Goal: Information Seeking & Learning: Learn about a topic

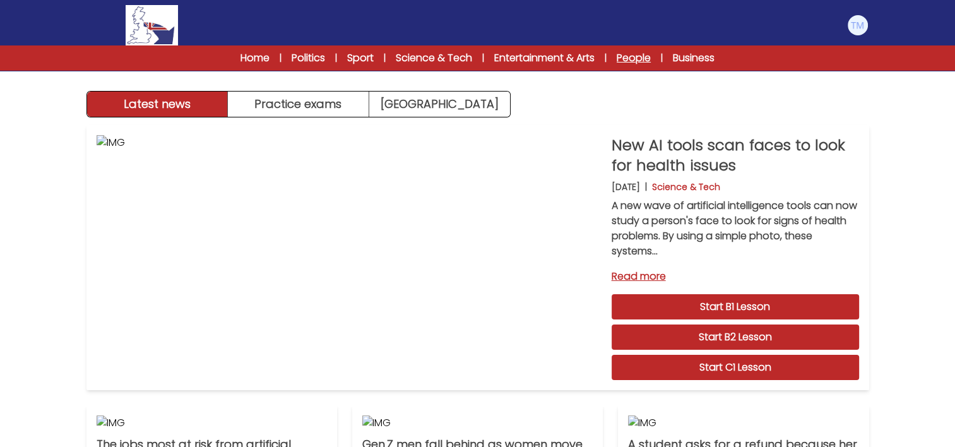
click at [622, 54] on link "People" at bounding box center [634, 58] width 34 height 15
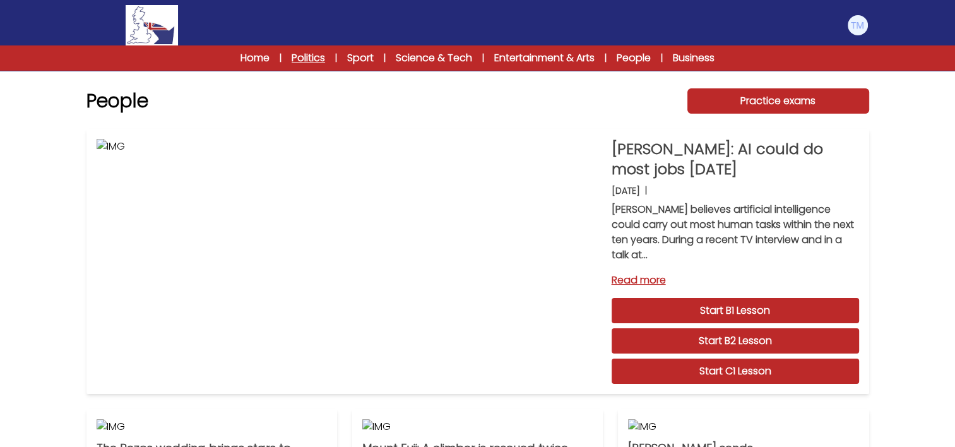
click at [296, 58] on link "Politics" at bounding box center [308, 58] width 33 height 15
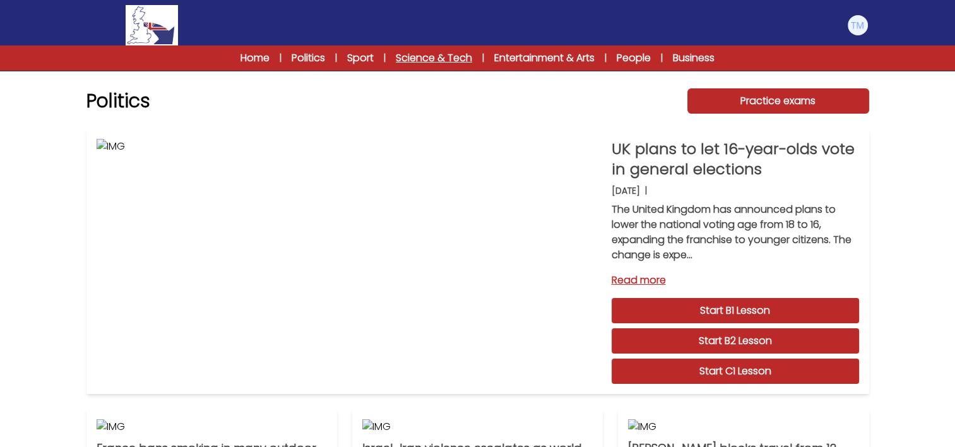
click at [422, 61] on link "Science & Tech" at bounding box center [434, 58] width 76 height 15
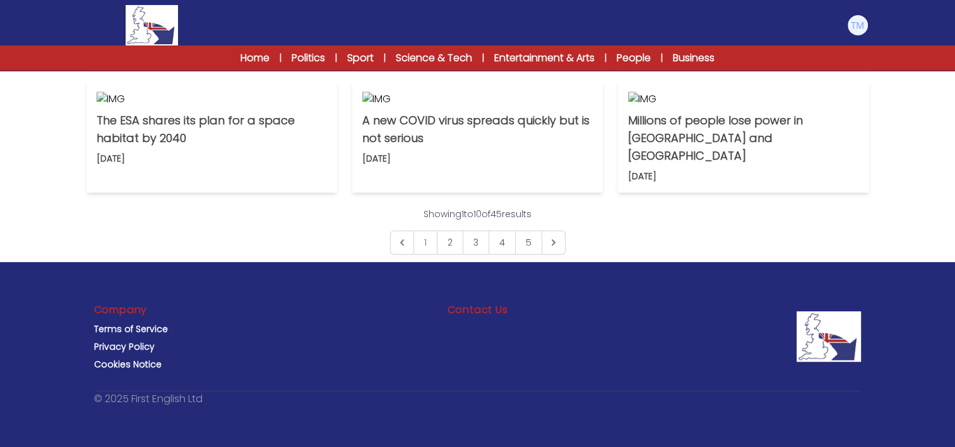
scroll to position [775, 0]
click at [148, 147] on p "The ESA shares its plan for a space habitat by 2040" at bounding box center [212, 129] width 230 height 35
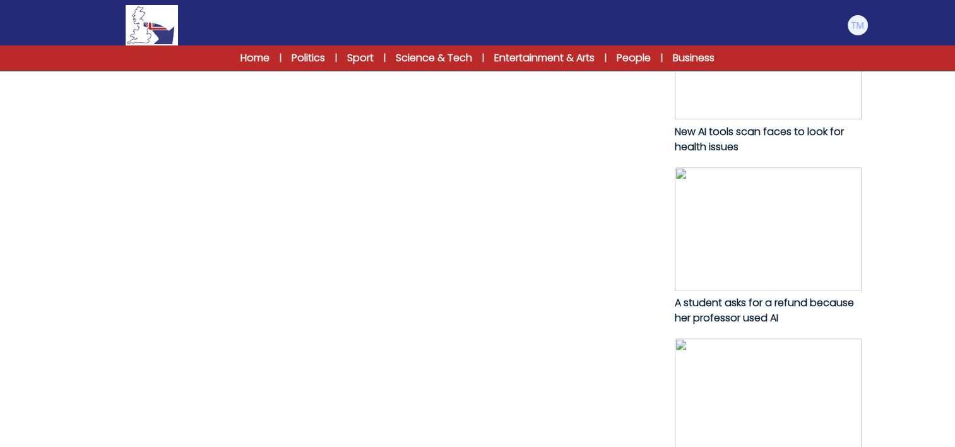
scroll to position [669, 0]
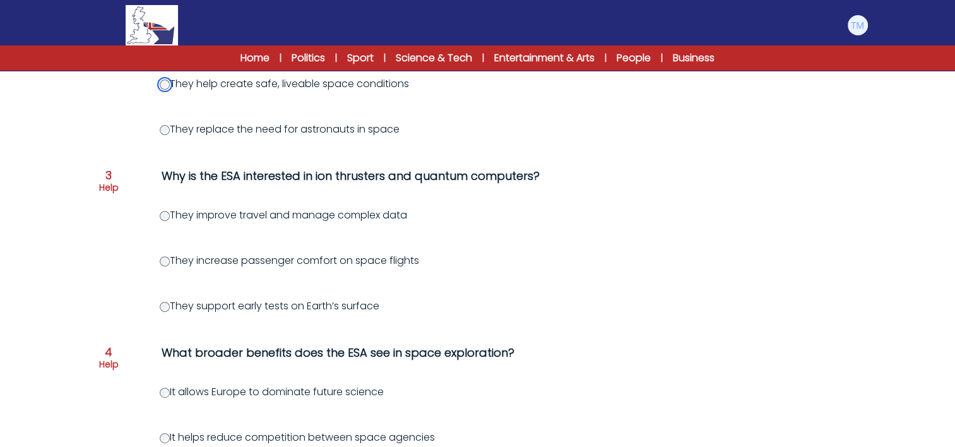
scroll to position [441, 0]
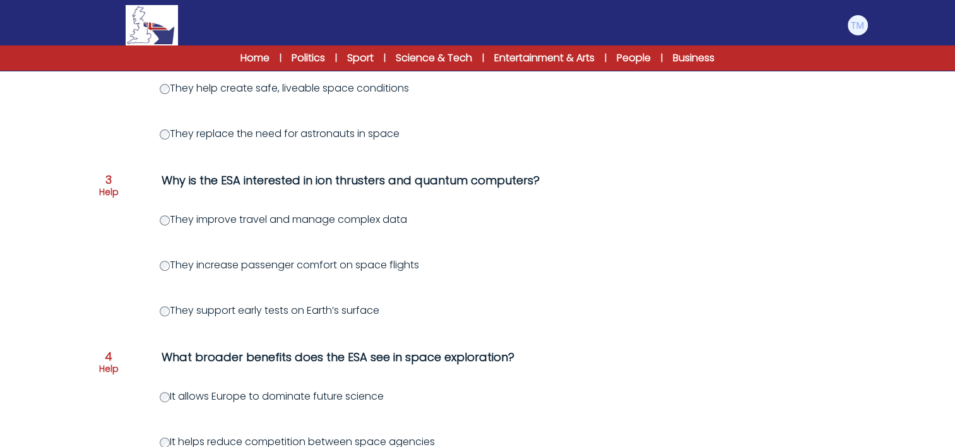
click at [112, 184] on div "Question 3 Help" at bounding box center [109, 188] width 20 height 28
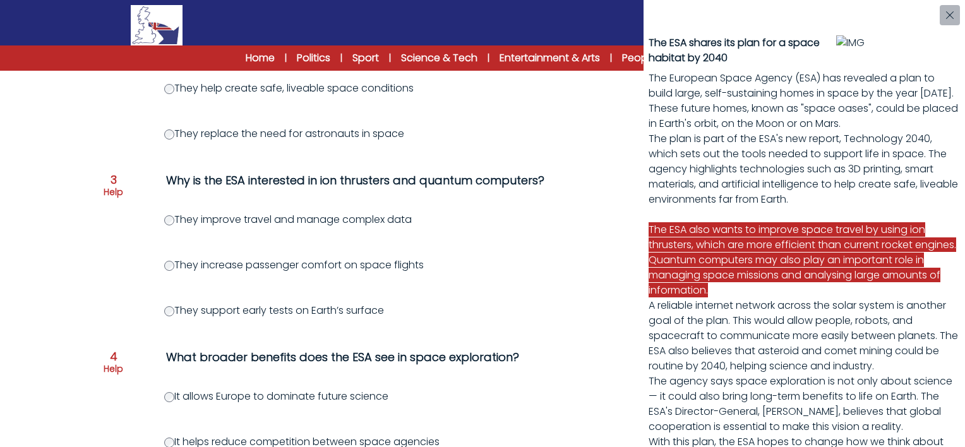
click at [171, 216] on div "The ESA shares its plan for a space habitat by 2040 The European Space Agency (…" at bounding box center [482, 223] width 965 height 447
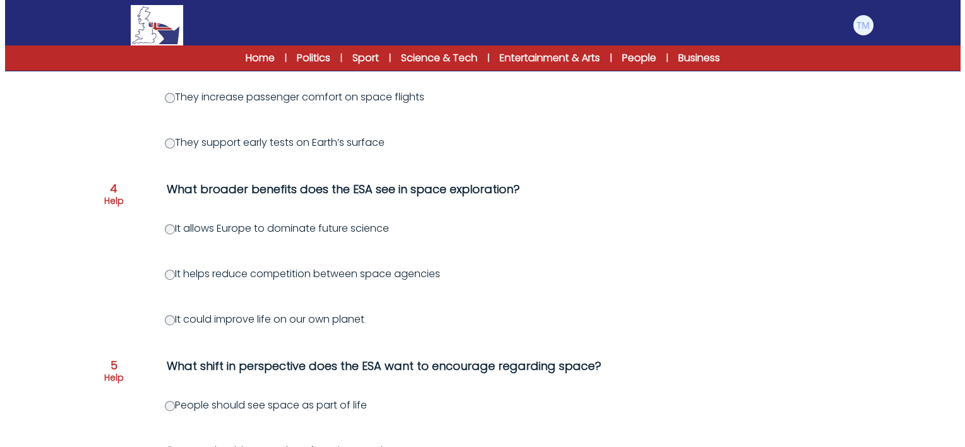
scroll to position [614, 0]
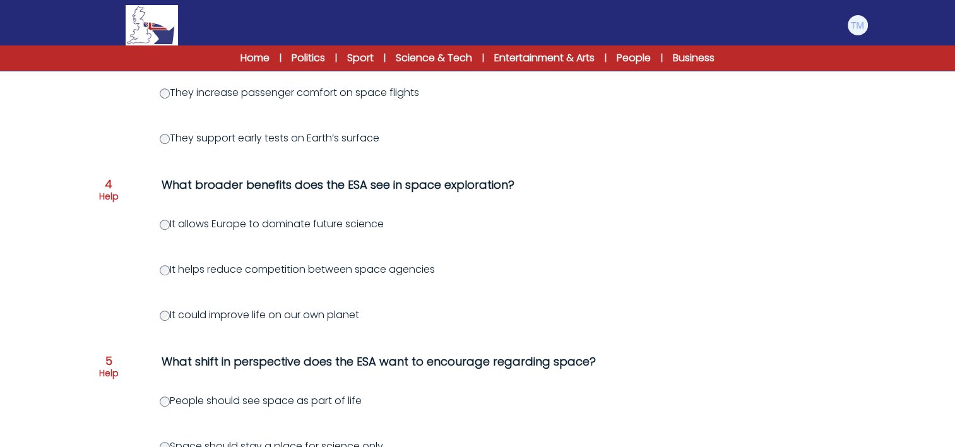
click at [105, 183] on span "4" at bounding box center [109, 184] width 8 height 11
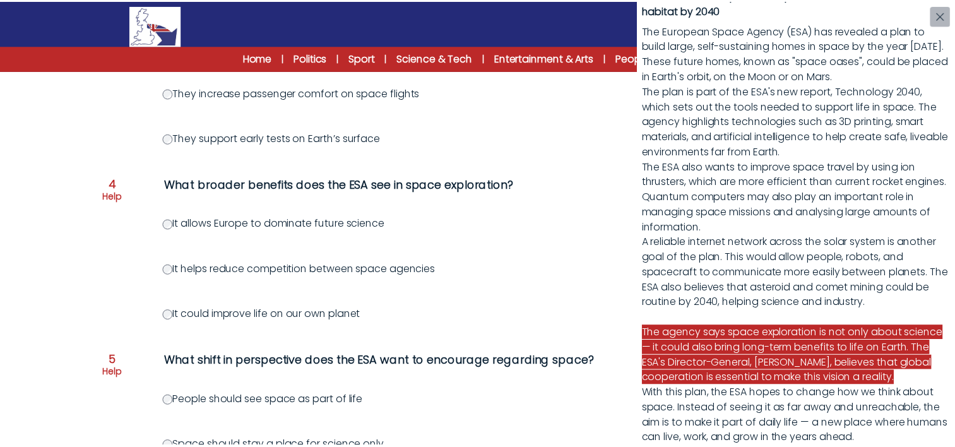
scroll to position [203, 0]
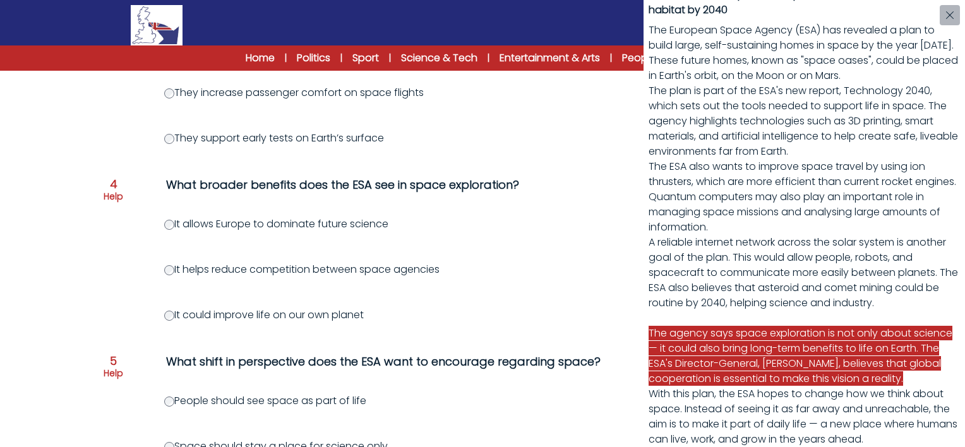
click at [169, 315] on div "The ESA shares its plan for a space habitat by 2040 The European Space Agency (…" at bounding box center [482, 223] width 965 height 447
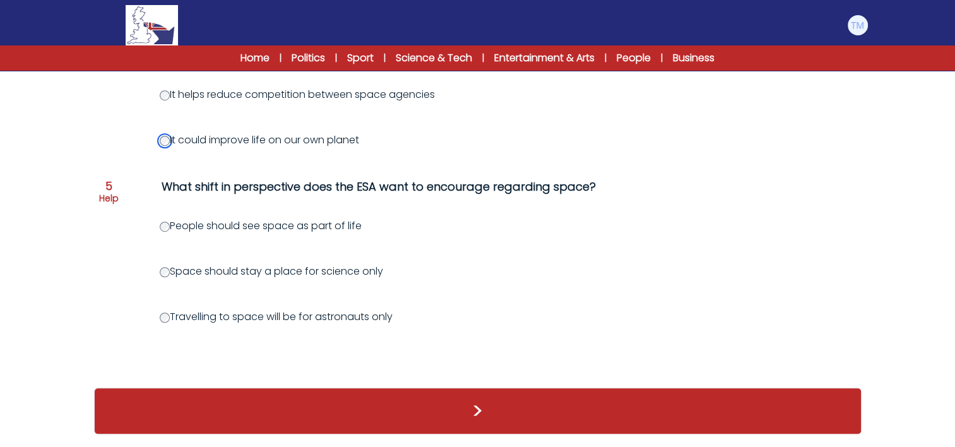
scroll to position [798, 0]
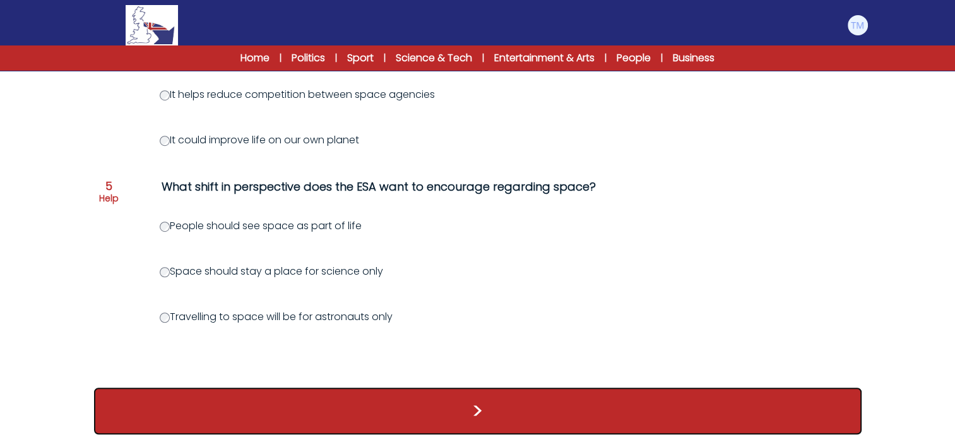
click at [484, 406] on button ">" at bounding box center [478, 411] width 768 height 47
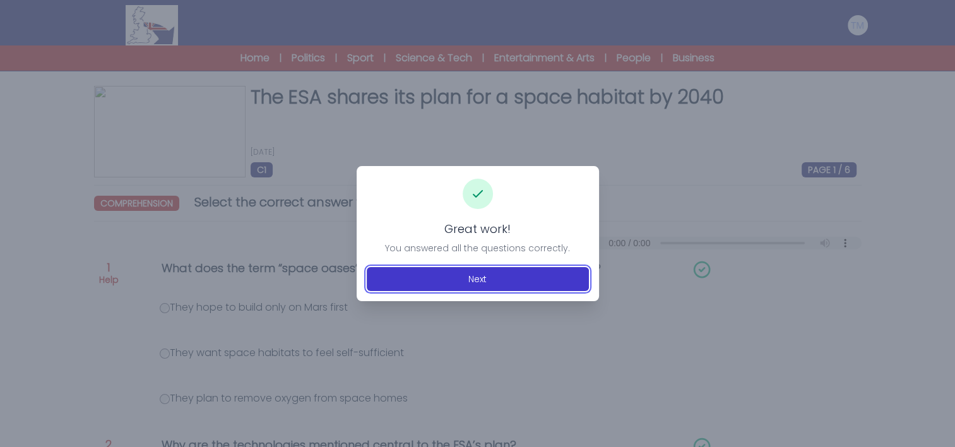
click at [485, 273] on button "Next" at bounding box center [478, 279] width 222 height 24
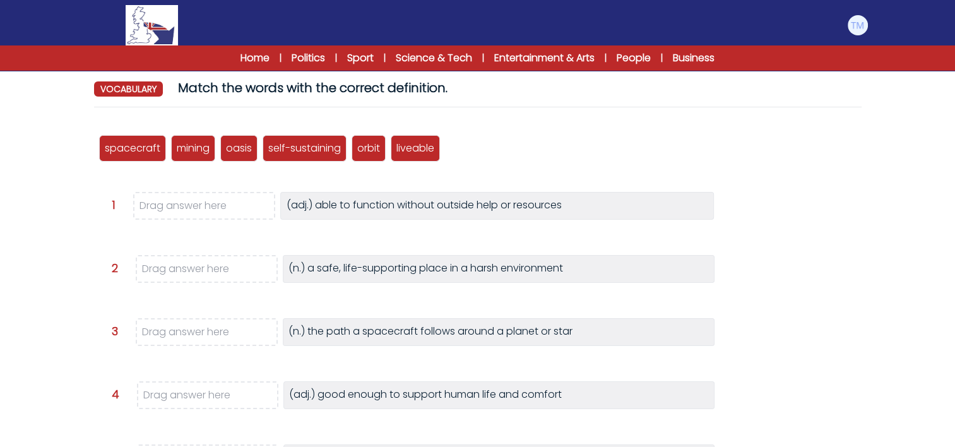
scroll to position [118, 0]
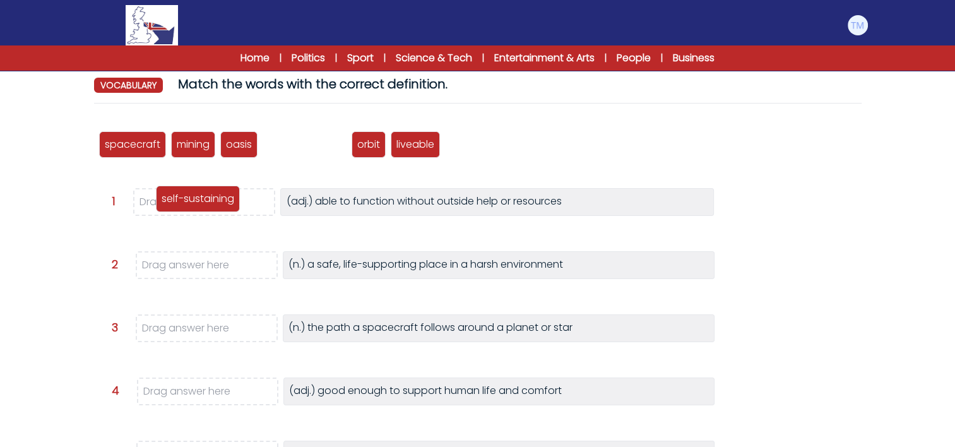
drag, startPoint x: 326, startPoint y: 153, endPoint x: 220, endPoint y: 207, distance: 119.4
click at [220, 207] on div "self-sustaining" at bounding box center [198, 199] width 84 height 27
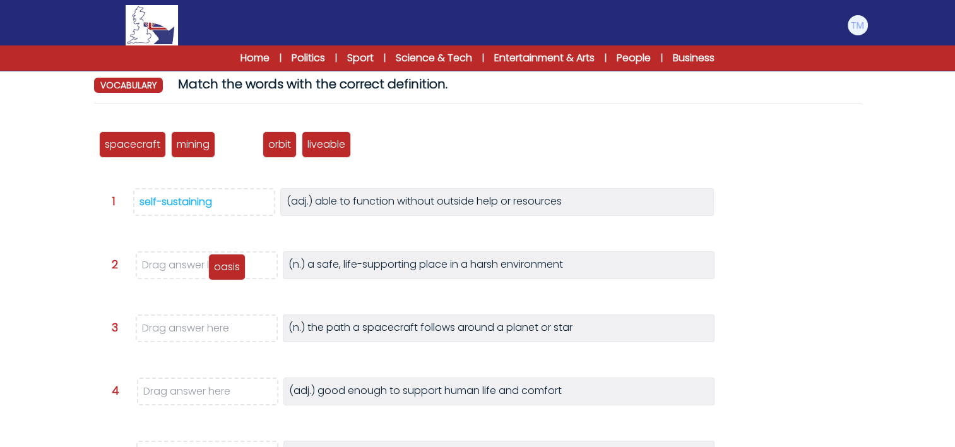
drag, startPoint x: 233, startPoint y: 143, endPoint x: 221, endPoint y: 265, distance: 123.1
click at [221, 265] on p "oasis" at bounding box center [227, 266] width 26 height 15
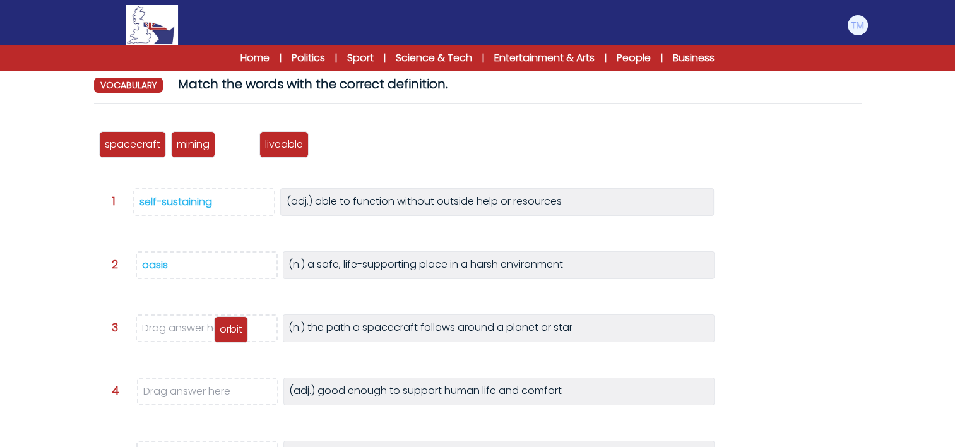
drag, startPoint x: 237, startPoint y: 148, endPoint x: 229, endPoint y: 331, distance: 183.2
click at [229, 331] on p "orbit" at bounding box center [231, 329] width 23 height 15
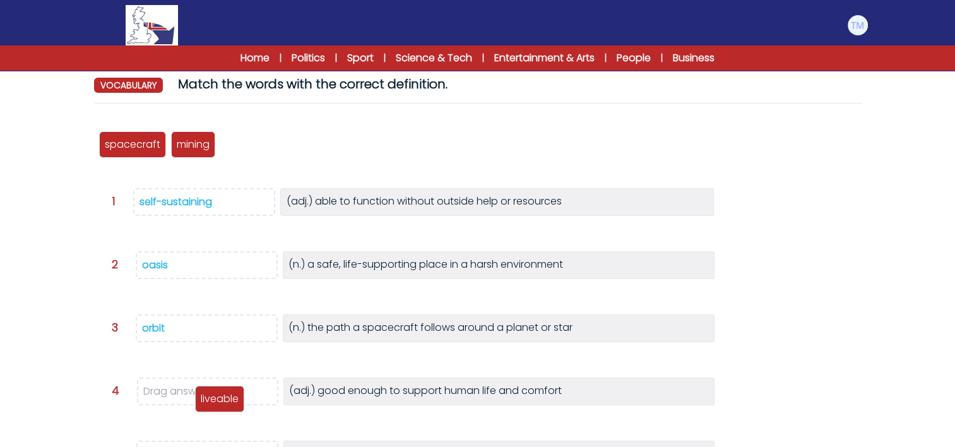
drag, startPoint x: 238, startPoint y: 141, endPoint x: 211, endPoint y: 396, distance: 256.5
click at [211, 396] on p "liveable" at bounding box center [220, 398] width 38 height 15
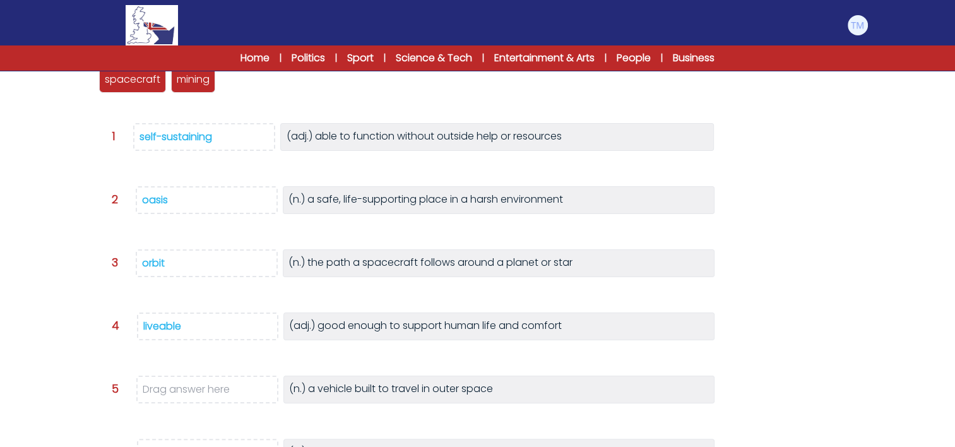
scroll to position [184, 0]
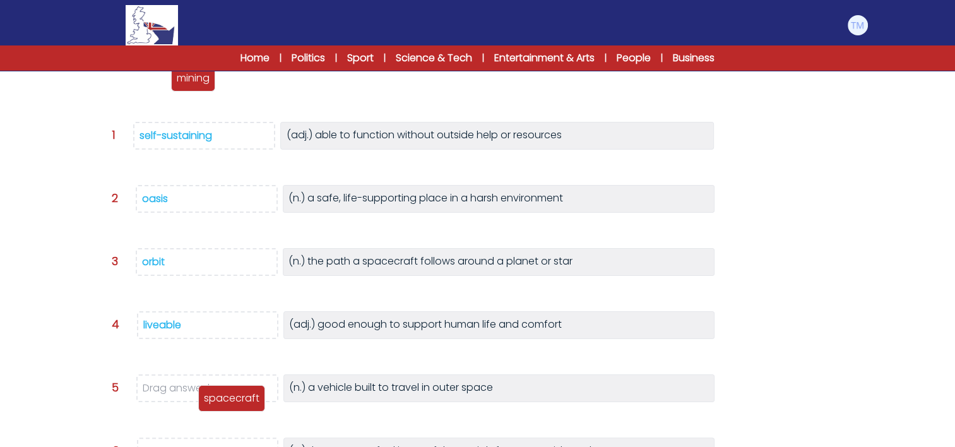
drag, startPoint x: 119, startPoint y: 79, endPoint x: 218, endPoint y: 398, distance: 334.3
click at [218, 398] on p "spacecraft" at bounding box center [232, 398] width 56 height 15
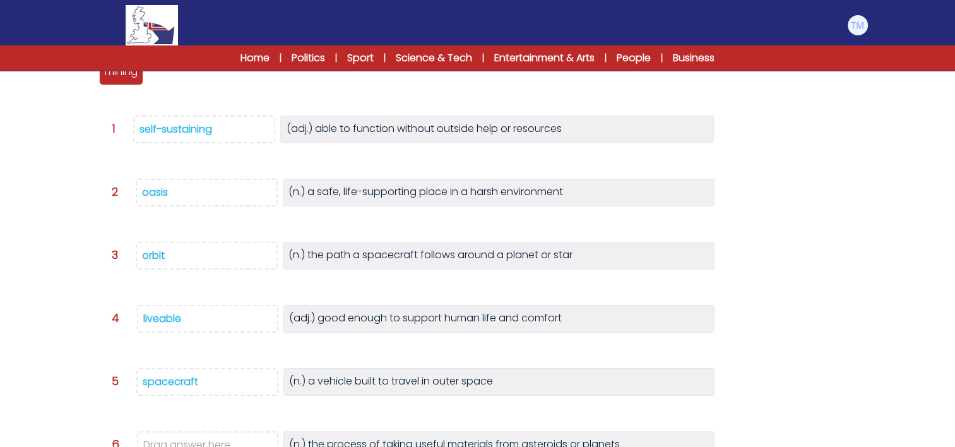
scroll to position [189, 0]
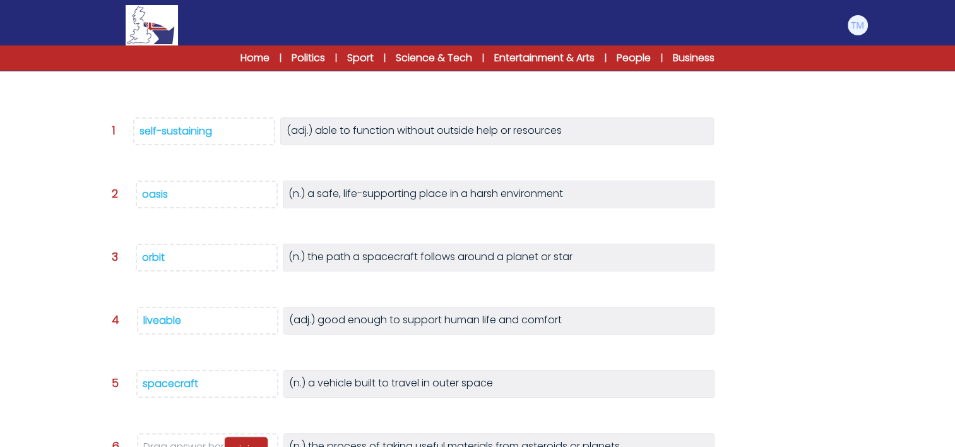
drag, startPoint x: 121, startPoint y: 76, endPoint x: 246, endPoint y: 452, distance: 395.9
click at [246, 446] on html "Manage Account My Account Language English Español Français B1" at bounding box center [477, 199] width 955 height 777
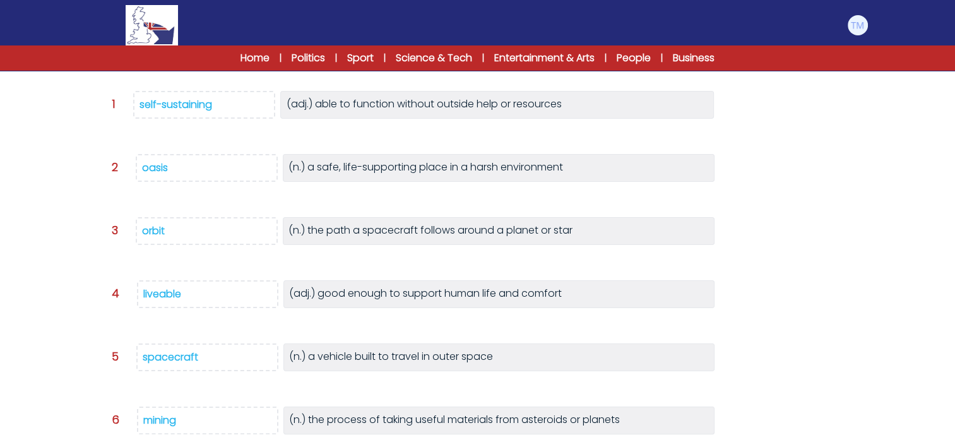
scroll to position [310, 0]
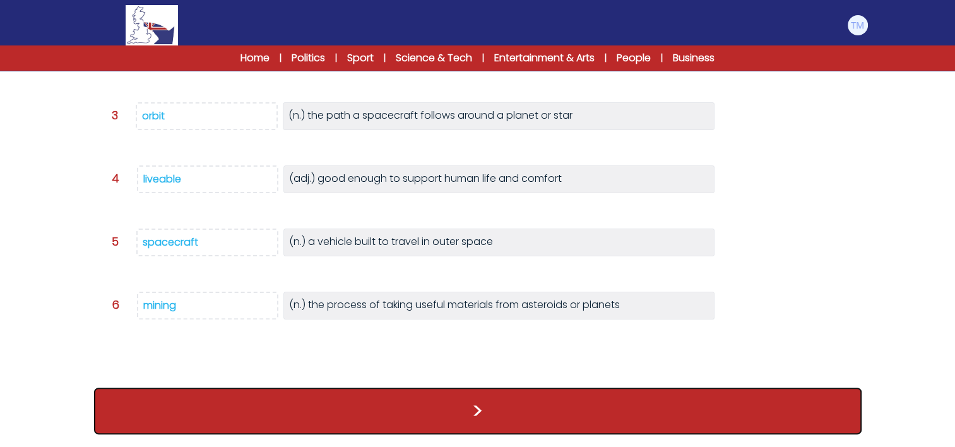
click at [497, 406] on button ">" at bounding box center [478, 411] width 768 height 47
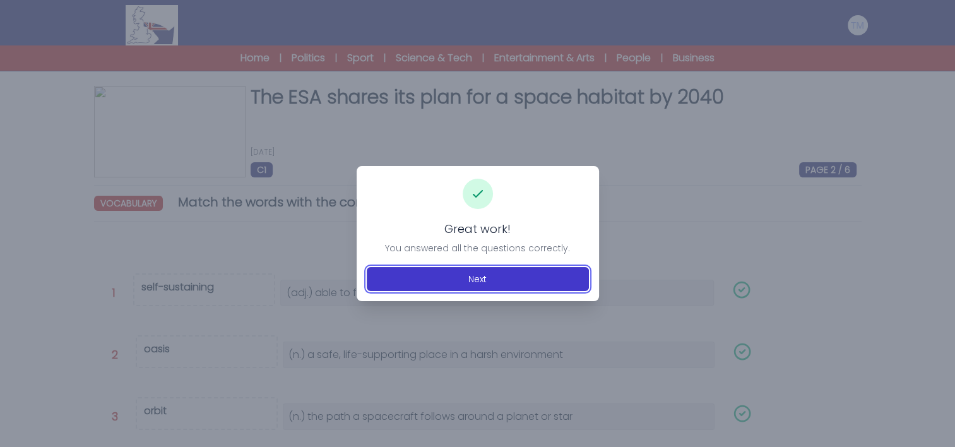
click at [474, 272] on button "Next" at bounding box center [478, 279] width 222 height 24
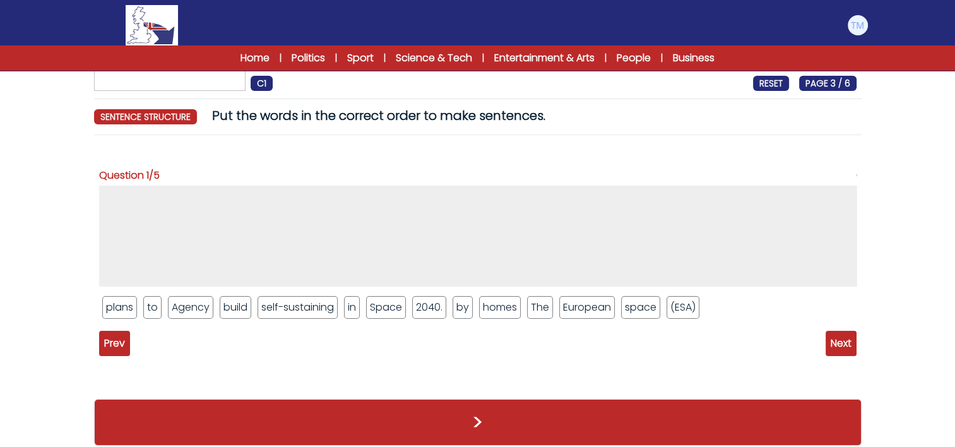
scroll to position [97, 0]
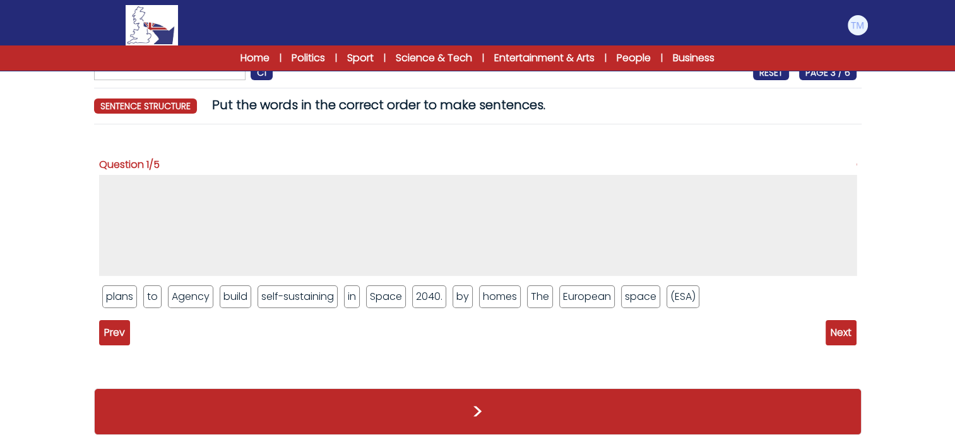
click at [534, 297] on li "The" at bounding box center [540, 296] width 26 height 23
drag, startPoint x: 548, startPoint y: 299, endPoint x: 121, endPoint y: 194, distance: 439.4
drag, startPoint x: 545, startPoint y: 300, endPoint x: 155, endPoint y: 193, distance: 404.6
drag, startPoint x: 550, startPoint y: 302, endPoint x: 616, endPoint y: 307, distance: 66.5
drag, startPoint x: 589, startPoint y: 299, endPoint x: 220, endPoint y: 198, distance: 382.1
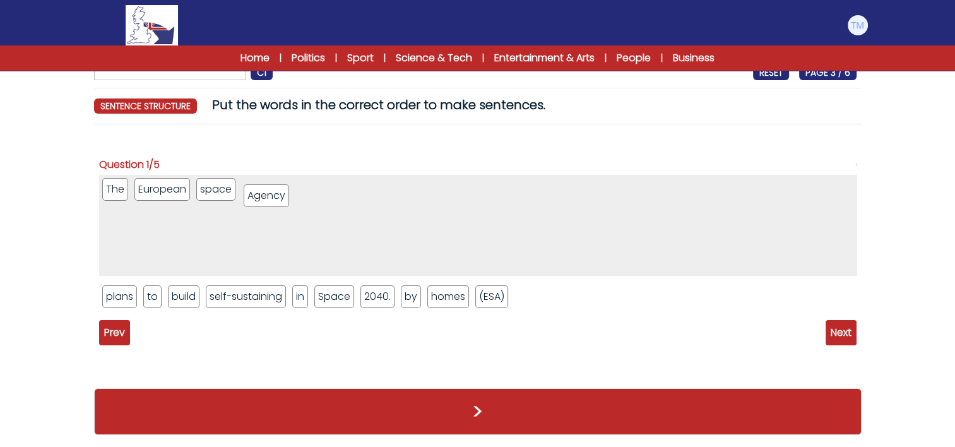
drag, startPoint x: 189, startPoint y: 304, endPoint x: 266, endPoint y: 203, distance: 126.5
drag, startPoint x: 495, startPoint y: 298, endPoint x: 312, endPoint y: 192, distance: 211.0
drag, startPoint x: 121, startPoint y: 298, endPoint x: 348, endPoint y: 186, distance: 253.5
drag, startPoint x: 114, startPoint y: 301, endPoint x: 381, endPoint y: 190, distance: 289.8
drag, startPoint x: 112, startPoint y: 304, endPoint x: 424, endPoint y: 199, distance: 329.0
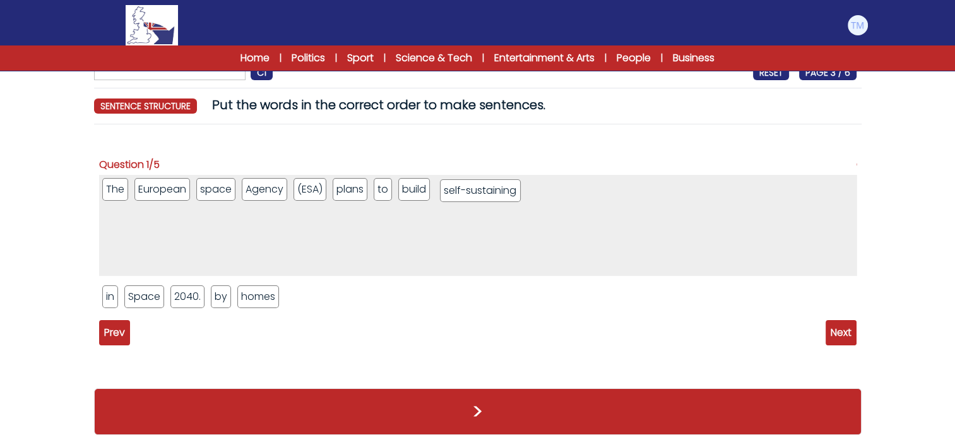
drag, startPoint x: 155, startPoint y: 296, endPoint x: 492, endPoint y: 191, distance: 353.8
drag, startPoint x: 270, startPoint y: 291, endPoint x: 576, endPoint y: 177, distance: 326.8
drag, startPoint x: 110, startPoint y: 298, endPoint x: 589, endPoint y: 181, distance: 493.3
drag, startPoint x: 120, startPoint y: 297, endPoint x: 217, endPoint y: 186, distance: 146.7
drag, startPoint x: 271, startPoint y: 192, endPoint x: 655, endPoint y: 194, distance: 383.2
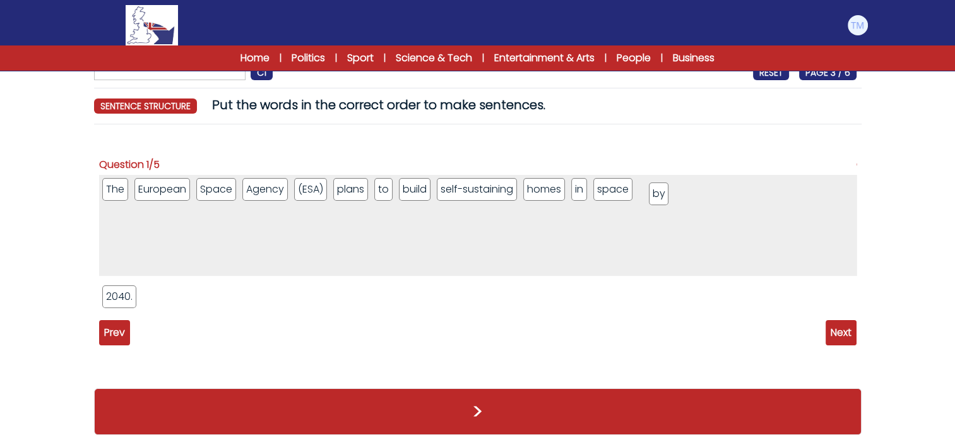
drag, startPoint x: 155, startPoint y: 299, endPoint x: 656, endPoint y: 194, distance: 511.5
drag, startPoint x: 115, startPoint y: 294, endPoint x: 685, endPoint y: 186, distance: 580.1
click at [843, 328] on span "Next" at bounding box center [841, 332] width 31 height 25
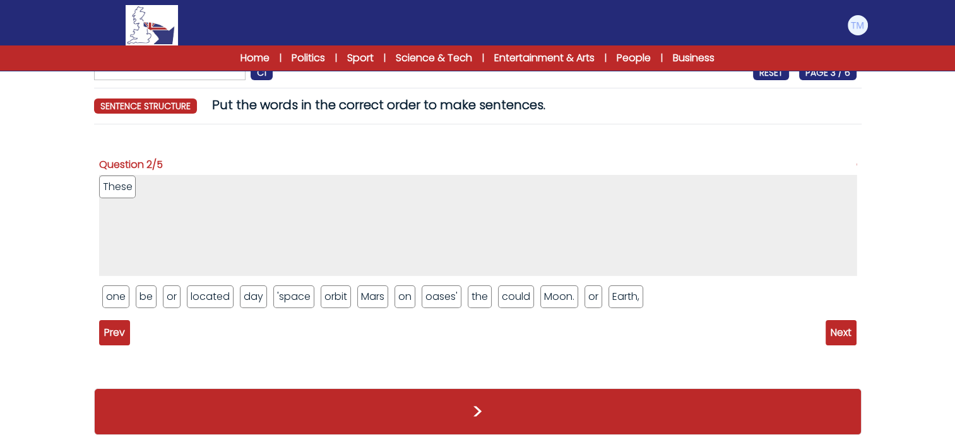
drag, startPoint x: 516, startPoint y: 303, endPoint x: 123, endPoint y: 192, distance: 408.1
drag, startPoint x: 297, startPoint y: 295, endPoint x: 170, endPoint y: 189, distance: 165.4
drag, startPoint x: 396, startPoint y: 303, endPoint x: 349, endPoint y: 174, distance: 137.2
drag, startPoint x: 422, startPoint y: 302, endPoint x: 387, endPoint y: 200, distance: 107.4
drag, startPoint x: 152, startPoint y: 302, endPoint x: 343, endPoint y: 208, distance: 213.2
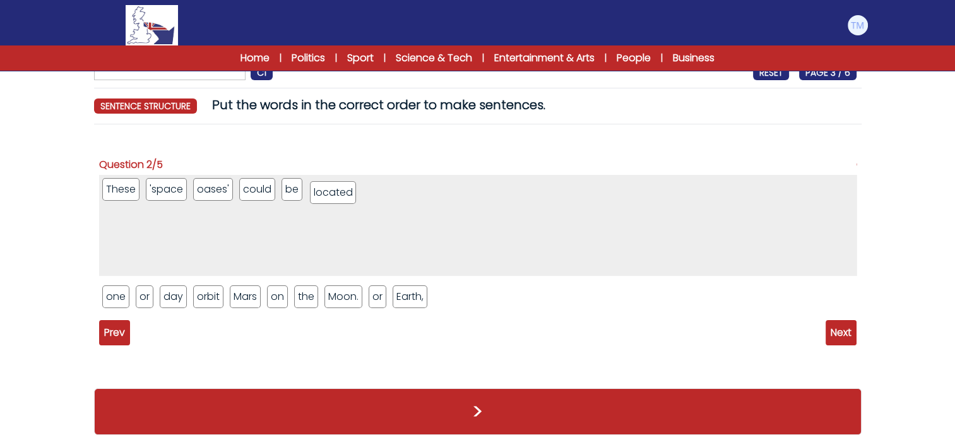
drag, startPoint x: 199, startPoint y: 297, endPoint x: 351, endPoint y: 192, distance: 184.6
drag, startPoint x: 114, startPoint y: 300, endPoint x: 397, endPoint y: 199, distance: 300.5
drag, startPoint x: 141, startPoint y: 292, endPoint x: 424, endPoint y: 187, distance: 302.2
drag, startPoint x: 204, startPoint y: 296, endPoint x: 443, endPoint y: 192, distance: 261.0
click at [194, 298] on ul "or orbit Mars the Moon. or" at bounding box center [478, 296] width 758 height 29
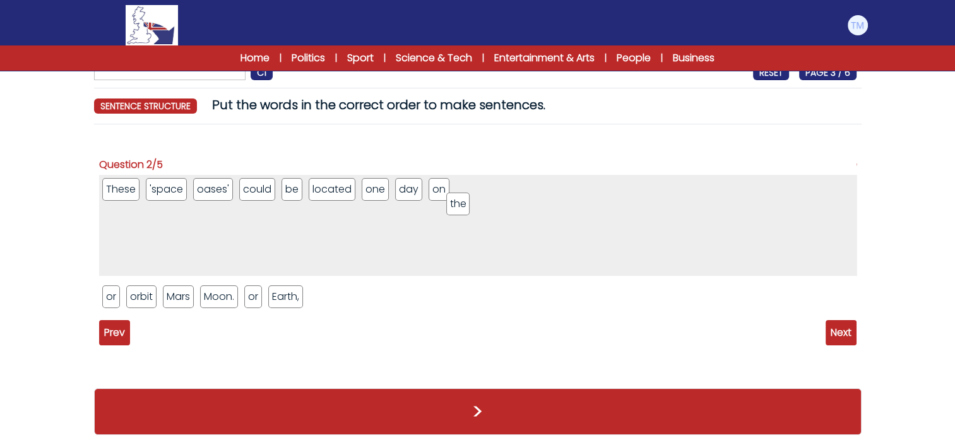
drag, startPoint x: 205, startPoint y: 298, endPoint x: 451, endPoint y: 208, distance: 261.6
drag, startPoint x: 133, startPoint y: 299, endPoint x: 500, endPoint y: 191, distance: 383.1
drag, startPoint x: 247, startPoint y: 301, endPoint x: 499, endPoint y: 196, distance: 273.6
drag, startPoint x: 113, startPoint y: 293, endPoint x: 570, endPoint y: 190, distance: 468.5
drag, startPoint x: 104, startPoint y: 304, endPoint x: 605, endPoint y: 205, distance: 511.6
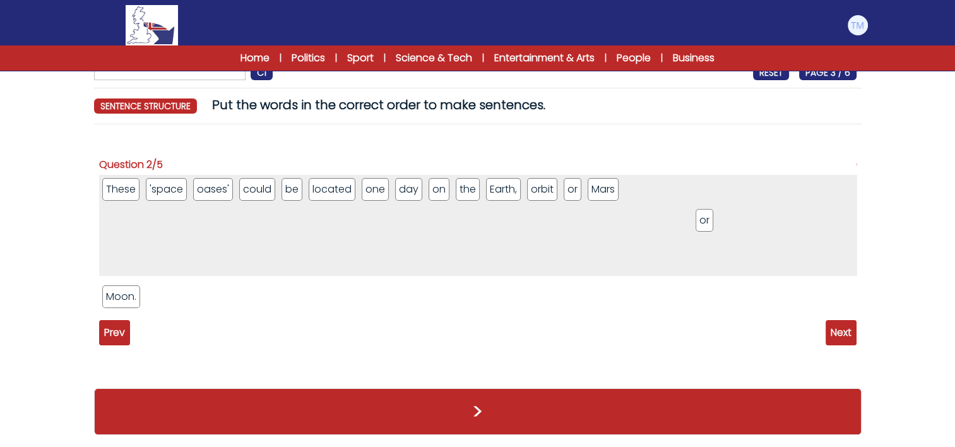
drag, startPoint x: 152, startPoint y: 300, endPoint x: 682, endPoint y: 190, distance: 541.1
drag, startPoint x: 134, startPoint y: 300, endPoint x: 708, endPoint y: 198, distance: 582.8
click at [850, 331] on span "Next" at bounding box center [841, 332] width 31 height 25
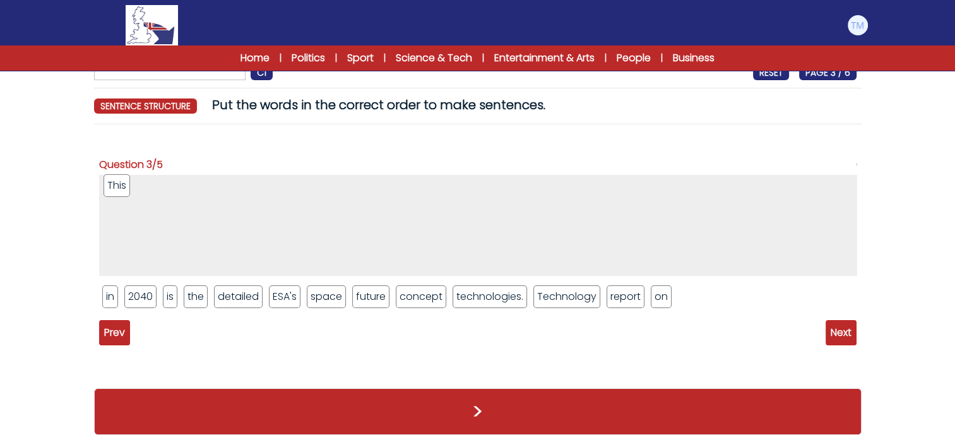
drag, startPoint x: 174, startPoint y: 301, endPoint x: 113, endPoint y: 196, distance: 121.9
drag, startPoint x: 173, startPoint y: 297, endPoint x: 148, endPoint y: 196, distance: 104.1
drag, startPoint x: 174, startPoint y: 298, endPoint x: 169, endPoint y: 193, distance: 105.5
drag, startPoint x: 228, startPoint y: 297, endPoint x: 197, endPoint y: 191, distance: 110.5
drag, startPoint x: 189, startPoint y: 294, endPoint x: 250, endPoint y: 192, distance: 118.9
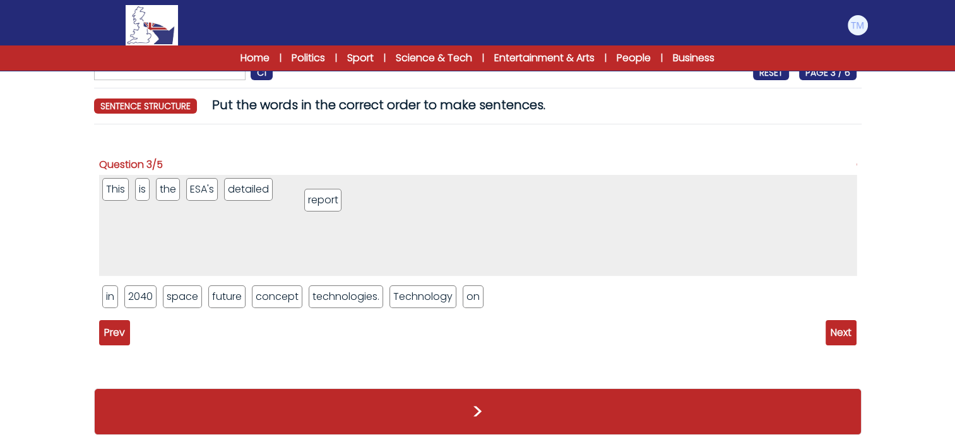
drag, startPoint x: 478, startPoint y: 295, endPoint x: 324, endPoint y: 199, distance: 181.8
drag, startPoint x: 474, startPoint y: 297, endPoint x: 343, endPoint y: 189, distance: 169.9
drag, startPoint x: 232, startPoint y: 296, endPoint x: 374, endPoint y: 194, distance: 174.1
drag, startPoint x: 399, startPoint y: 298, endPoint x: 427, endPoint y: 302, distance: 28.1
drag, startPoint x: 243, startPoint y: 300, endPoint x: 431, endPoint y: 187, distance: 219.2
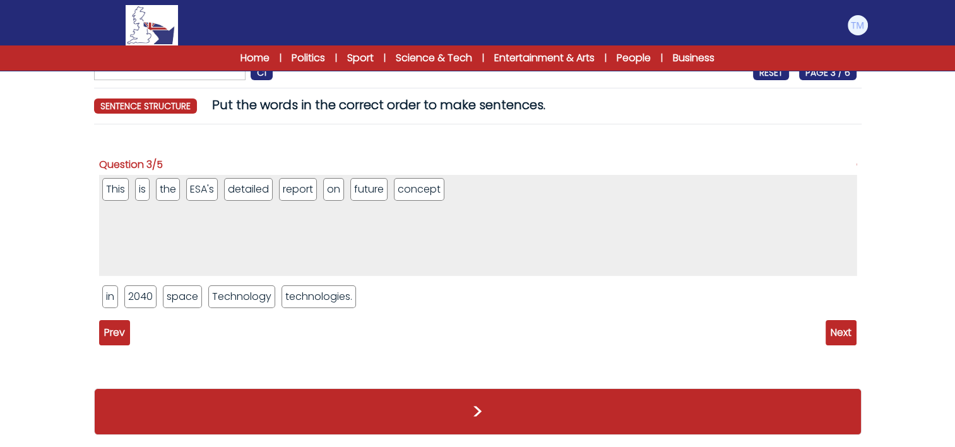
click at [338, 283] on ul "in 2040 space Technology technologies." at bounding box center [478, 296] width 758 height 29
drag, startPoint x: 234, startPoint y: 302, endPoint x: 485, endPoint y: 194, distance: 273.7
drag, startPoint x: 111, startPoint y: 298, endPoint x: 540, endPoint y: 193, distance: 441.3
drag, startPoint x: 120, startPoint y: 292, endPoint x: 586, endPoint y: 195, distance: 475.9
drag, startPoint x: 126, startPoint y: 295, endPoint x: 621, endPoint y: 183, distance: 507.5
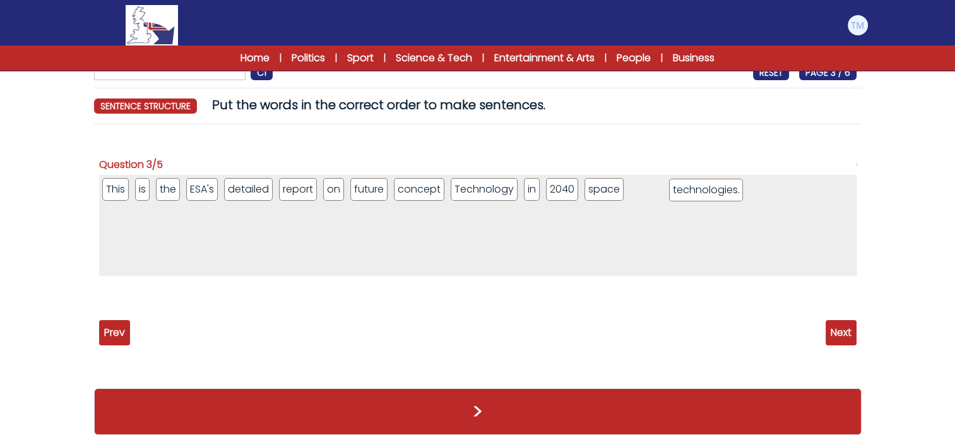
drag, startPoint x: 160, startPoint y: 293, endPoint x: 727, endPoint y: 186, distance: 577.0
click at [840, 338] on span "Next" at bounding box center [841, 332] width 31 height 25
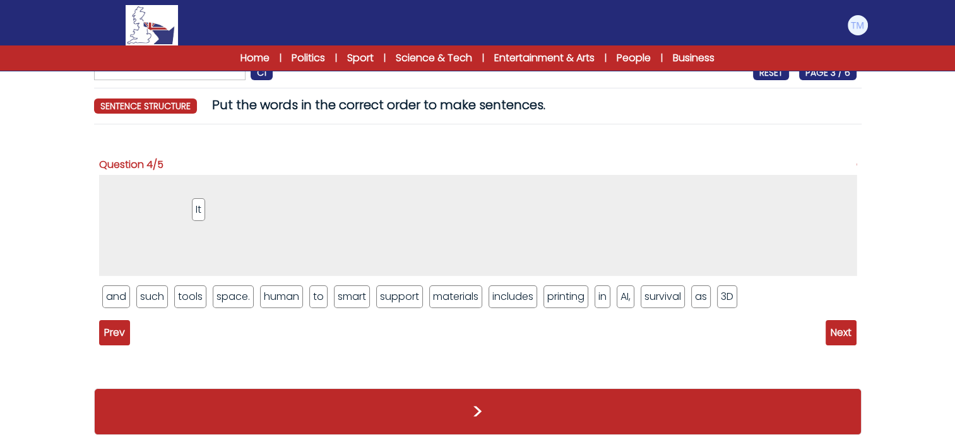
drag, startPoint x: 270, startPoint y: 298, endPoint x: 184, endPoint y: 210, distance: 123.2
drag, startPoint x: 109, startPoint y: 294, endPoint x: 165, endPoint y: 199, distance: 109.6
drag, startPoint x: 114, startPoint y: 297, endPoint x: 151, endPoint y: 253, distance: 57.9
drag, startPoint x: 119, startPoint y: 302, endPoint x: 177, endPoint y: 242, distance: 83.9
drag, startPoint x: 125, startPoint y: 289, endPoint x: 217, endPoint y: 215, distance: 117.6
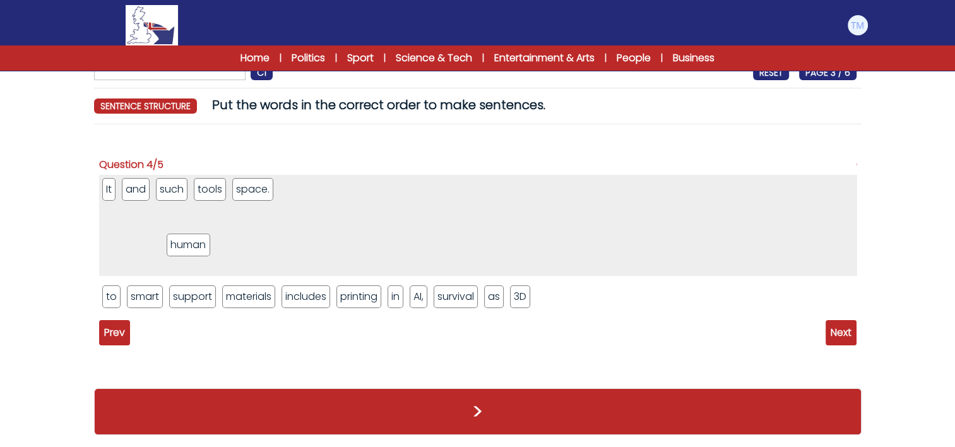
drag, startPoint x: 130, startPoint y: 297, endPoint x: 227, endPoint y: 224, distance: 121.3
drag, startPoint x: 149, startPoint y: 295, endPoint x: 255, endPoint y: 232, distance: 123.1
drag, startPoint x: 151, startPoint y: 285, endPoint x: 275, endPoint y: 210, distance: 144.8
drag, startPoint x: 164, startPoint y: 289, endPoint x: 283, endPoint y: 234, distance: 131.6
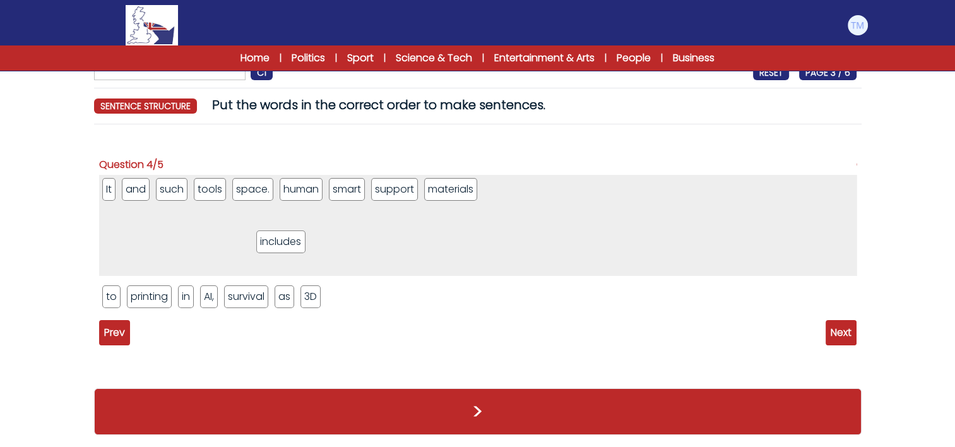
drag, startPoint x: 145, startPoint y: 305, endPoint x: 275, endPoint y: 250, distance: 141.8
drag, startPoint x: 149, startPoint y: 298, endPoint x: 283, endPoint y: 259, distance: 139.4
drag, startPoint x: 154, startPoint y: 300, endPoint x: 151, endPoint y: 254, distance: 46.8
drag, startPoint x: 134, startPoint y: 298, endPoint x: 122, endPoint y: 257, distance: 42.6
drag, startPoint x: 107, startPoint y: 298, endPoint x: 93, endPoint y: 205, distance: 93.8
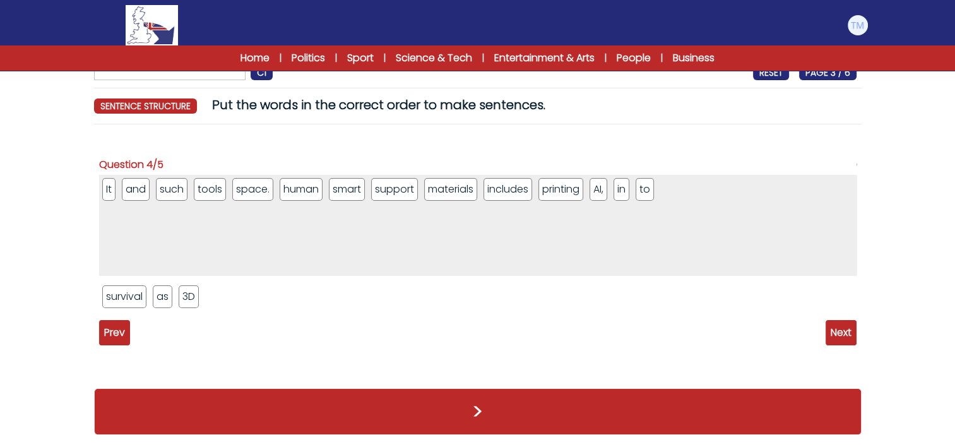
drag, startPoint x: 131, startPoint y: 302, endPoint x: 112, endPoint y: 167, distance: 137.0
drag, startPoint x: 109, startPoint y: 300, endPoint x: 85, endPoint y: 121, distance: 181.6
drag, startPoint x: 117, startPoint y: 290, endPoint x: 104, endPoint y: 52, distance: 239.0
click at [846, 327] on span "Next" at bounding box center [841, 332] width 31 height 25
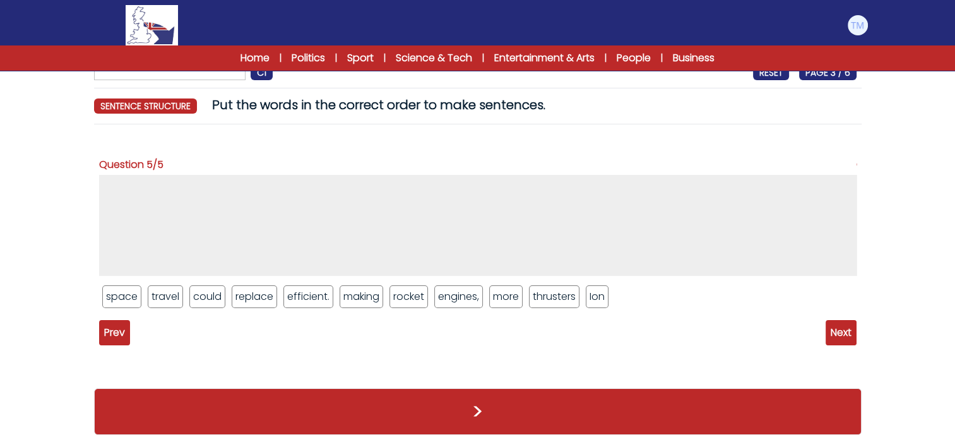
drag, startPoint x: 117, startPoint y: 302, endPoint x: 110, endPoint y: 193, distance: 108.8
drag, startPoint x: 114, startPoint y: 301, endPoint x: 139, endPoint y: 239, distance: 66.8
drag, startPoint x: 117, startPoint y: 303, endPoint x: 169, endPoint y: 197, distance: 118.3
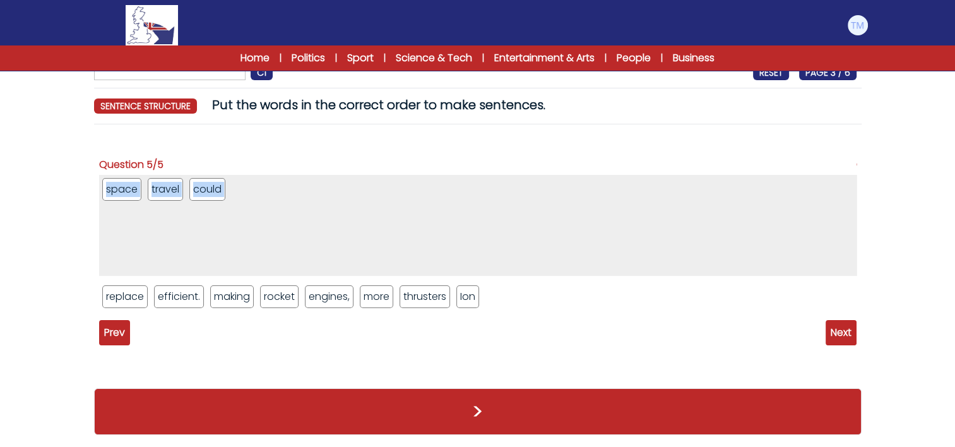
drag, startPoint x: 134, startPoint y: 314, endPoint x: 199, endPoint y: 201, distance: 130.7
click at [199, 201] on div "space travel could replace efficient. making rocket engines, more thrusters Ion" at bounding box center [478, 246] width 758 height 143
click at [134, 300] on li "replace" at bounding box center [124, 296] width 45 height 23
click at [133, 300] on li "replace" at bounding box center [124, 296] width 45 height 23
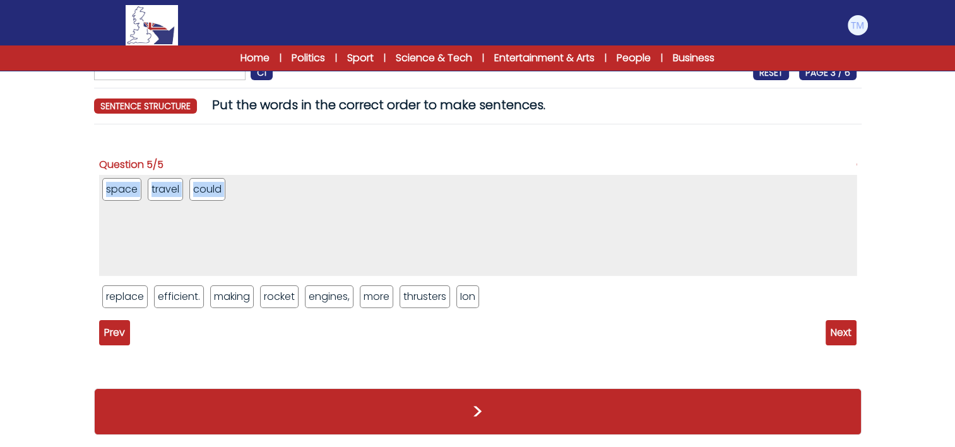
click at [133, 300] on li "replace" at bounding box center [124, 296] width 45 height 23
drag, startPoint x: 133, startPoint y: 300, endPoint x: 143, endPoint y: 222, distance: 78.9
click at [126, 259] on ul "space travel could replace" at bounding box center [478, 225] width 758 height 101
drag, startPoint x: 124, startPoint y: 297, endPoint x: 113, endPoint y: 225, distance: 72.2
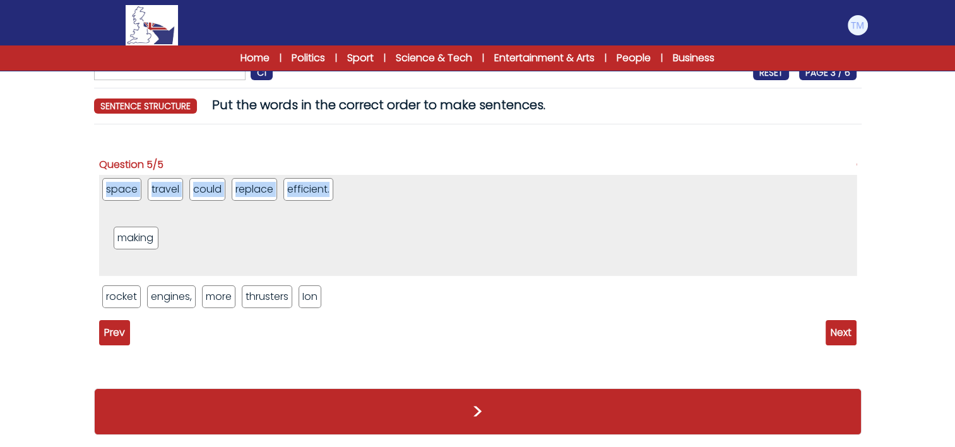
drag, startPoint x: 132, startPoint y: 294, endPoint x: 148, endPoint y: 234, distance: 62.2
click at [114, 311] on div "space travel could replace efficient. making rocket engines, more thrusters Ion" at bounding box center [478, 246] width 758 height 143
drag, startPoint x: 121, startPoint y: 294, endPoint x: 138, endPoint y: 222, distance: 73.2
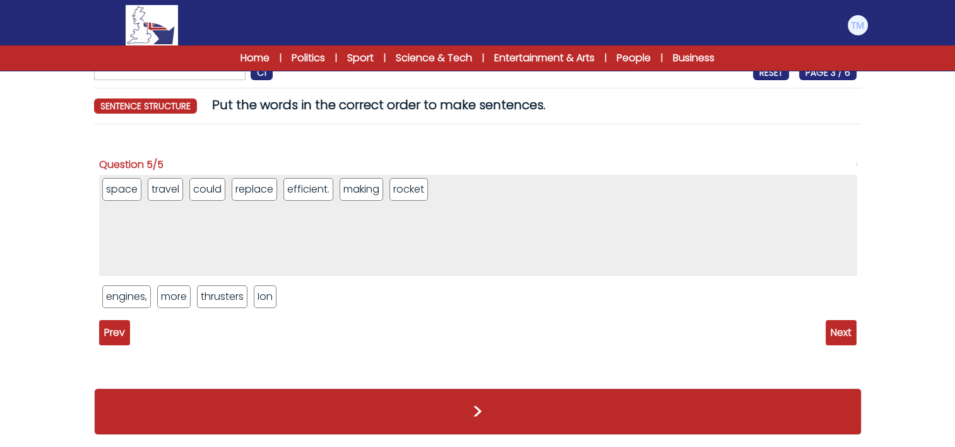
drag, startPoint x: 126, startPoint y: 295, endPoint x: 151, endPoint y: 194, distance: 103.4
drag, startPoint x: 150, startPoint y: 295, endPoint x: 146, endPoint y: 215, distance: 80.9
drag, startPoint x: 149, startPoint y: 300, endPoint x: 133, endPoint y: 186, distance: 116.1
drag, startPoint x: 123, startPoint y: 299, endPoint x: 206, endPoint y: 141, distance: 177.9
click at [848, 335] on span "Next" at bounding box center [841, 332] width 31 height 25
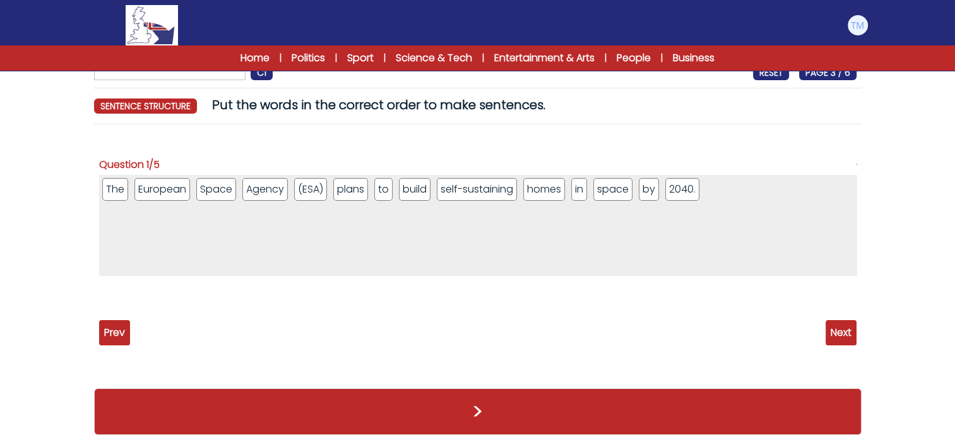
click at [492, 434] on div ">" at bounding box center [478, 412] width 768 height 72
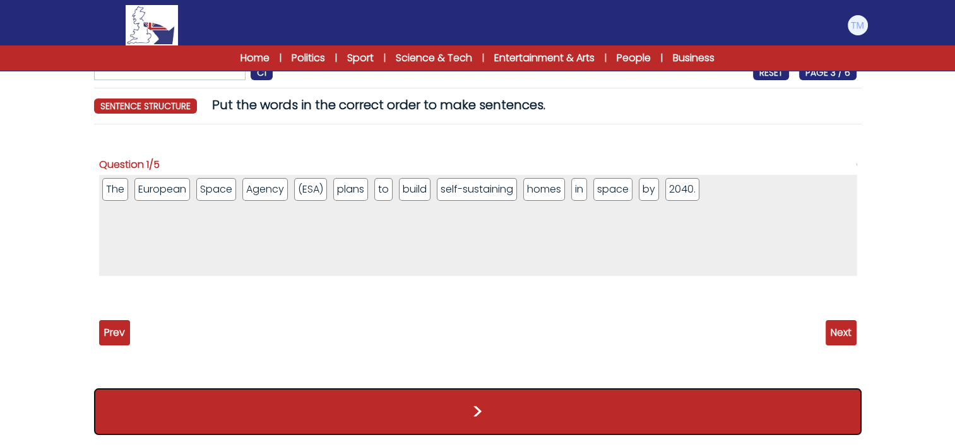
click at [483, 417] on button ">" at bounding box center [478, 411] width 768 height 47
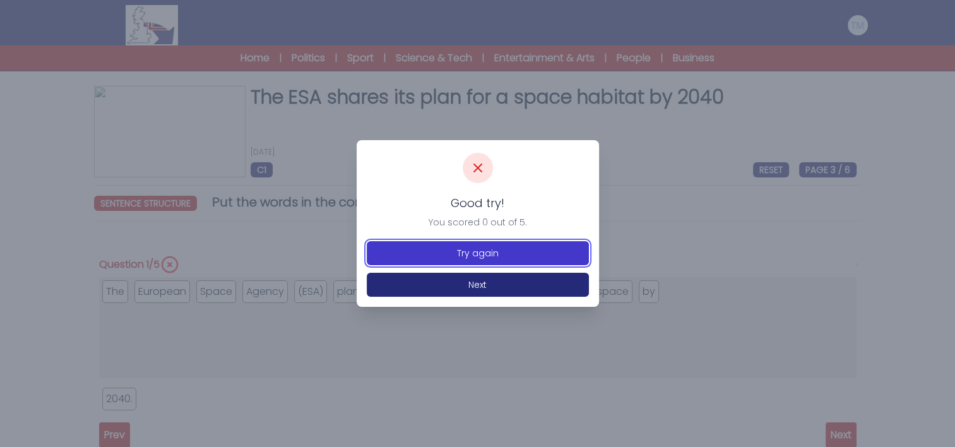
click at [504, 258] on button "Try again" at bounding box center [478, 253] width 222 height 24
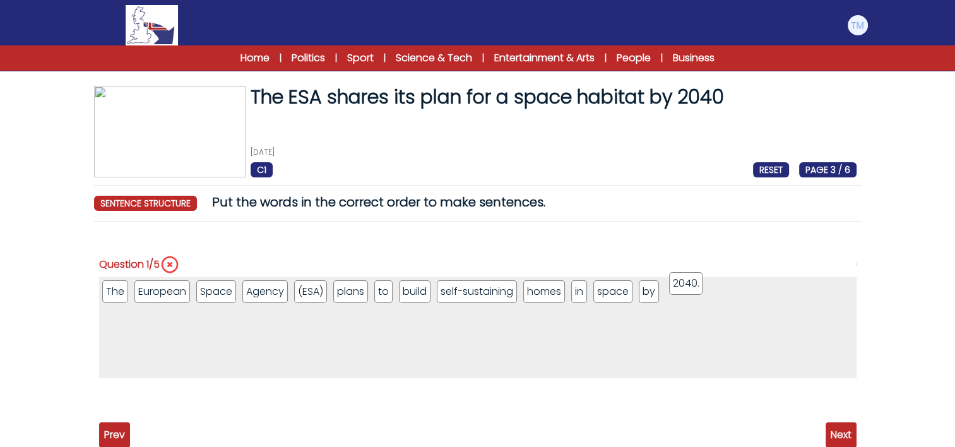
drag, startPoint x: 118, startPoint y: 402, endPoint x: 684, endPoint y: 290, distance: 576.6
click at [839, 434] on span "Next" at bounding box center [841, 434] width 31 height 25
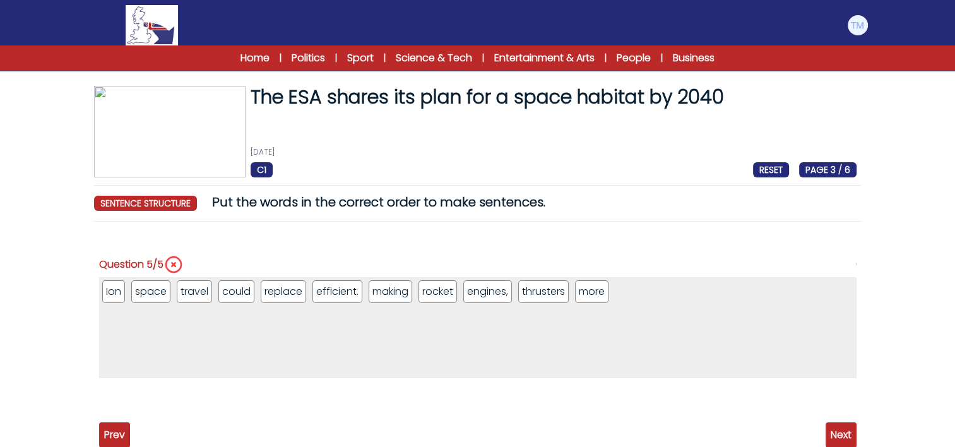
scroll to position [102, 0]
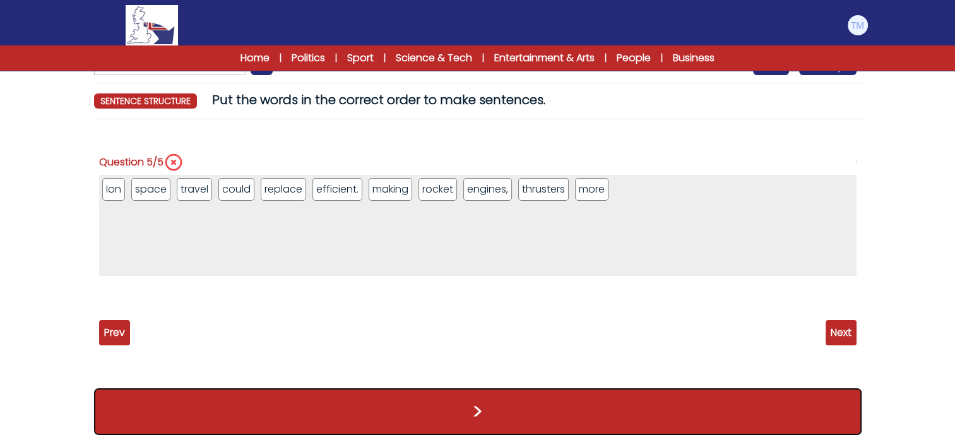
click at [525, 405] on button ">" at bounding box center [478, 411] width 768 height 47
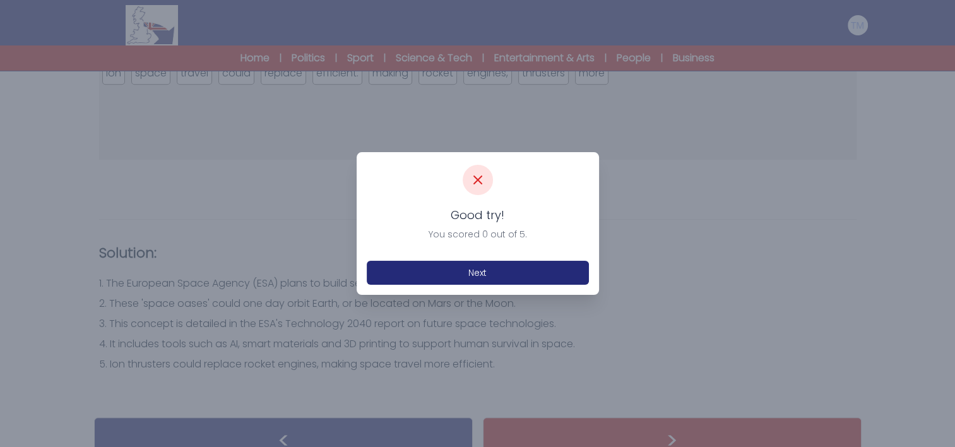
scroll to position [798, 0]
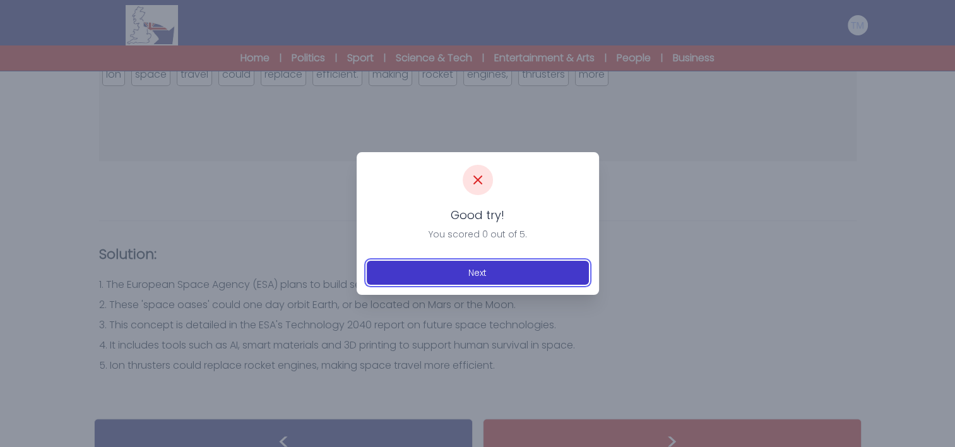
click at [524, 265] on button "Next" at bounding box center [478, 273] width 222 height 24
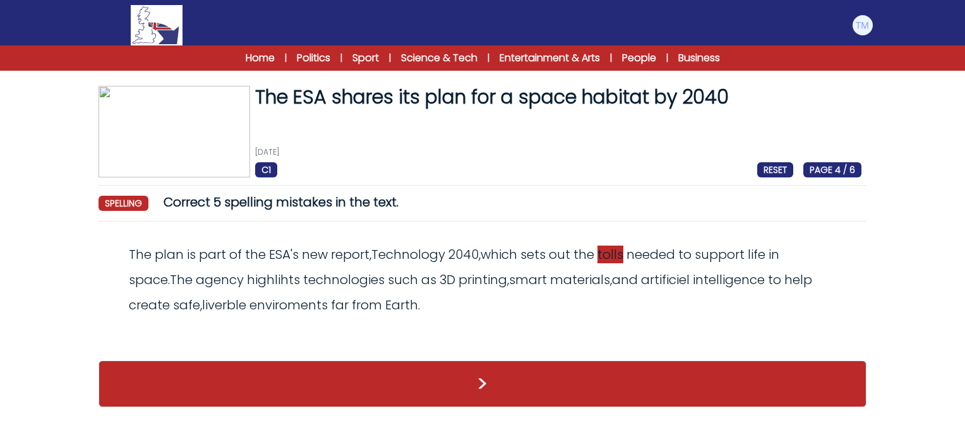
click at [614, 252] on span "tolls" at bounding box center [610, 255] width 26 height 18
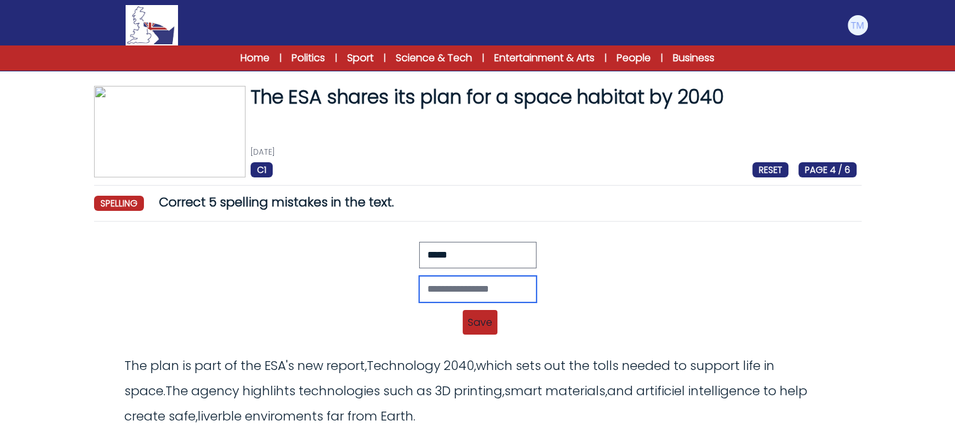
click at [455, 289] on input "text" at bounding box center [477, 289] width 117 height 27
type input "*****"
click at [487, 316] on span "Save" at bounding box center [480, 322] width 35 height 25
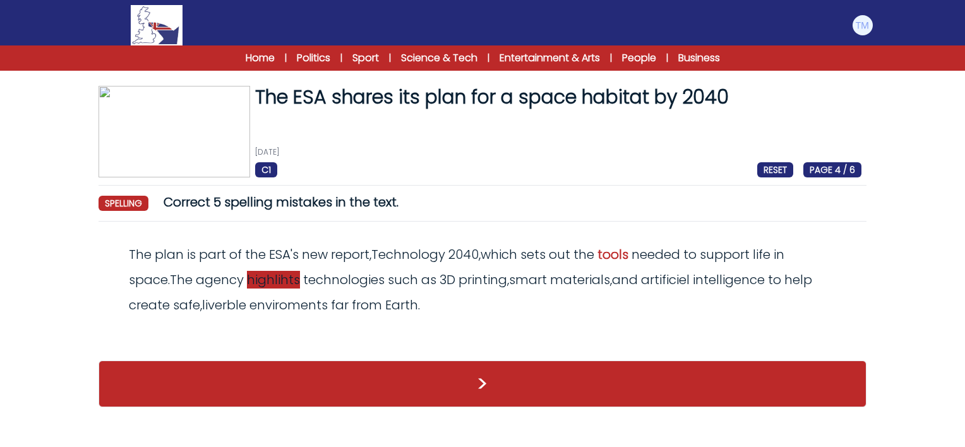
click at [247, 283] on span "highlihts" at bounding box center [273, 280] width 53 height 18
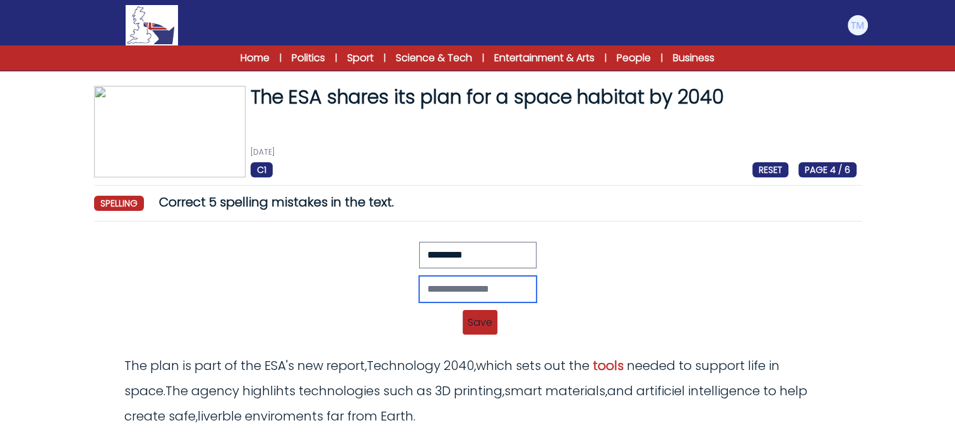
click at [440, 294] on input "text" at bounding box center [477, 289] width 117 height 27
type input "**********"
click at [472, 328] on span "Save" at bounding box center [480, 322] width 35 height 25
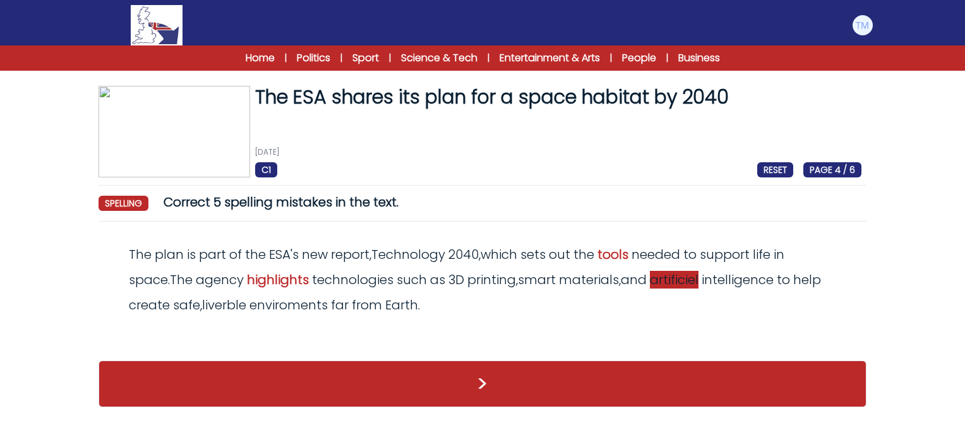
click at [650, 287] on span "artificiel" at bounding box center [674, 280] width 49 height 18
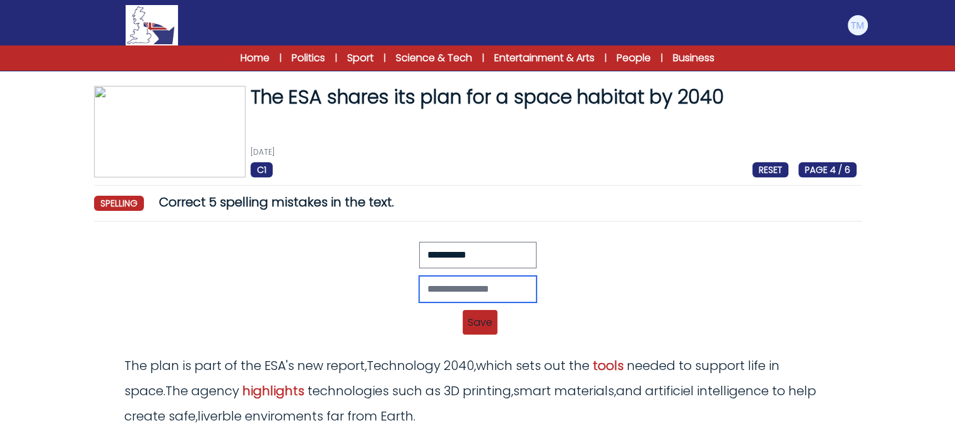
click at [425, 288] on input "text" at bounding box center [477, 289] width 117 height 27
type input "**********"
click at [473, 321] on span "Save" at bounding box center [480, 322] width 35 height 25
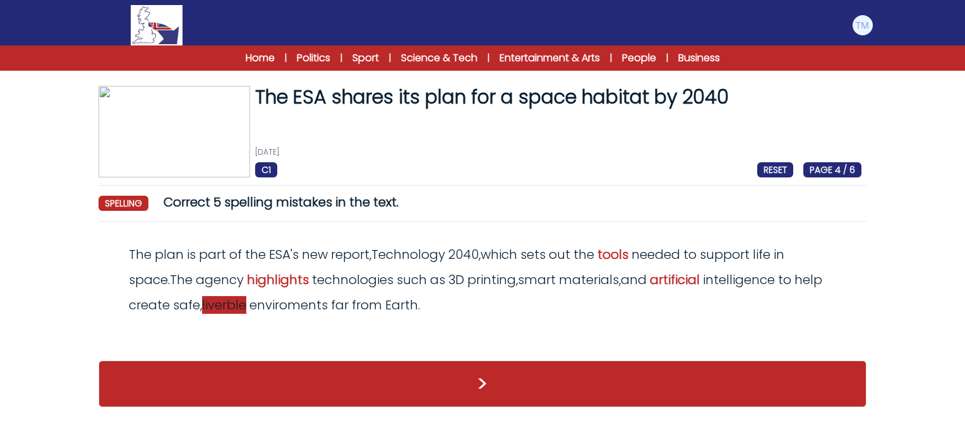
click at [202, 303] on span "liverble" at bounding box center [224, 305] width 44 height 18
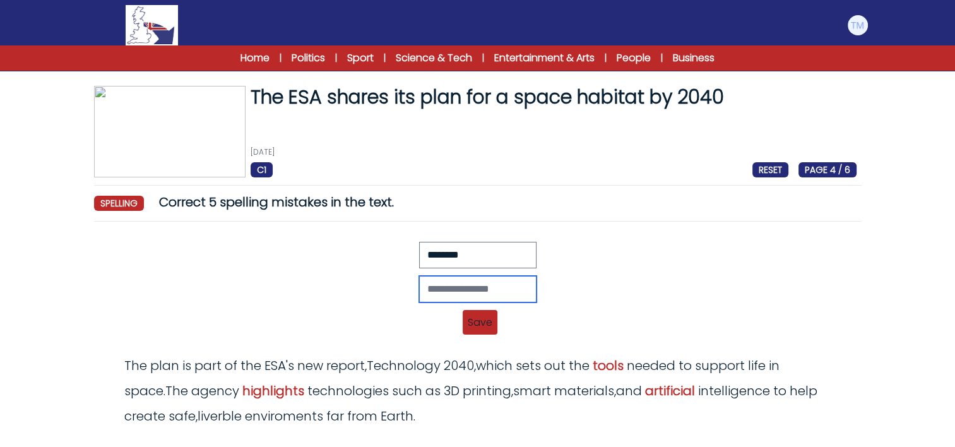
click at [427, 290] on input "text" at bounding box center [477, 289] width 117 height 27
type input "********"
click at [479, 319] on span "Save" at bounding box center [480, 322] width 35 height 25
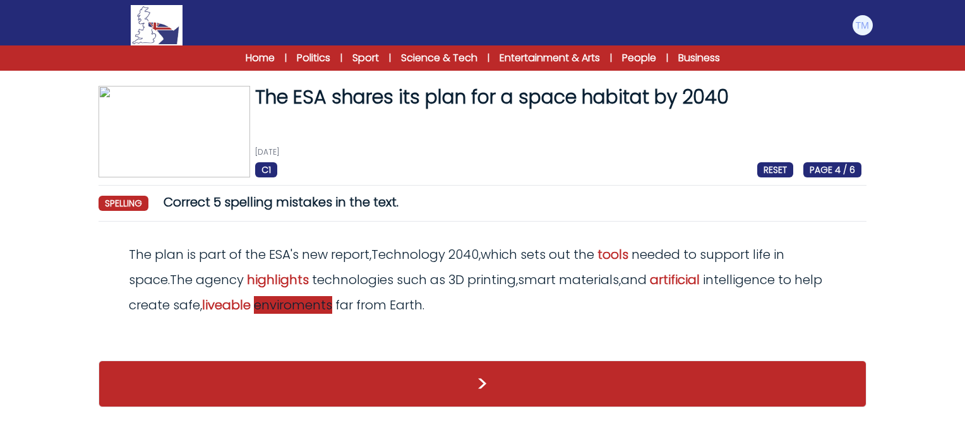
click at [276, 302] on span "enviroments" at bounding box center [293, 305] width 78 height 18
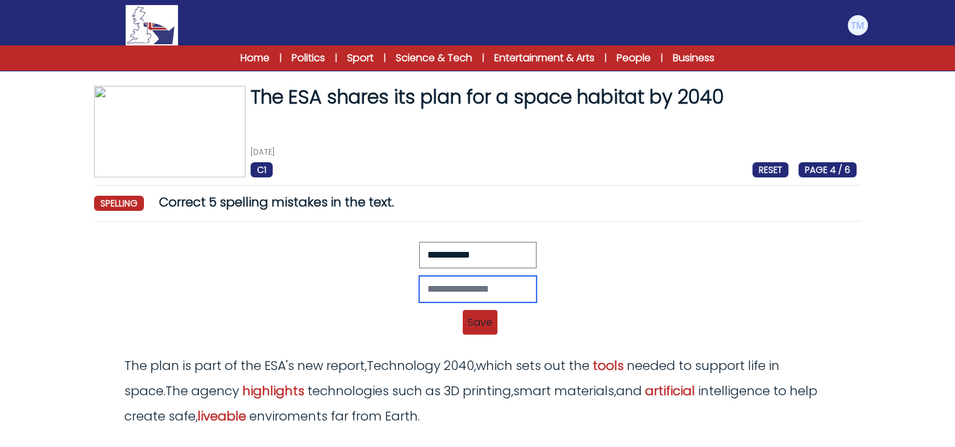
click at [457, 288] on input "text" at bounding box center [477, 289] width 117 height 27
type input "**********"
click at [484, 320] on span "Save" at bounding box center [480, 322] width 35 height 25
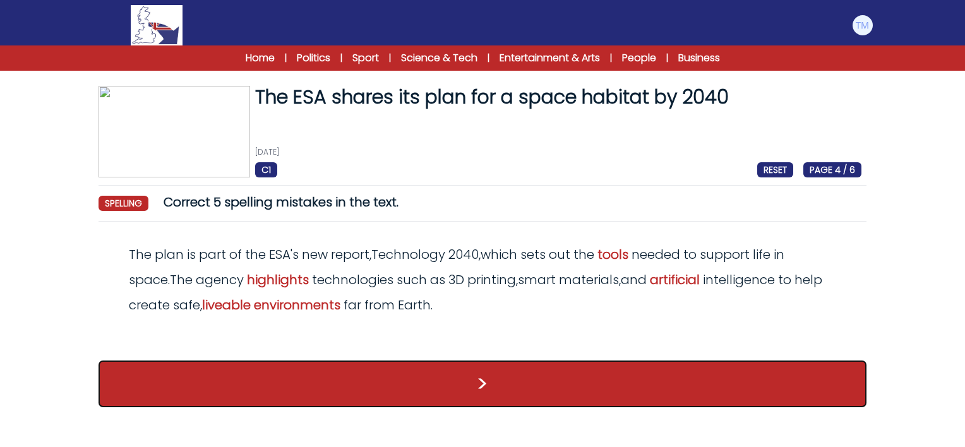
click at [472, 377] on button ">" at bounding box center [482, 383] width 768 height 47
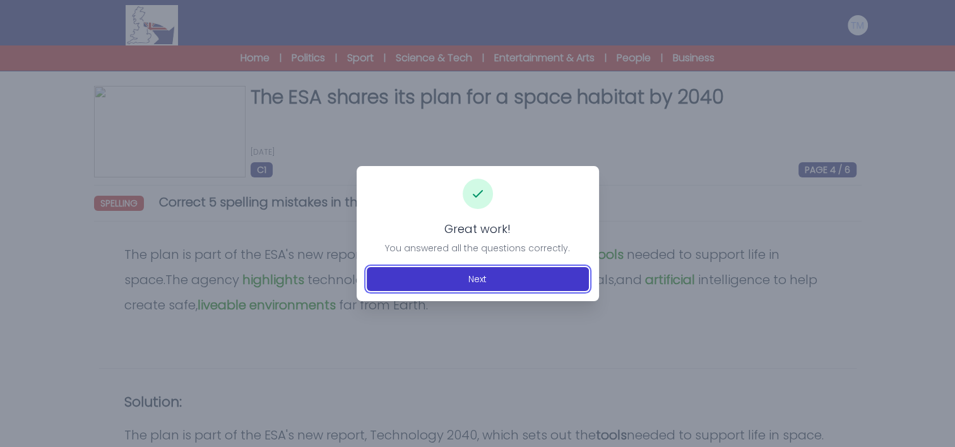
click at [463, 280] on button "Next" at bounding box center [478, 279] width 222 height 24
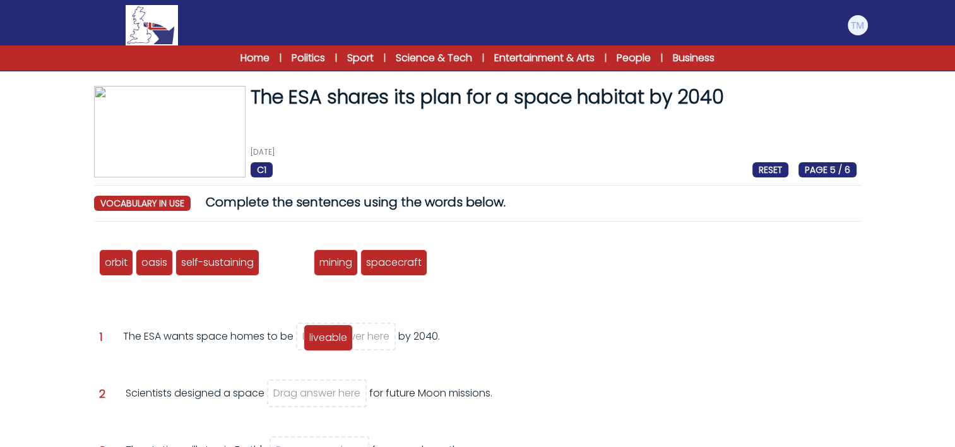
drag, startPoint x: 283, startPoint y: 271, endPoint x: 325, endPoint y: 346, distance: 85.9
click at [325, 346] on div "liveable" at bounding box center [328, 337] width 49 height 27
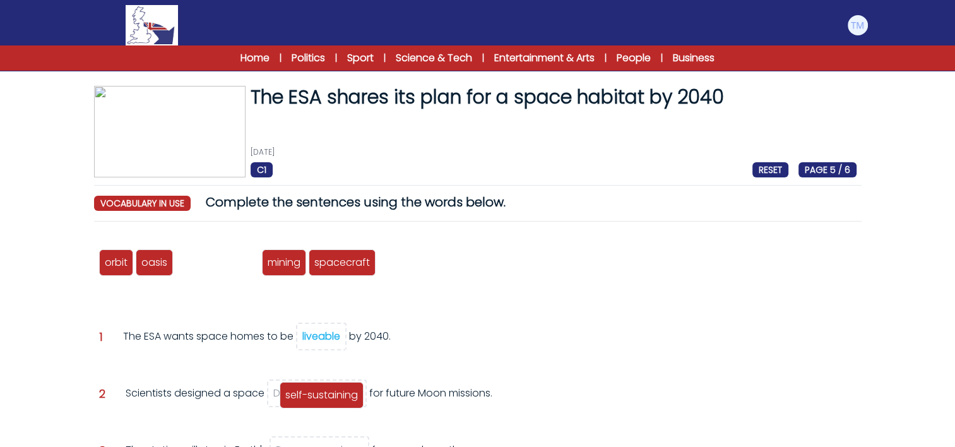
drag, startPoint x: 212, startPoint y: 266, endPoint x: 316, endPoint y: 399, distance: 168.6
click at [316, 399] on span "self-sustaining" at bounding box center [321, 395] width 73 height 15
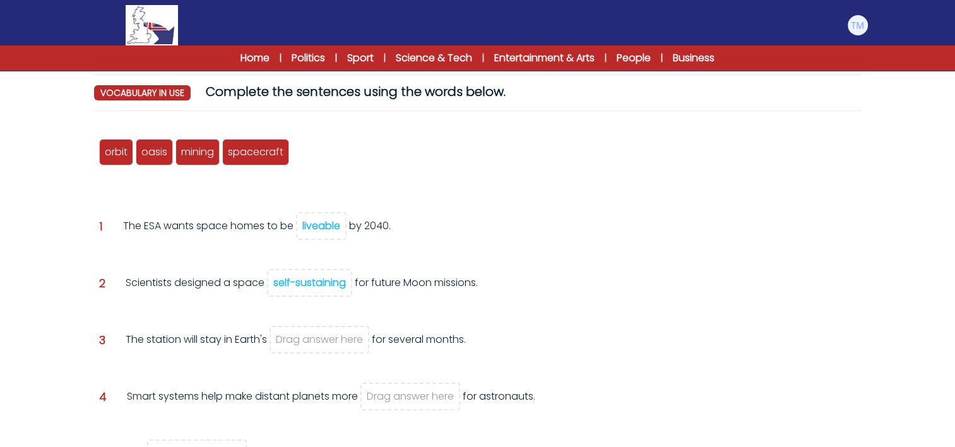
scroll to position [113, 0]
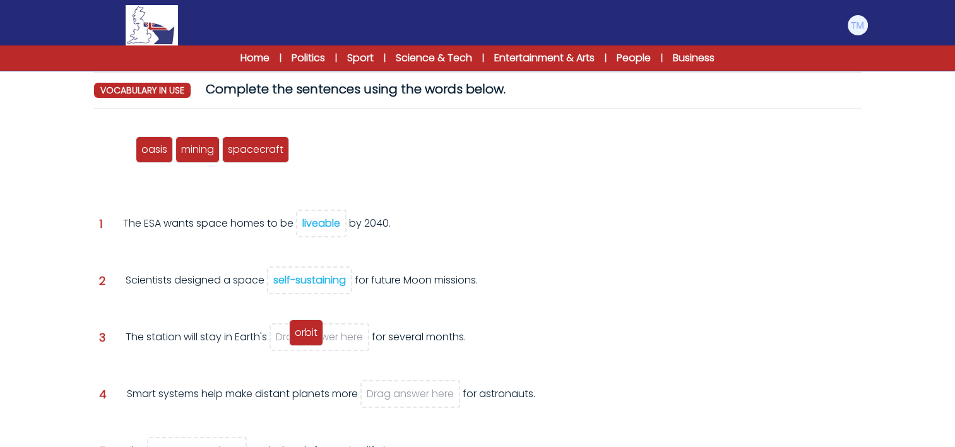
drag, startPoint x: 116, startPoint y: 152, endPoint x: 306, endPoint y: 335, distance: 264.3
click at [306, 335] on span "orbit" at bounding box center [306, 332] width 23 height 15
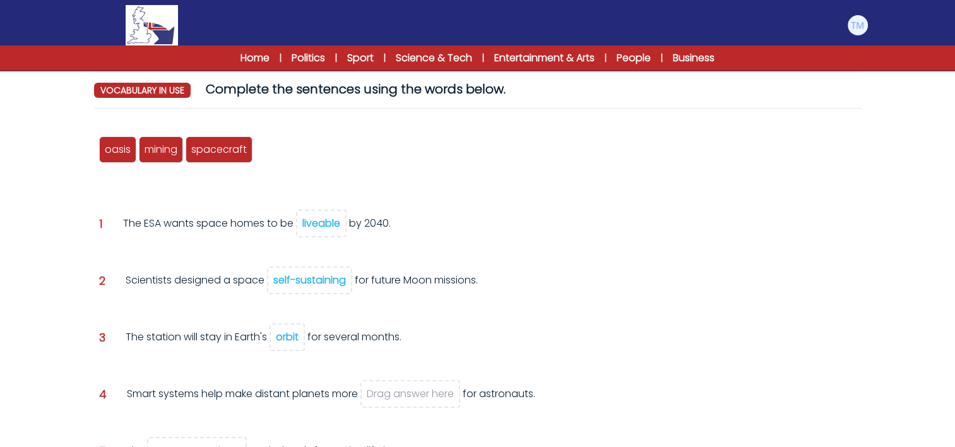
drag, startPoint x: 324, startPoint y: 278, endPoint x: 420, endPoint y: 381, distance: 141.6
click at [420, 381] on div "orbit oasis self-sustaining liveable mining spacecraft Question 1 liveable" at bounding box center [478, 348] width 768 height 458
click at [306, 270] on span "self-sustaining" at bounding box center [309, 280] width 85 height 28
drag, startPoint x: 119, startPoint y: 154, endPoint x: 293, endPoint y: 277, distance: 212.5
click at [293, 276] on span "oasis" at bounding box center [290, 268] width 26 height 15
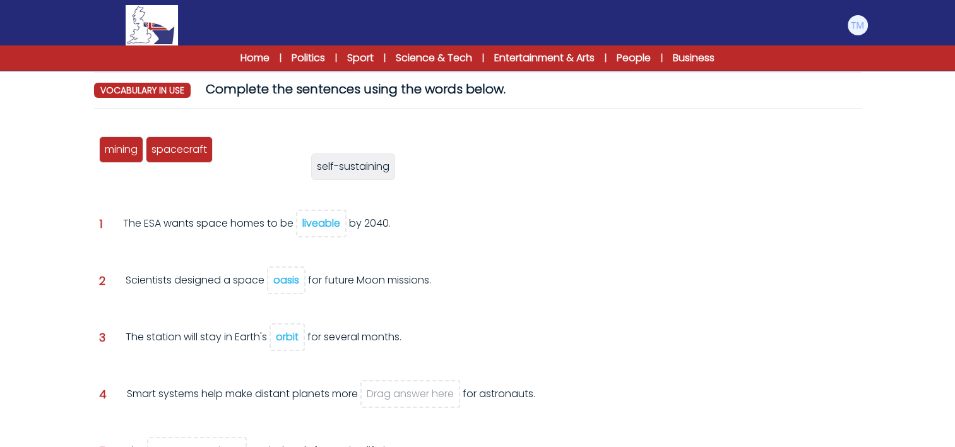
drag, startPoint x: 245, startPoint y: 146, endPoint x: 334, endPoint y: 163, distance: 90.5
click at [334, 163] on span "self-sustaining" at bounding box center [353, 166] width 73 height 15
drag, startPoint x: 313, startPoint y: 222, endPoint x: 393, endPoint y: 338, distance: 140.8
click at [393, 338] on div "orbit oasis self-sustaining liveable mining spacecraft self-sustaining Question…" at bounding box center [478, 348] width 768 height 458
drag, startPoint x: 247, startPoint y: 157, endPoint x: 317, endPoint y: 225, distance: 97.8
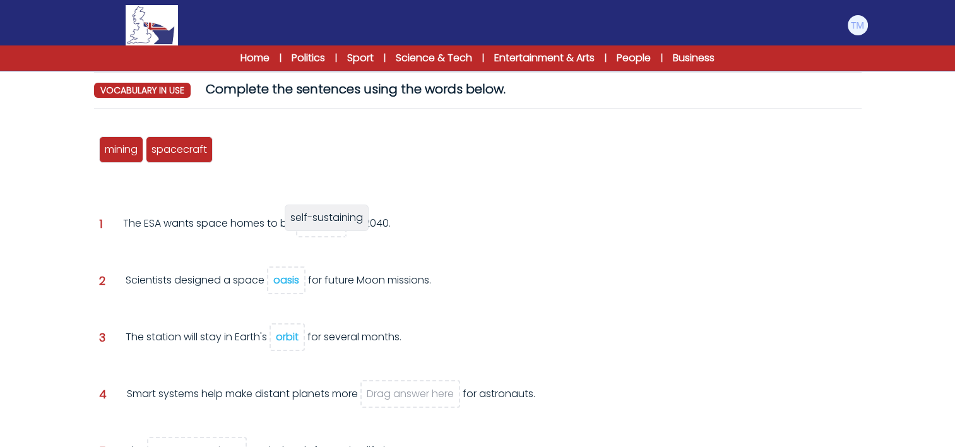
click at [317, 225] on div "self-sustaining" at bounding box center [327, 218] width 84 height 27
drag, startPoint x: 235, startPoint y: 146, endPoint x: 407, endPoint y: 396, distance: 302.9
click at [407, 396] on span "liveable" at bounding box center [412, 400] width 38 height 15
click at [524, 323] on div "orbit oasis self-sustaining liveable mining spacecraft self-sustaining liveable…" at bounding box center [478, 348] width 768 height 458
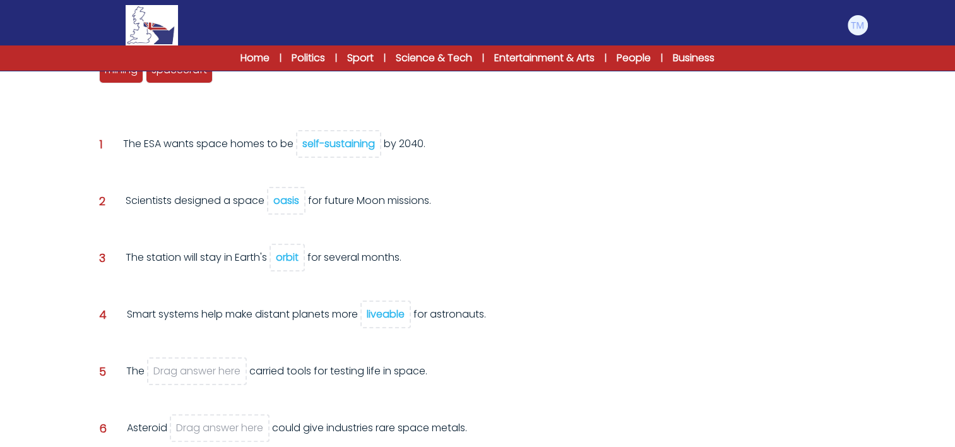
scroll to position [187, 0]
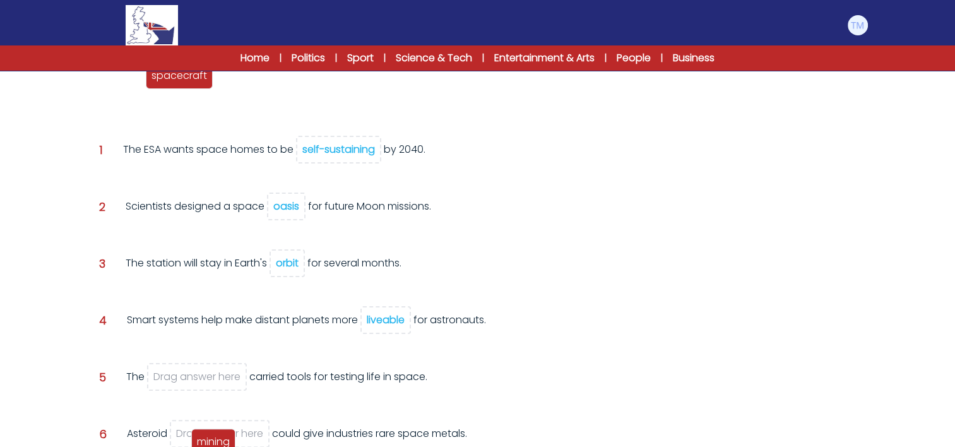
drag, startPoint x: 128, startPoint y: 73, endPoint x: 220, endPoint y: 438, distance: 376.3
click at [220, 438] on span "mining" at bounding box center [213, 441] width 33 height 15
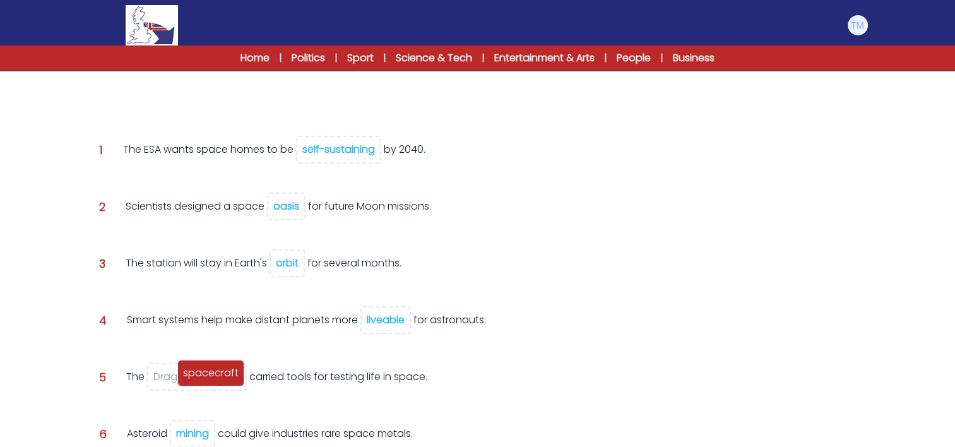
drag, startPoint x: 129, startPoint y: 80, endPoint x: 208, endPoint y: 377, distance: 307.5
click at [208, 377] on span "spacecraft" at bounding box center [211, 373] width 56 height 15
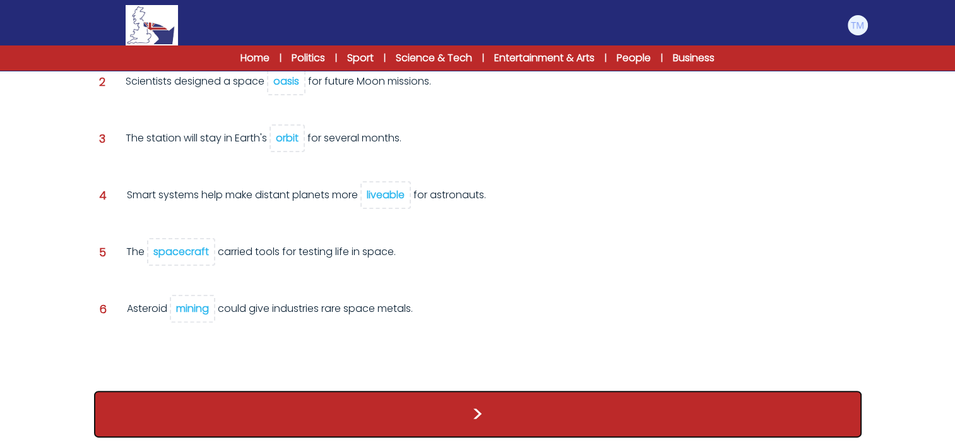
click at [502, 415] on button ">" at bounding box center [478, 414] width 768 height 47
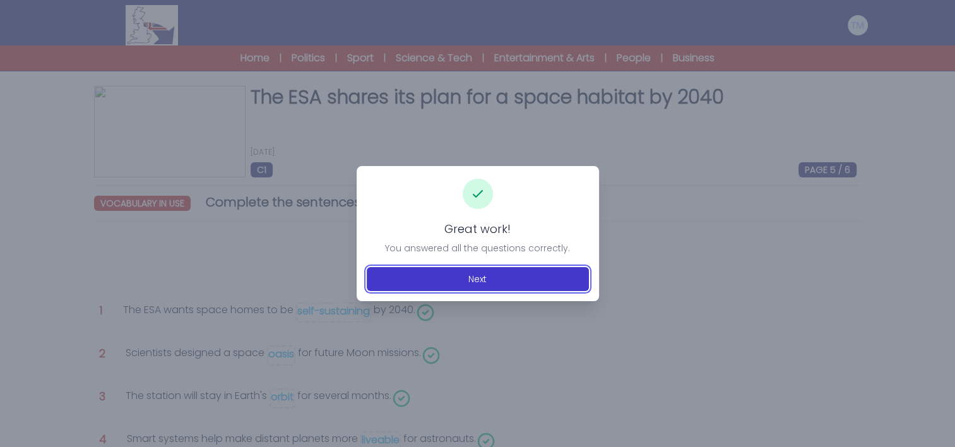
click at [467, 285] on button "Next" at bounding box center [478, 279] width 222 height 24
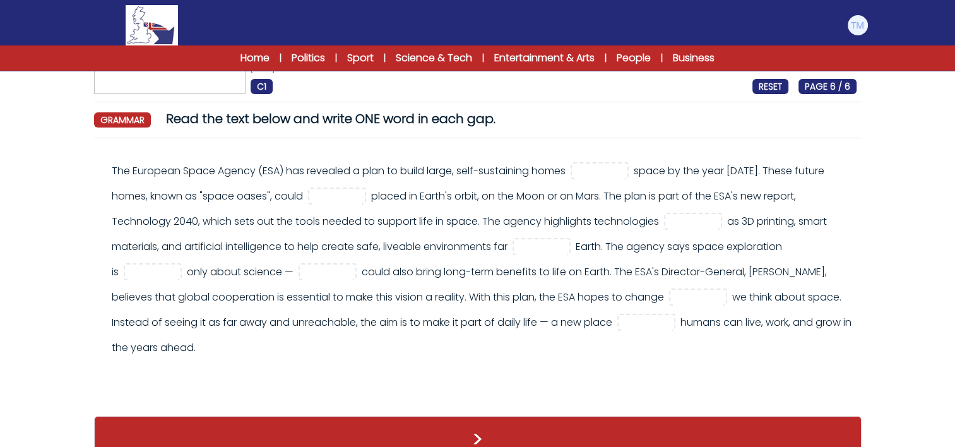
scroll to position [90, 0]
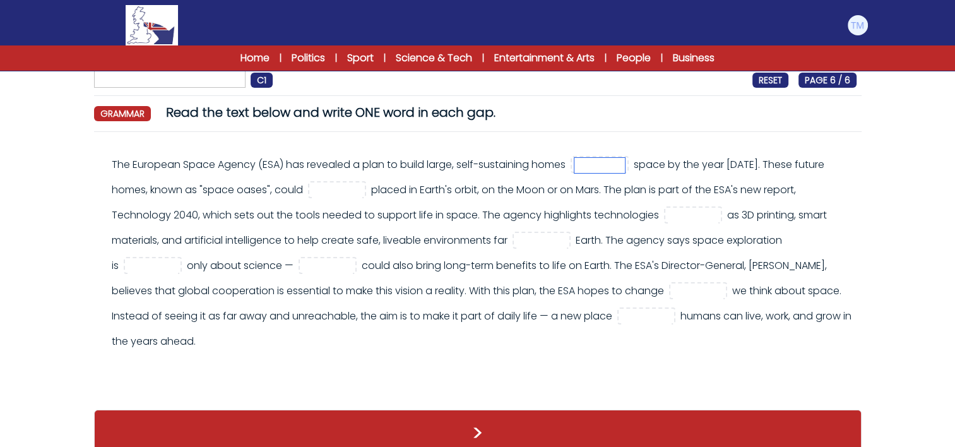
click at [616, 169] on input "text" at bounding box center [599, 165] width 51 height 15
type input "**"
click at [341, 189] on input "text" at bounding box center [337, 190] width 51 height 15
type input "**"
click at [677, 215] on input "text" at bounding box center [693, 215] width 51 height 15
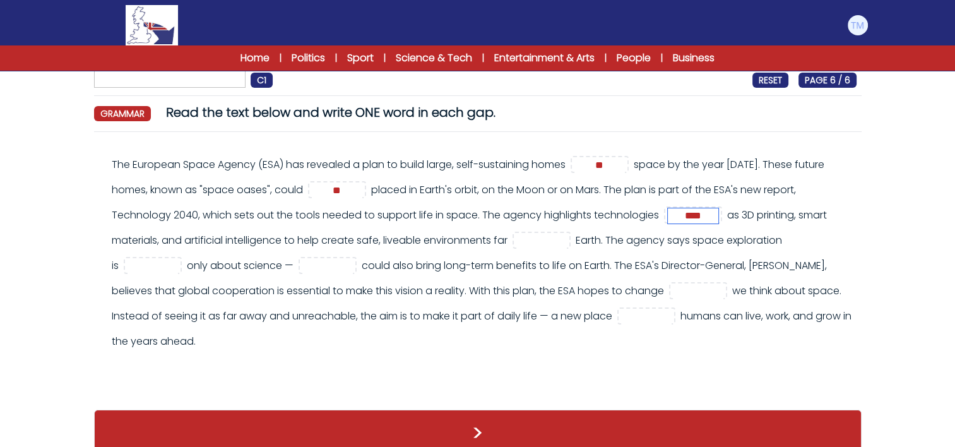
type input "****"
click at [547, 242] on input "text" at bounding box center [541, 241] width 51 height 15
type input "****"
click at [164, 267] on input "text" at bounding box center [153, 266] width 51 height 15
type input "***"
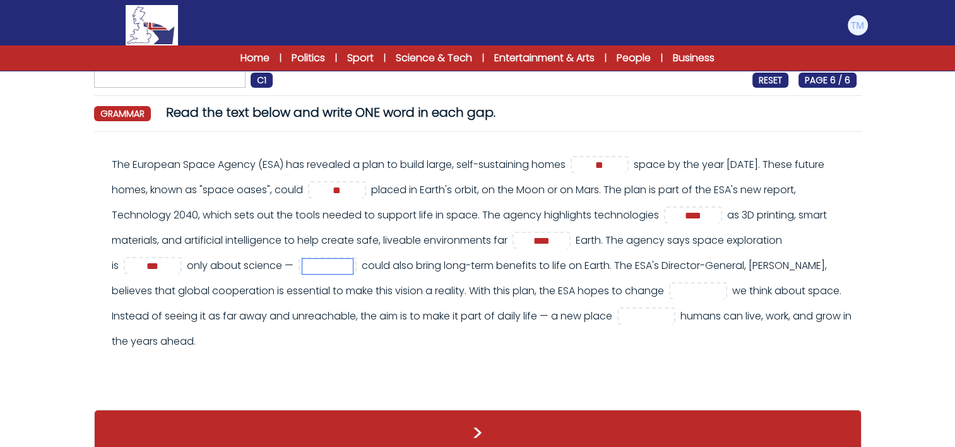
click at [353, 263] on input "text" at bounding box center [327, 266] width 51 height 15
type input "**"
click at [723, 288] on input "text" at bounding box center [698, 291] width 51 height 15
type input "***"
click at [672, 318] on input "text" at bounding box center [646, 316] width 51 height 15
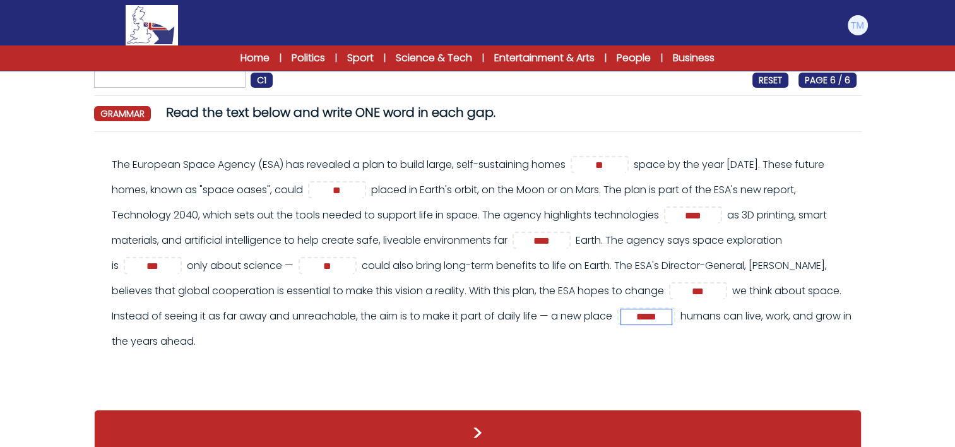
type input "*****"
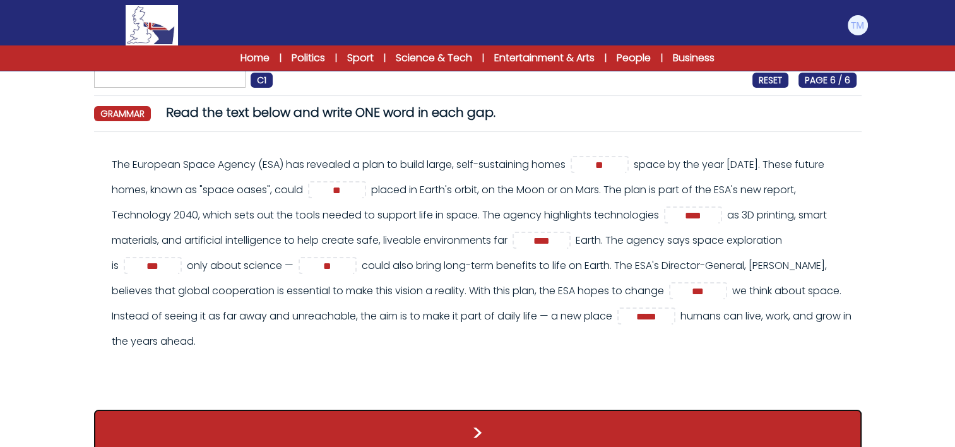
click at [460, 425] on button ">" at bounding box center [478, 433] width 768 height 47
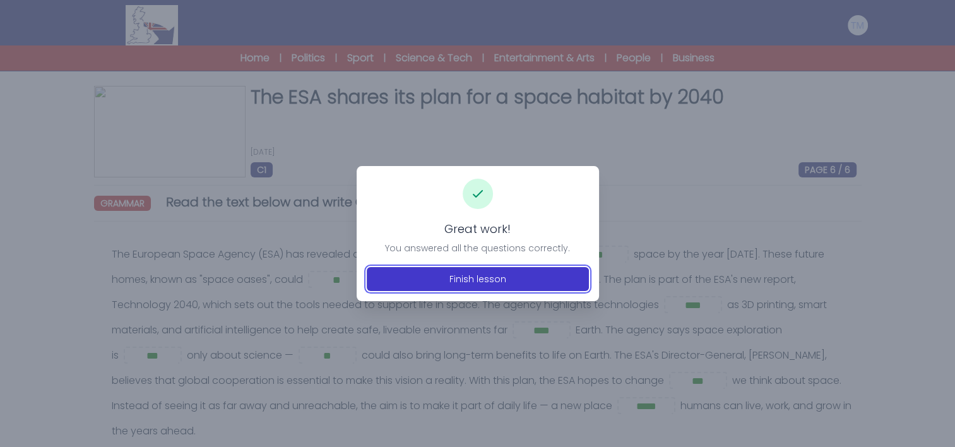
click at [449, 271] on button "Finish lesson" at bounding box center [478, 279] width 222 height 24
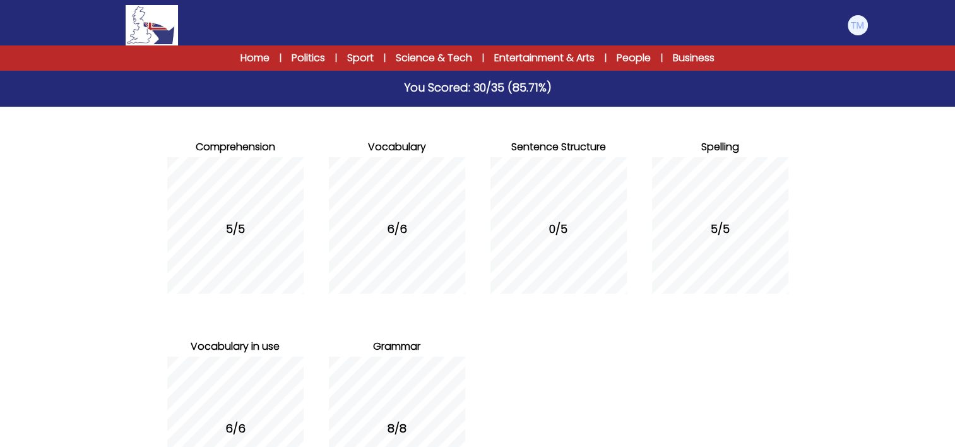
scroll to position [227, 0]
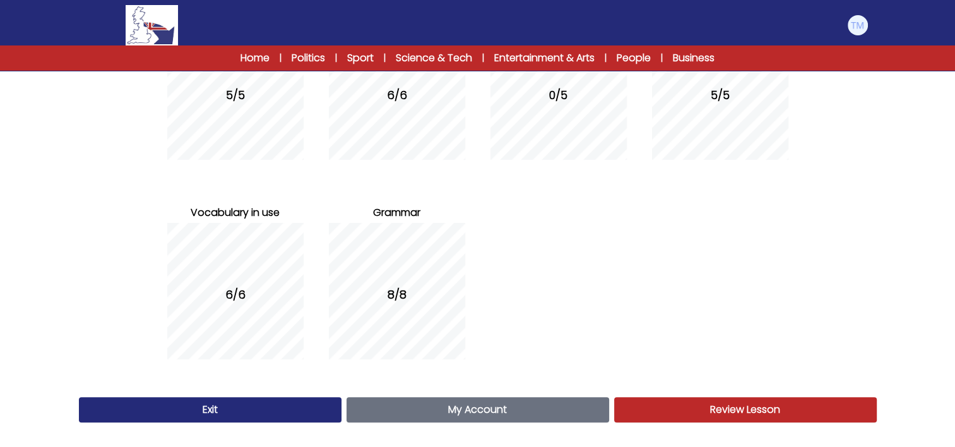
click at [538, 409] on link "My Account Account" at bounding box center [478, 409] width 263 height 25
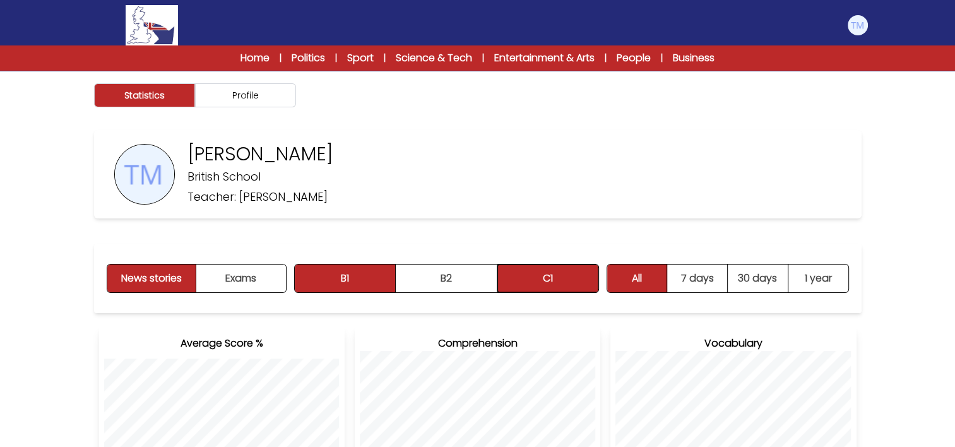
click at [525, 270] on button "C1" at bounding box center [547, 279] width 101 height 28
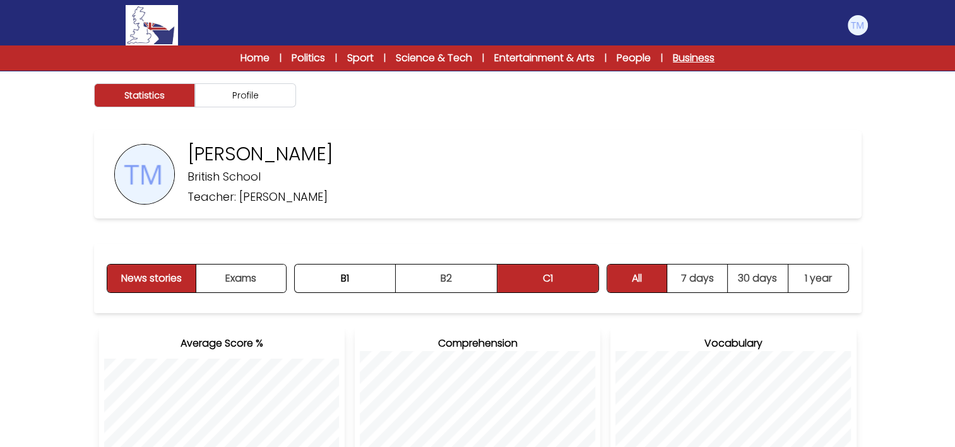
click at [693, 61] on link "Business" at bounding box center [694, 58] width 42 height 15
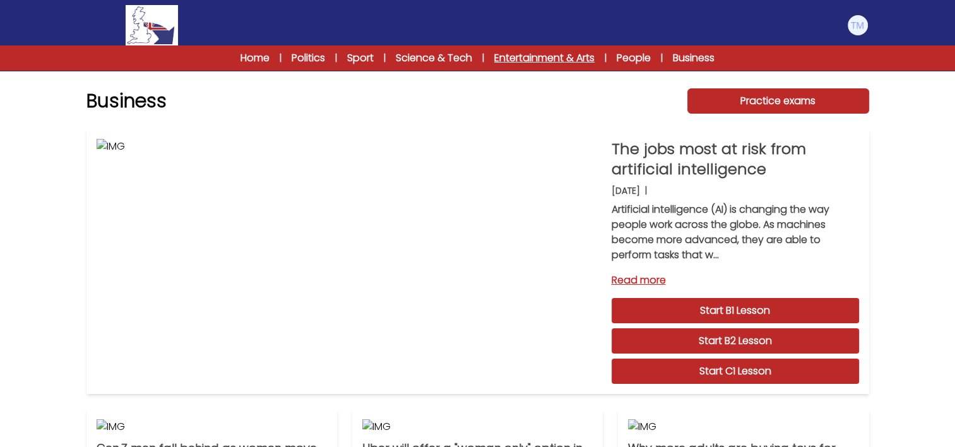
click at [566, 53] on link "Entertainment & Arts" at bounding box center [544, 58] width 100 height 15
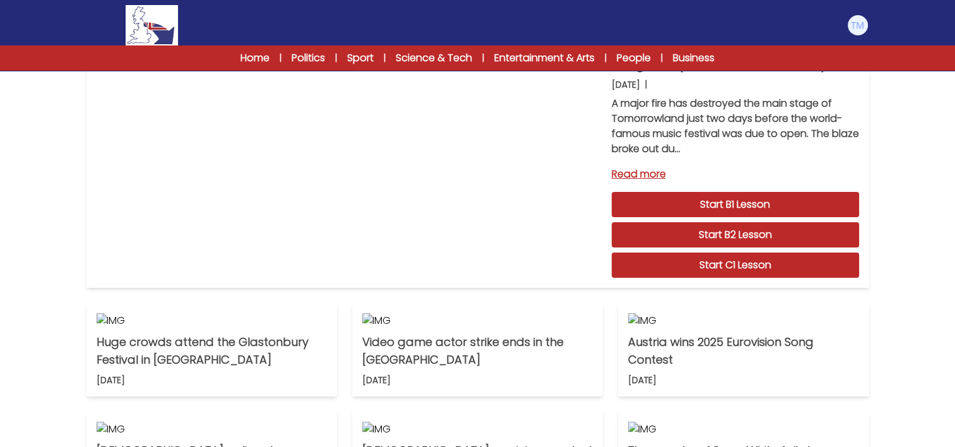
scroll to position [98, 0]
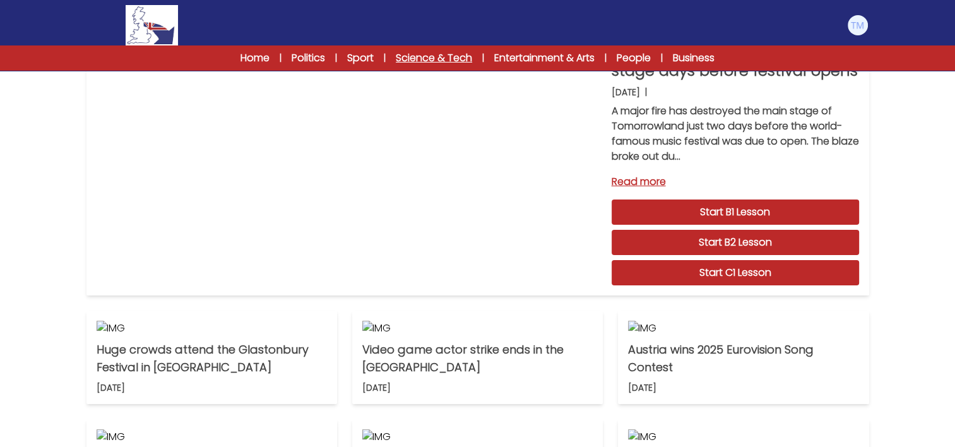
click at [402, 62] on link "Science & Tech" at bounding box center [434, 58] width 76 height 15
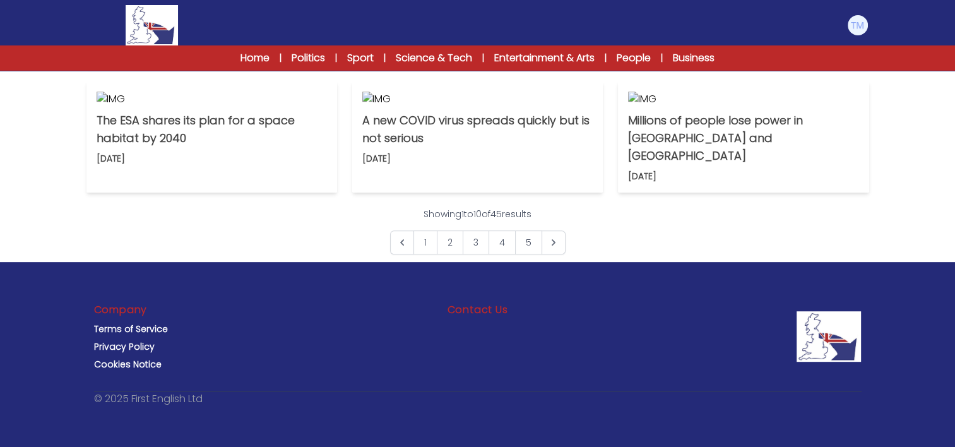
scroll to position [712, 0]
click at [467, 39] on p "A heatwave breaks records across southern [GEOGRAPHIC_DATA]" at bounding box center [477, 20] width 230 height 35
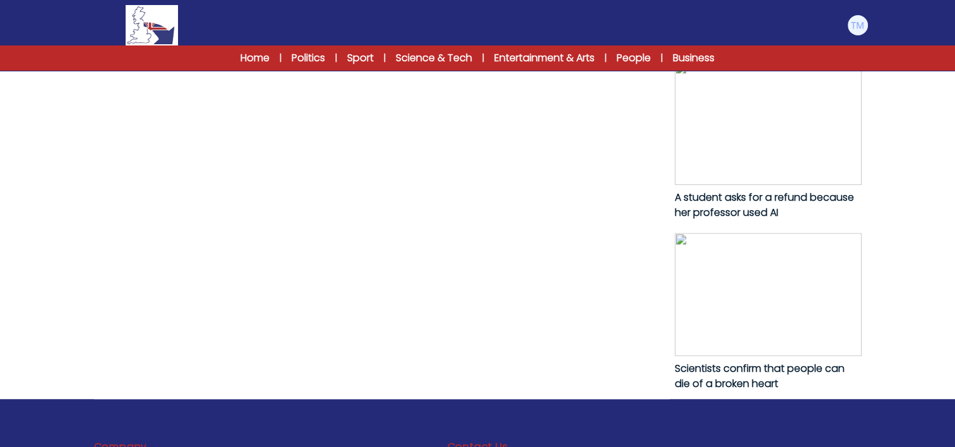
scroll to position [774, 0]
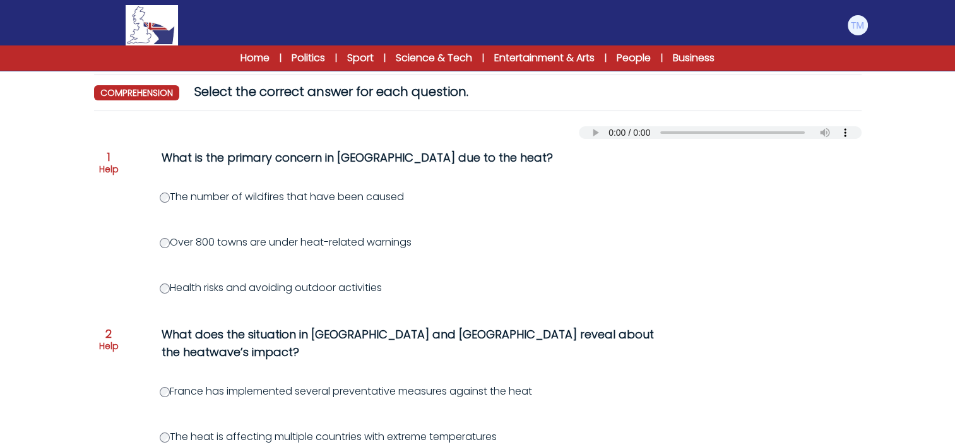
scroll to position [112, 0]
click at [115, 165] on p "Help" at bounding box center [109, 168] width 20 height 13
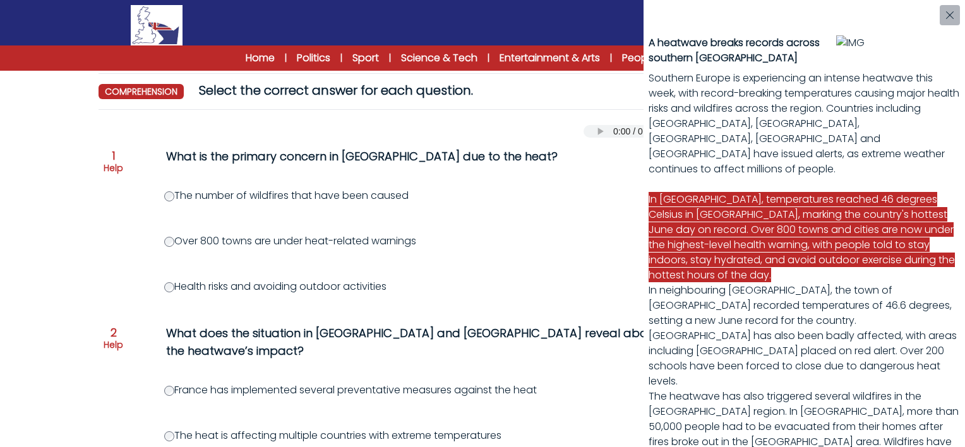
click at [165, 240] on div "A heatwave breaks records across southern Europe Southern Europe is experiencin…" at bounding box center [482, 223] width 965 height 447
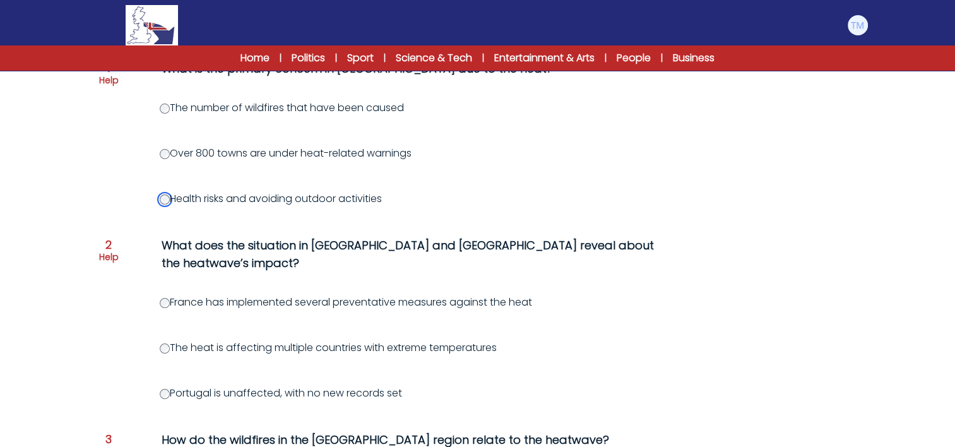
scroll to position [205, 0]
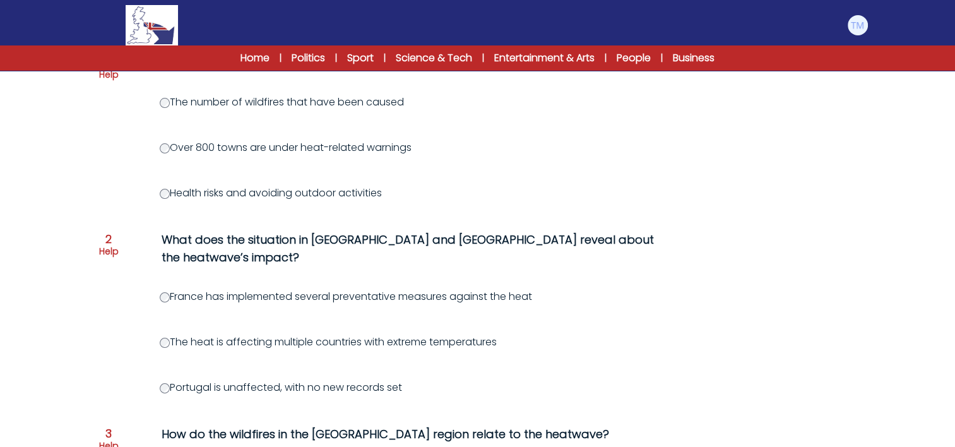
click at [105, 78] on p "Help" at bounding box center [109, 74] width 20 height 13
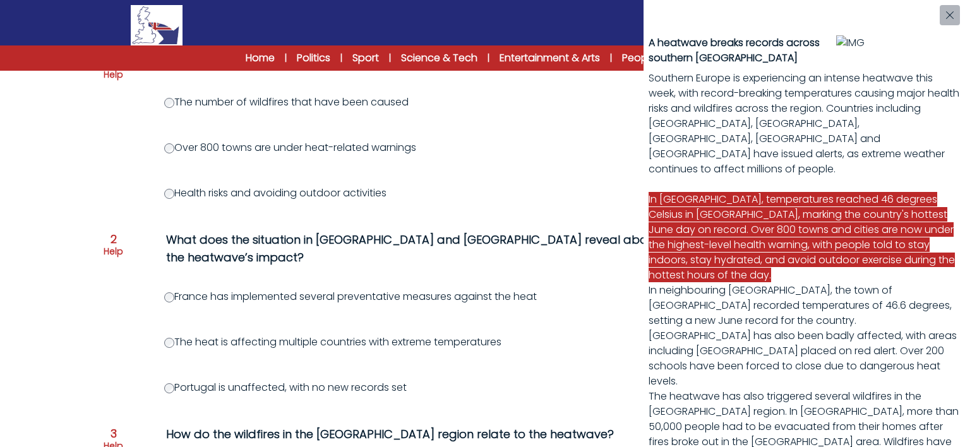
click at [371, 290] on div "A heatwave breaks records across southern Europe Southern Europe is experiencin…" at bounding box center [482, 223] width 965 height 447
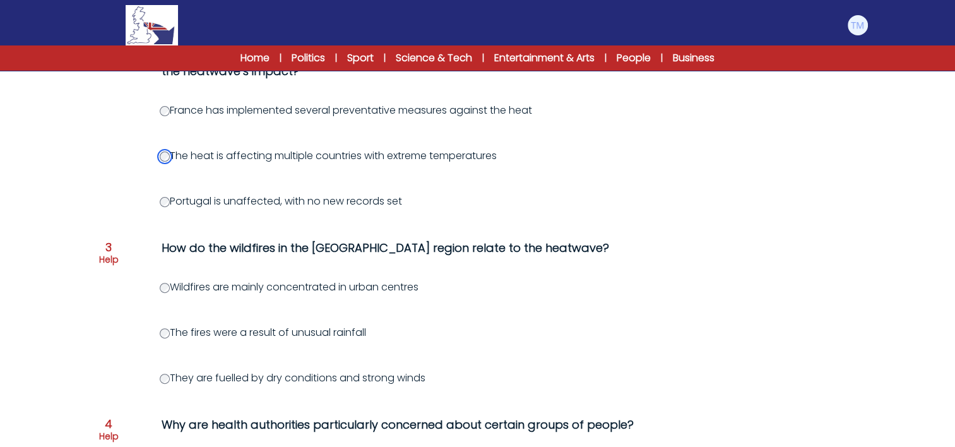
scroll to position [302, 0]
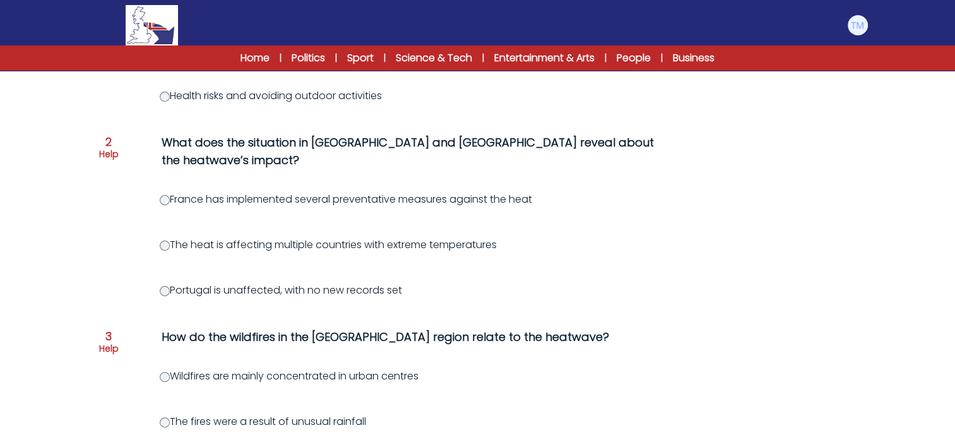
click at [112, 154] on p "Help" at bounding box center [109, 154] width 20 height 13
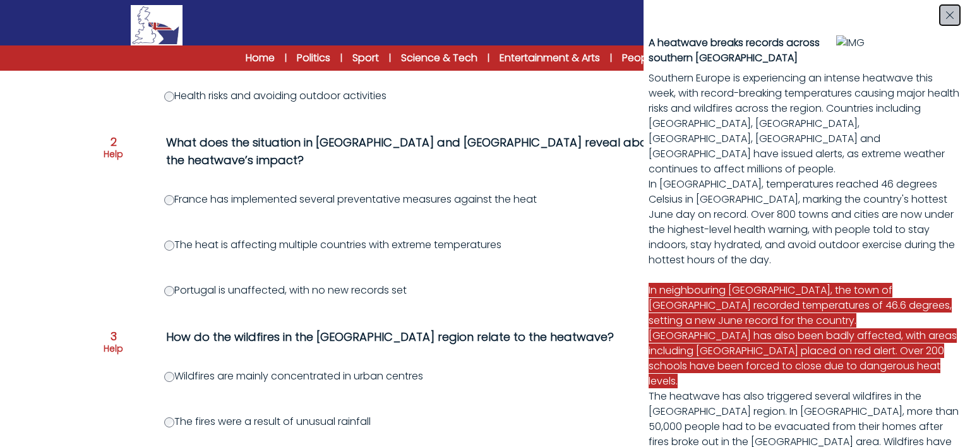
click at [947, 8] on button "button" at bounding box center [949, 15] width 20 height 20
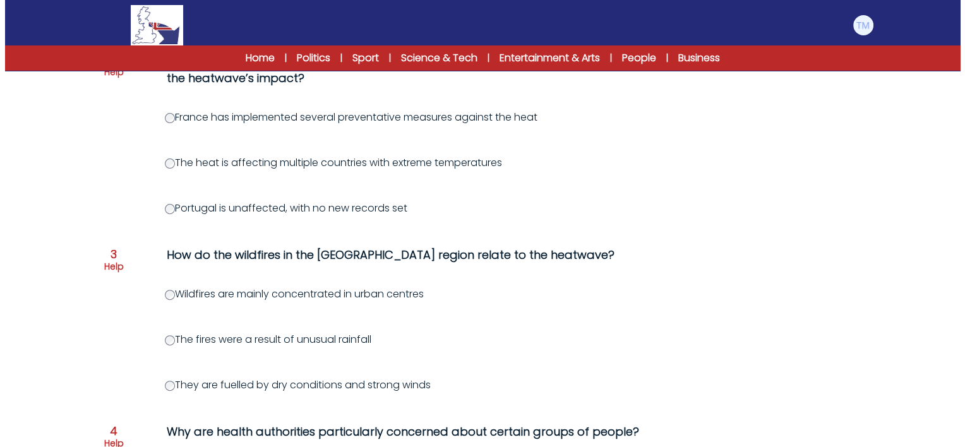
scroll to position [391, 0]
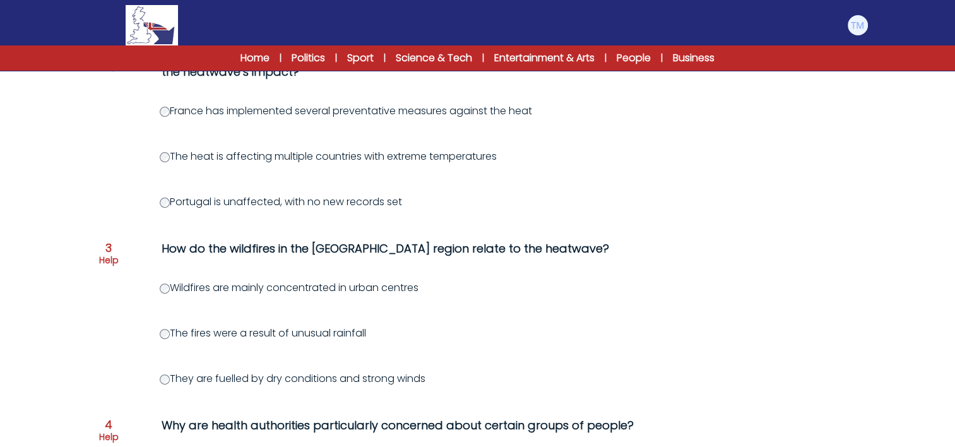
click at [97, 230] on div "Question 1 Help What is the primary concern in Spain due to the heat? The numbe…" at bounding box center [478, 325] width 768 height 932
click at [99, 242] on div "Question 3 Help" at bounding box center [109, 256] width 20 height 28
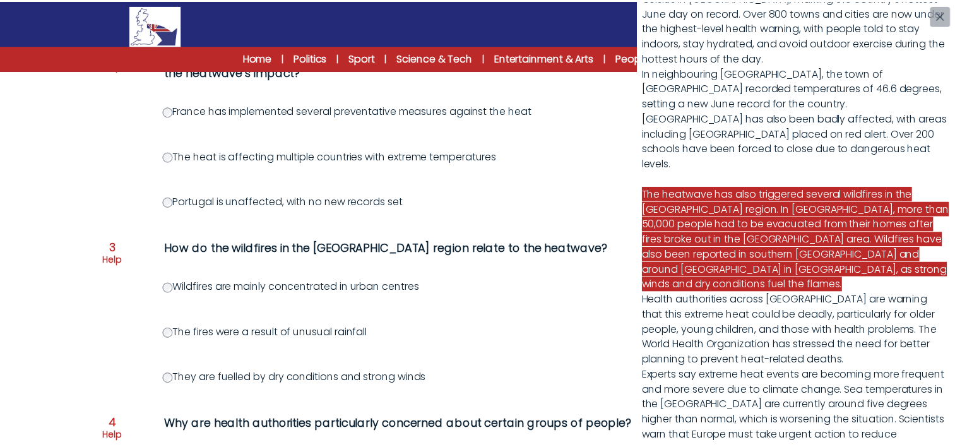
scroll to position [203, 0]
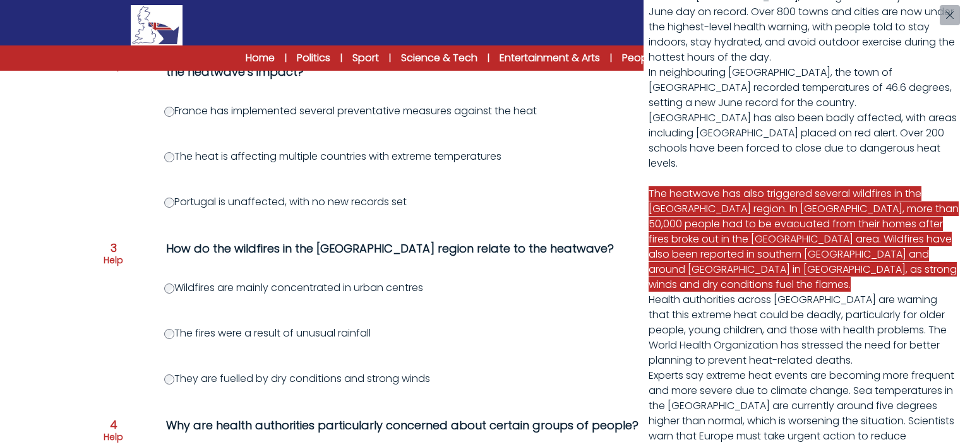
click at [164, 361] on div "A heatwave breaks records across southern Europe Southern Europe is experiencin…" at bounding box center [482, 223] width 965 height 447
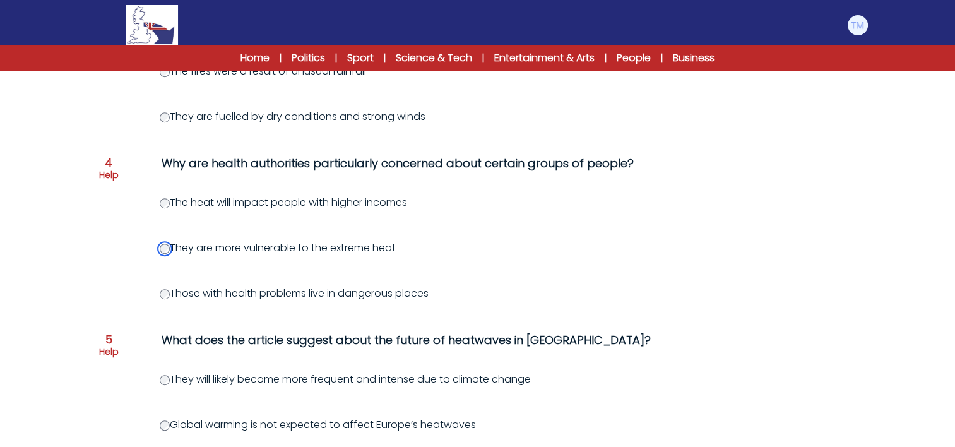
scroll to position [798, 0]
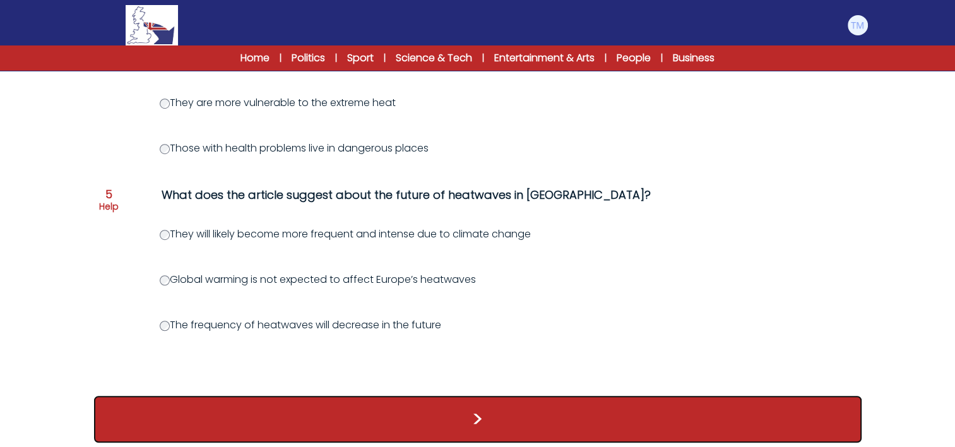
click at [468, 410] on button ">" at bounding box center [478, 419] width 768 height 47
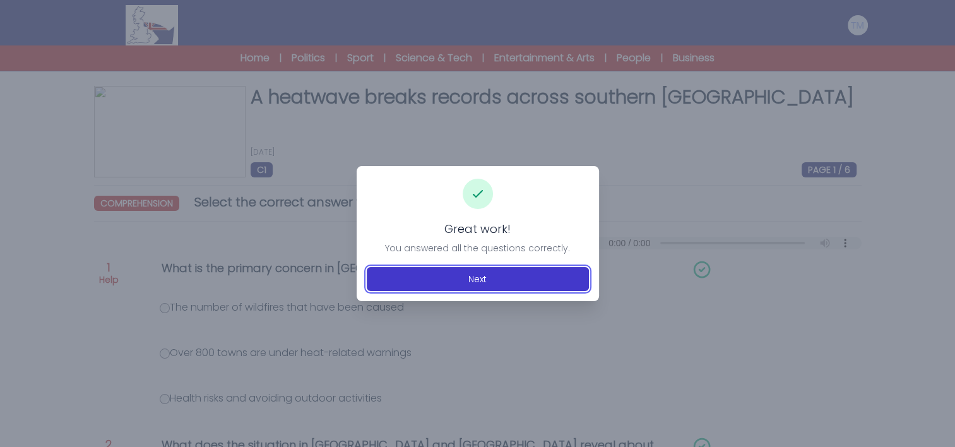
click at [477, 282] on button "Next" at bounding box center [478, 279] width 222 height 24
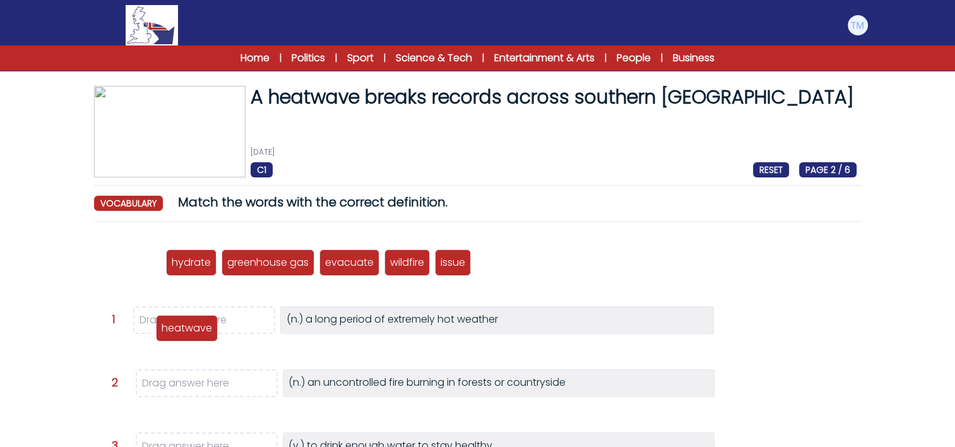
drag, startPoint x: 136, startPoint y: 258, endPoint x: 193, endPoint y: 323, distance: 86.8
click at [193, 323] on p "heatwave" at bounding box center [187, 328] width 51 height 15
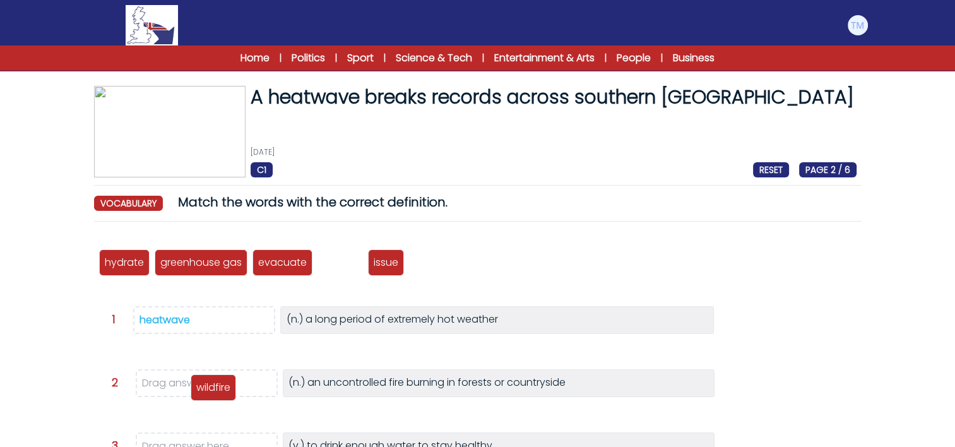
drag, startPoint x: 347, startPoint y: 265, endPoint x: 213, endPoint y: 381, distance: 177.6
click at [213, 381] on p "wildfire" at bounding box center [213, 387] width 34 height 15
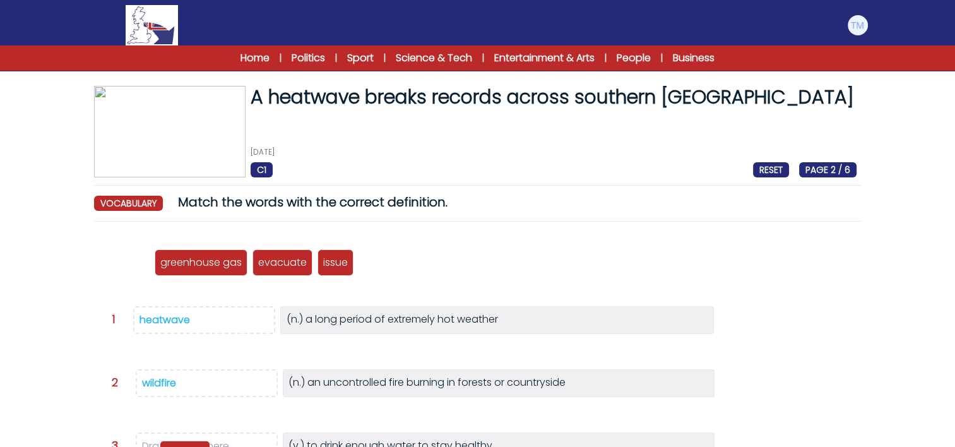
drag, startPoint x: 131, startPoint y: 260, endPoint x: 192, endPoint y: 450, distance: 199.4
click at [192, 446] on html "Manage Account My Account Language English Español [DEMOGRAPHIC_DATA] B1" at bounding box center [477, 388] width 955 height 777
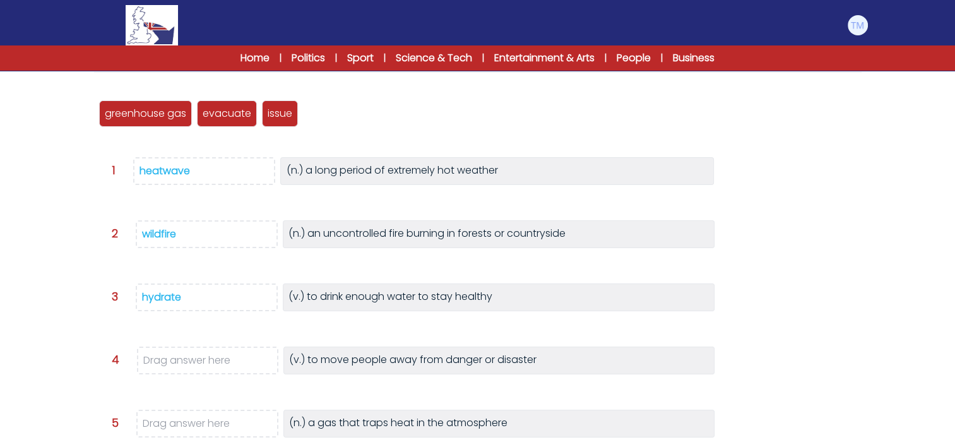
scroll to position [155, 0]
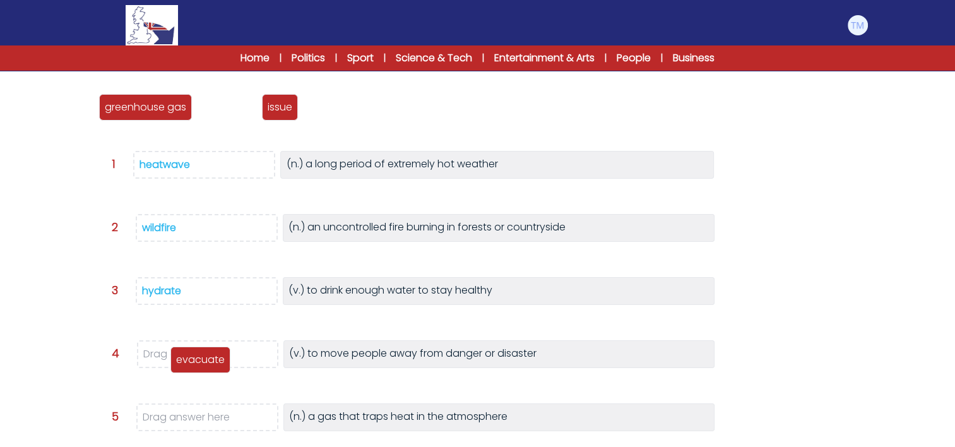
drag, startPoint x: 228, startPoint y: 101, endPoint x: 199, endPoint y: 354, distance: 254.2
click at [199, 354] on p "evacuate" at bounding box center [200, 359] width 49 height 15
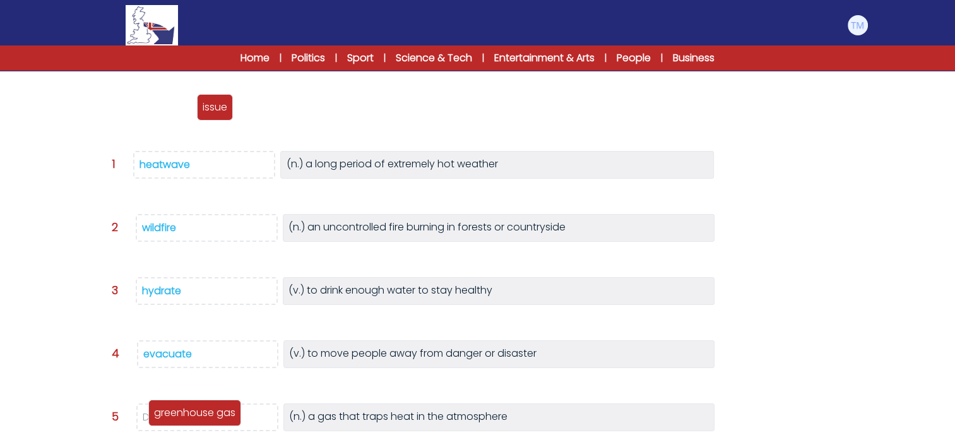
drag, startPoint x: 174, startPoint y: 112, endPoint x: 223, endPoint y: 418, distance: 310.1
click at [223, 418] on p "greenhouse gas" at bounding box center [194, 412] width 81 height 15
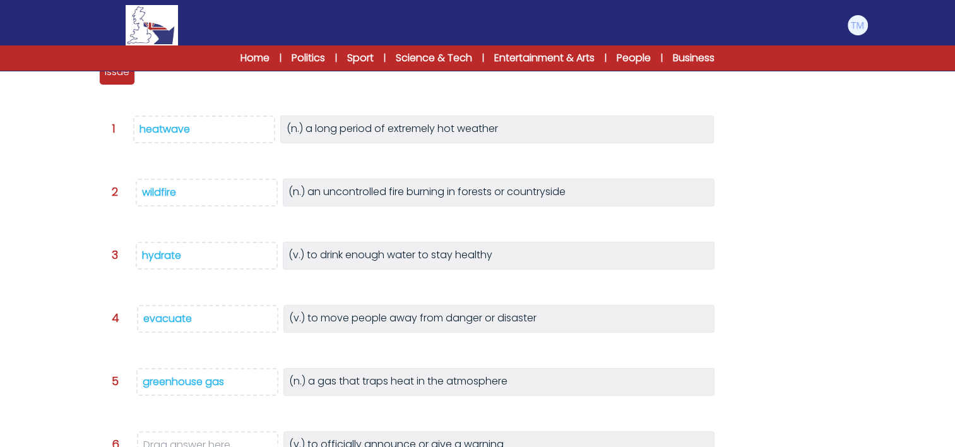
scroll to position [189, 0]
drag, startPoint x: 121, startPoint y: 73, endPoint x: 169, endPoint y: 439, distance: 369.8
click at [169, 439] on p "issue" at bounding box center [164, 439] width 25 height 15
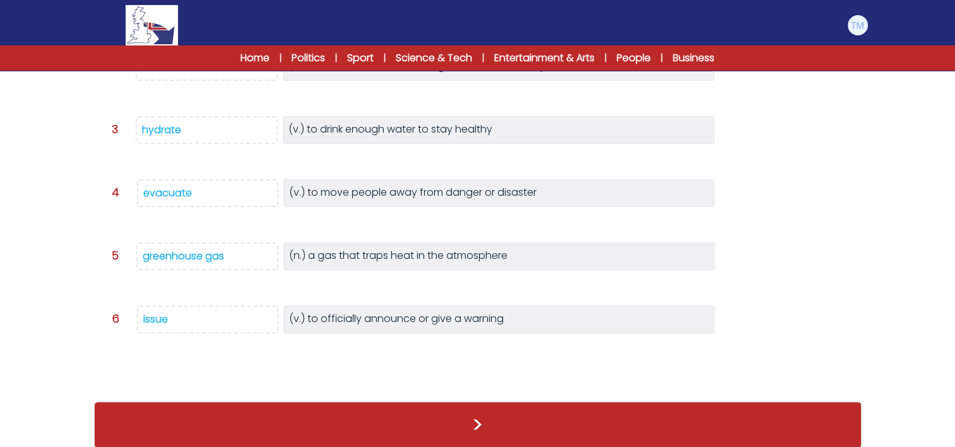
scroll to position [310, 0]
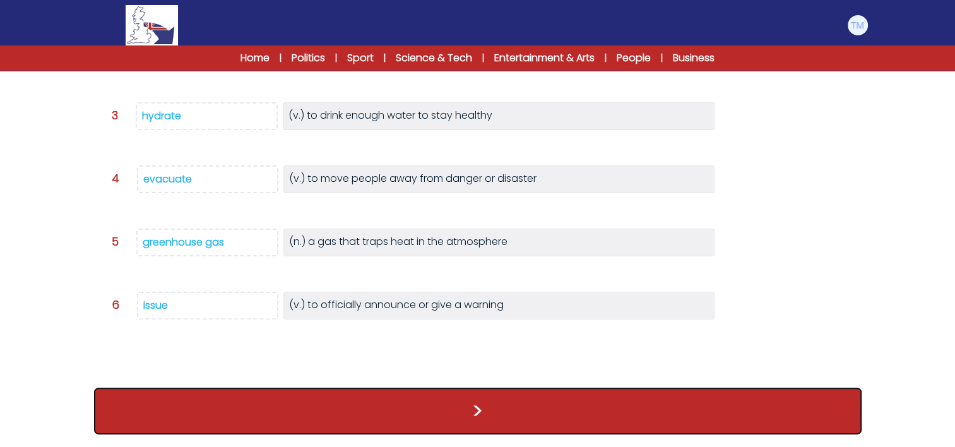
click at [508, 402] on button ">" at bounding box center [478, 411] width 768 height 47
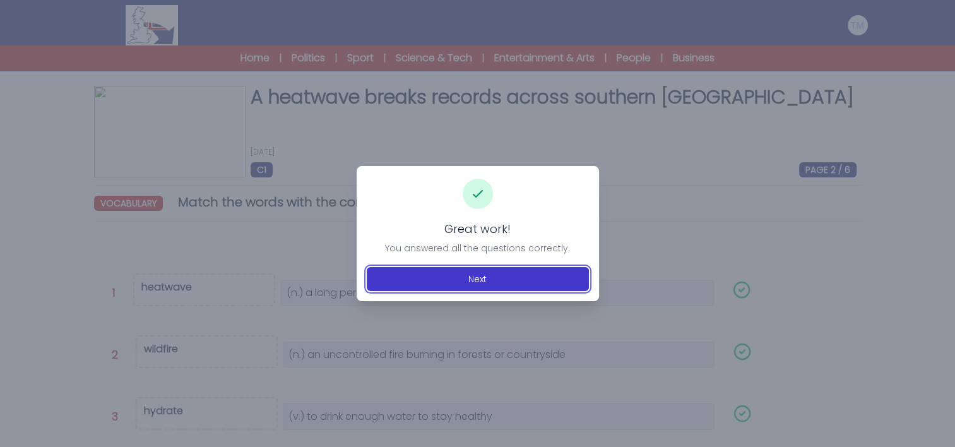
click at [481, 279] on button "Next" at bounding box center [478, 279] width 222 height 24
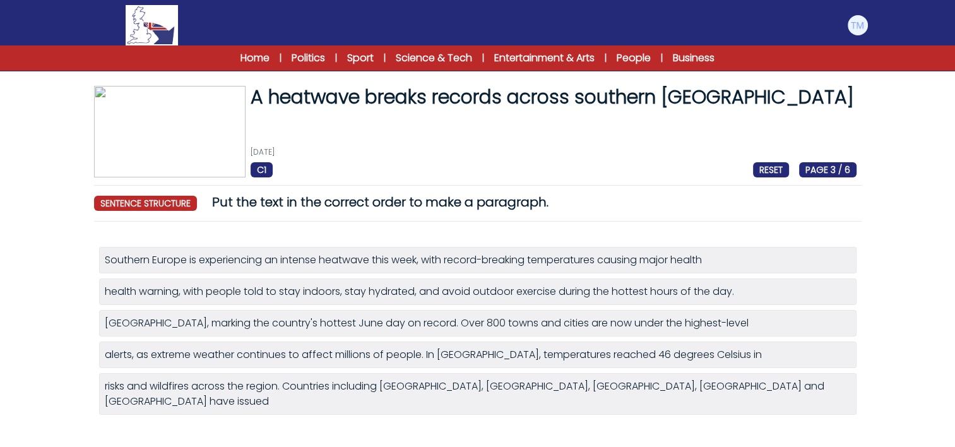
scroll to position [58, 0]
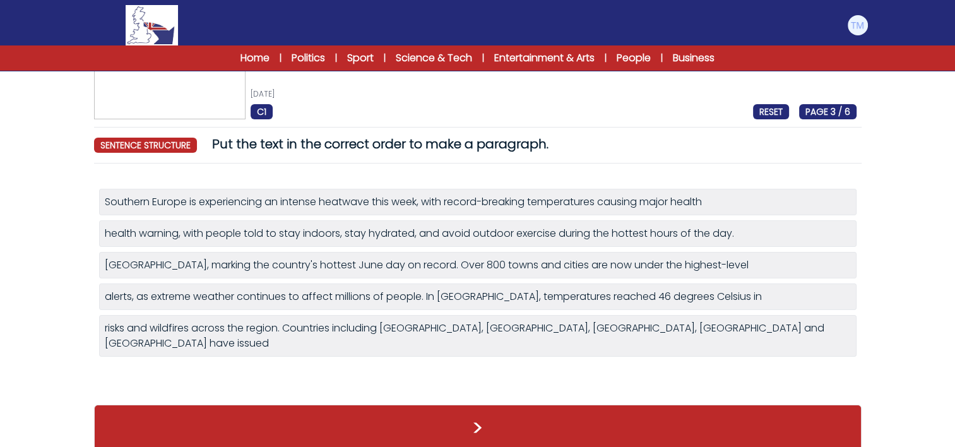
click at [191, 300] on div "alerts, as extreme weather continues to affect millions of people. In [GEOGRAPH…" at bounding box center [478, 296] width 746 height 15
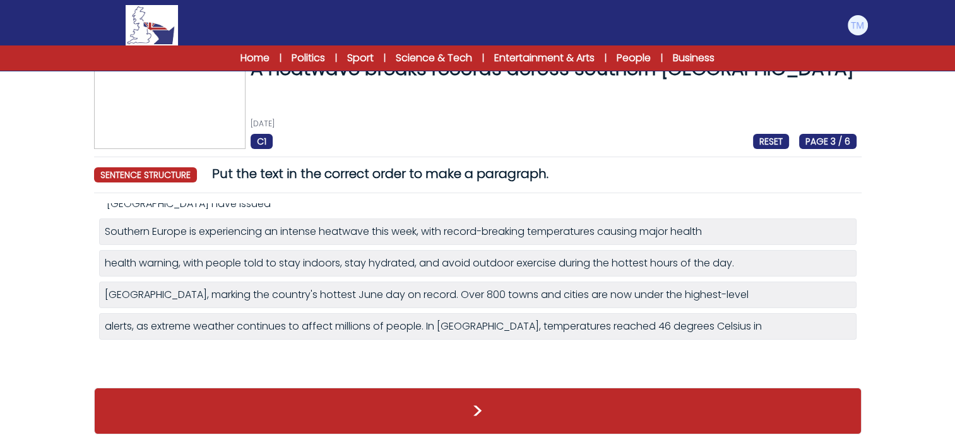
scroll to position [27, 0]
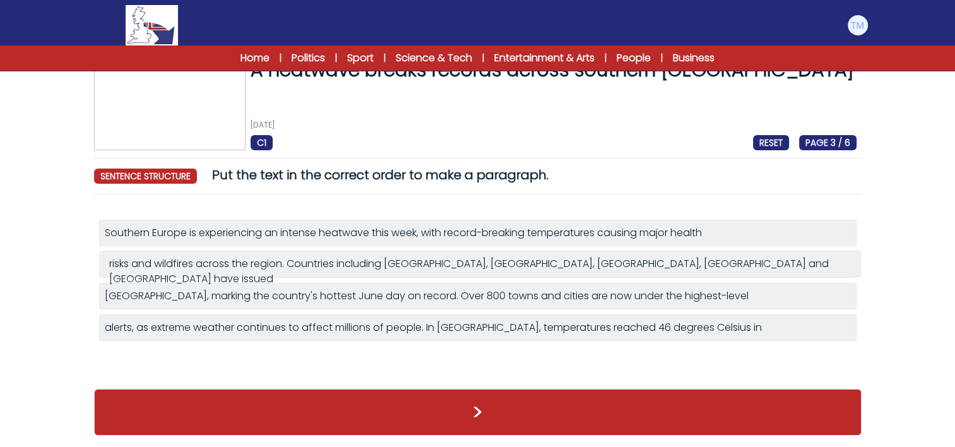
drag, startPoint x: 248, startPoint y: 328, endPoint x: 246, endPoint y: 253, distance: 75.8
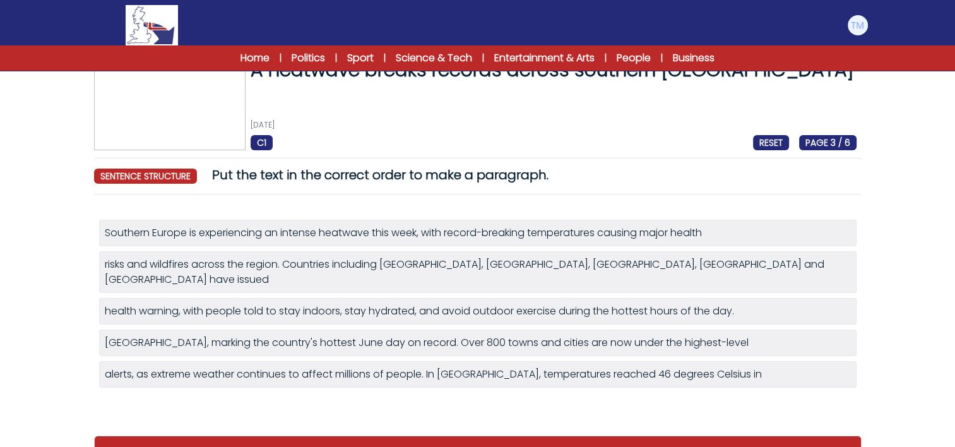
scroll to position [58, 0]
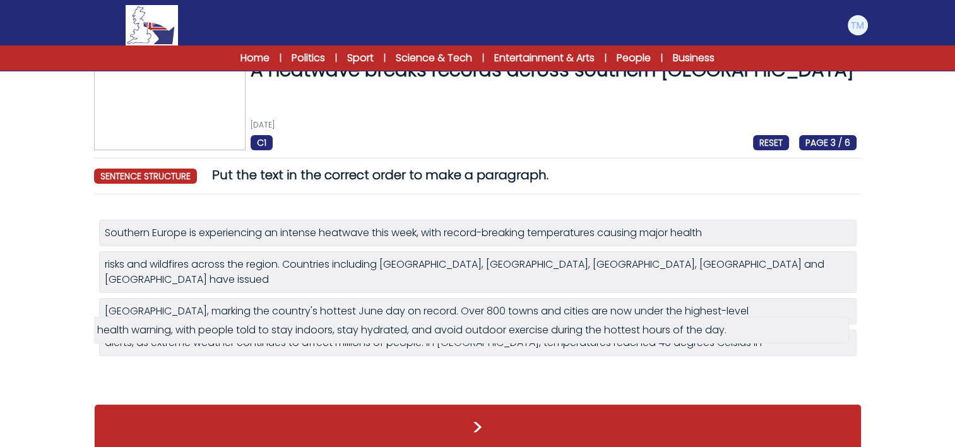
drag, startPoint x: 338, startPoint y: 270, endPoint x: 330, endPoint y: 336, distance: 66.7
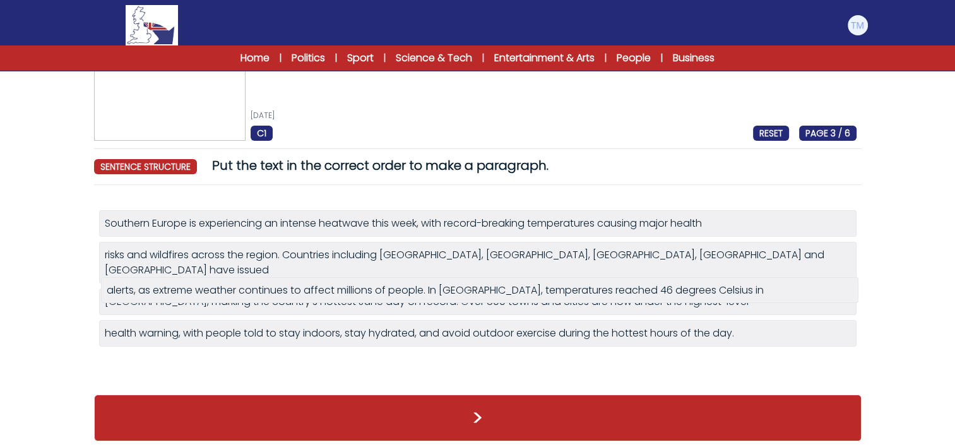
scroll to position [27, 0]
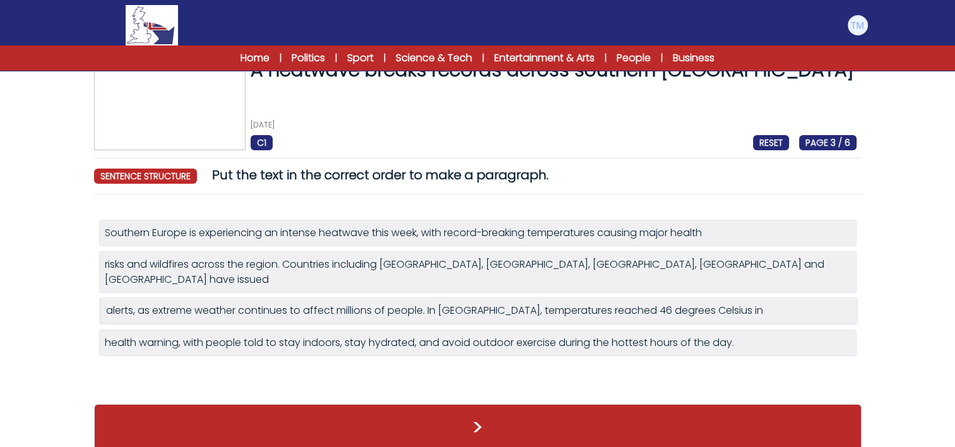
drag, startPoint x: 266, startPoint y: 299, endPoint x: 268, endPoint y: 314, distance: 15.2
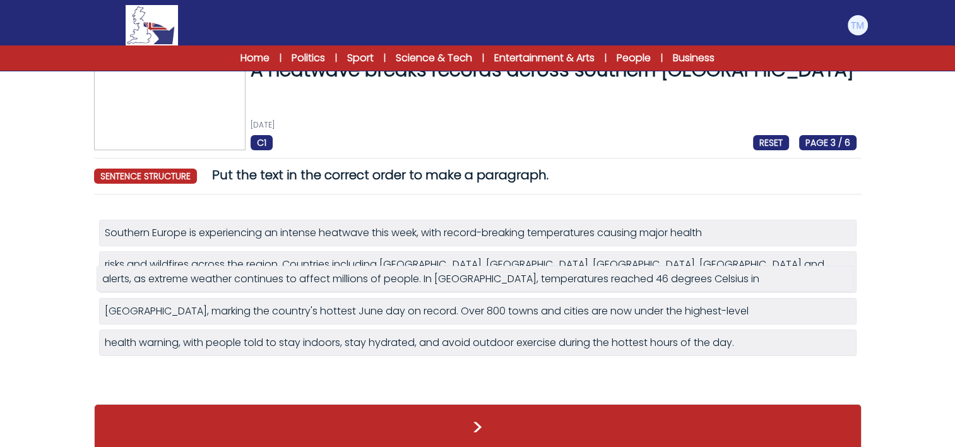
drag, startPoint x: 279, startPoint y: 300, endPoint x: 277, endPoint y: 283, distance: 17.2
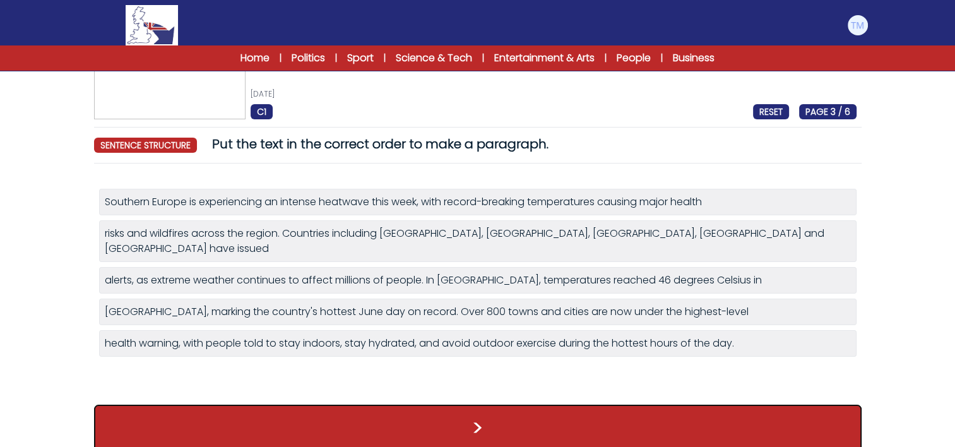
click at [400, 405] on button ">" at bounding box center [478, 428] width 768 height 47
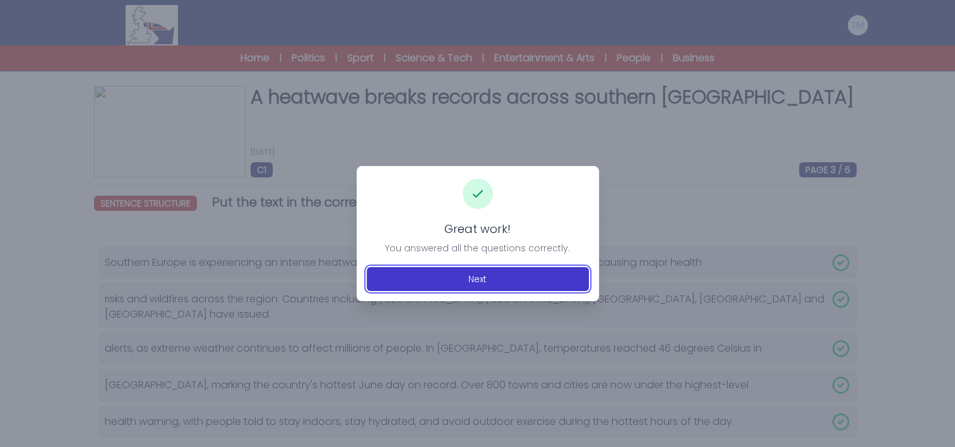
click at [497, 277] on button "Next" at bounding box center [478, 279] width 222 height 24
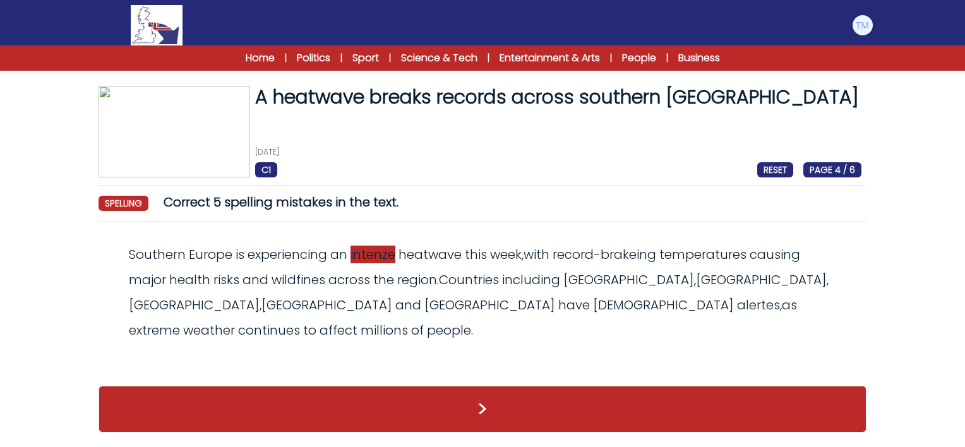
click at [383, 260] on span "intenze" at bounding box center [372, 255] width 45 height 18
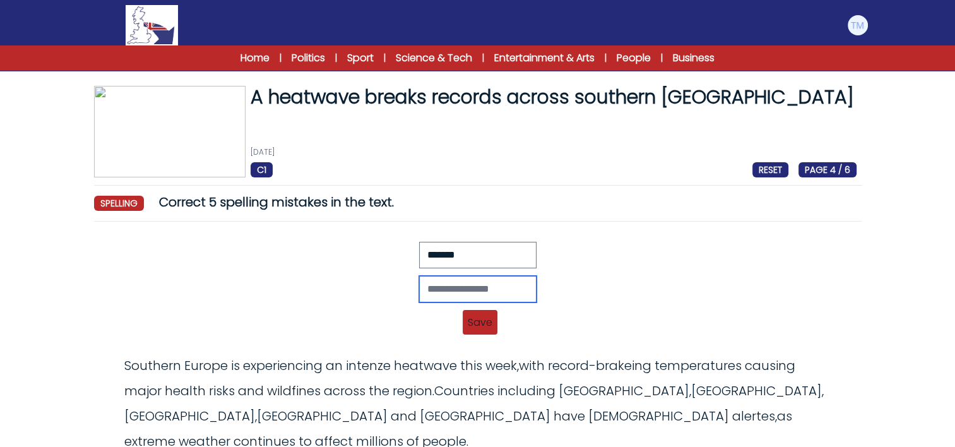
click at [432, 293] on input "text" at bounding box center [477, 289] width 117 height 27
type input "*******"
click at [482, 324] on span "Save" at bounding box center [480, 322] width 35 height 25
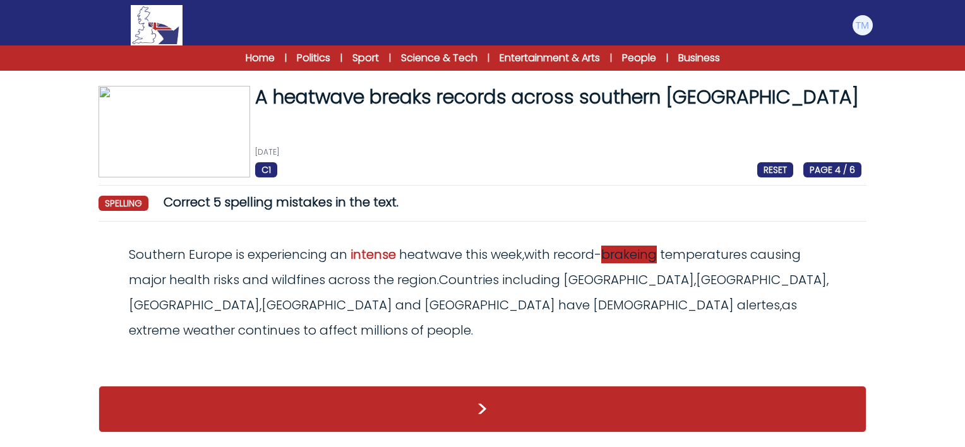
click at [632, 261] on span "brakeing" at bounding box center [629, 255] width 56 height 18
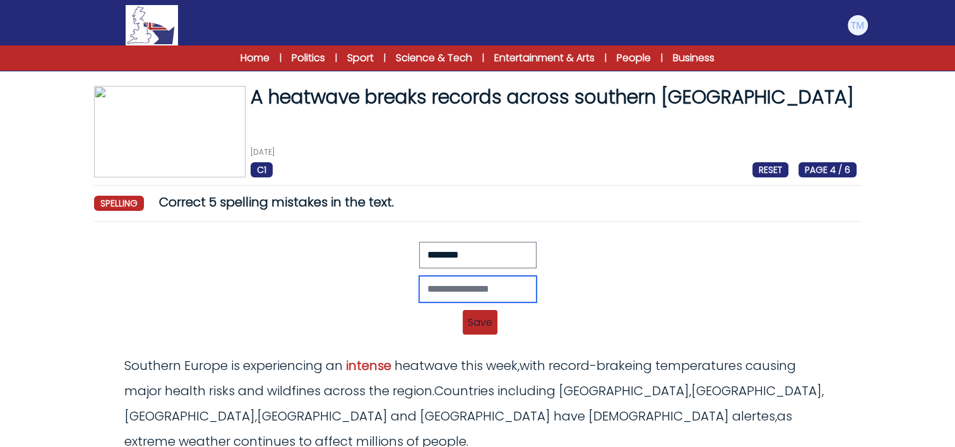
click at [492, 291] on input "text" at bounding box center [477, 289] width 117 height 27
type input "********"
click at [487, 326] on span "Save" at bounding box center [480, 322] width 35 height 25
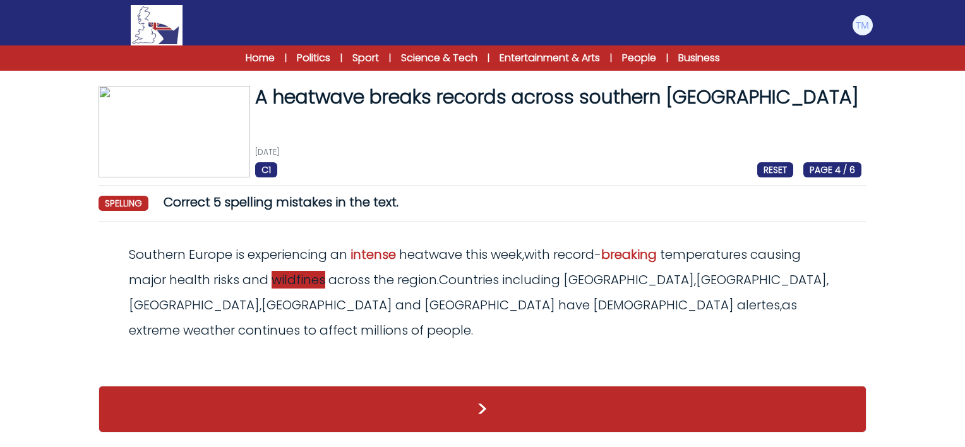
click at [298, 282] on span "wildfines" at bounding box center [298, 280] width 54 height 18
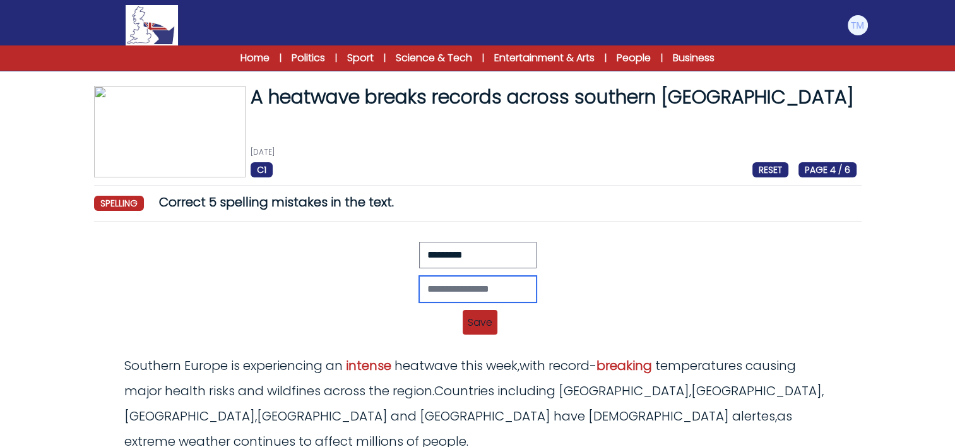
click at [447, 292] on input "text" at bounding box center [477, 289] width 117 height 27
type input "*********"
click at [473, 313] on span "Save" at bounding box center [480, 322] width 35 height 25
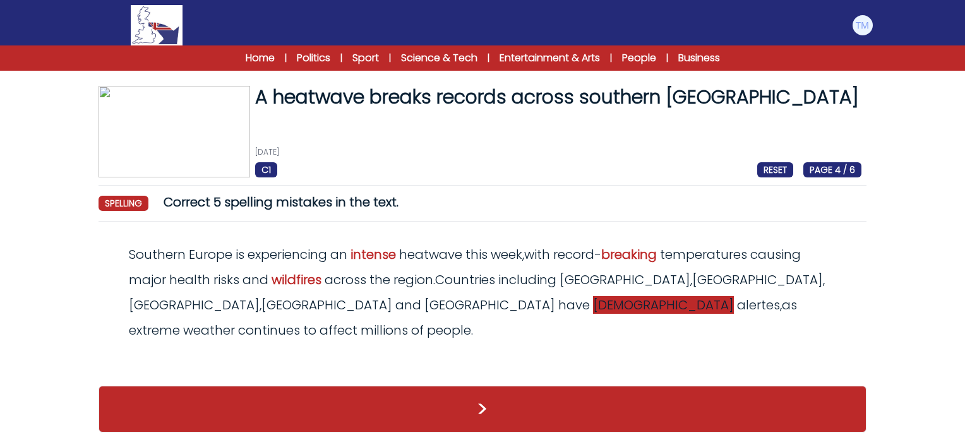
click at [593, 305] on span "isued" at bounding box center [663, 305] width 141 height 18
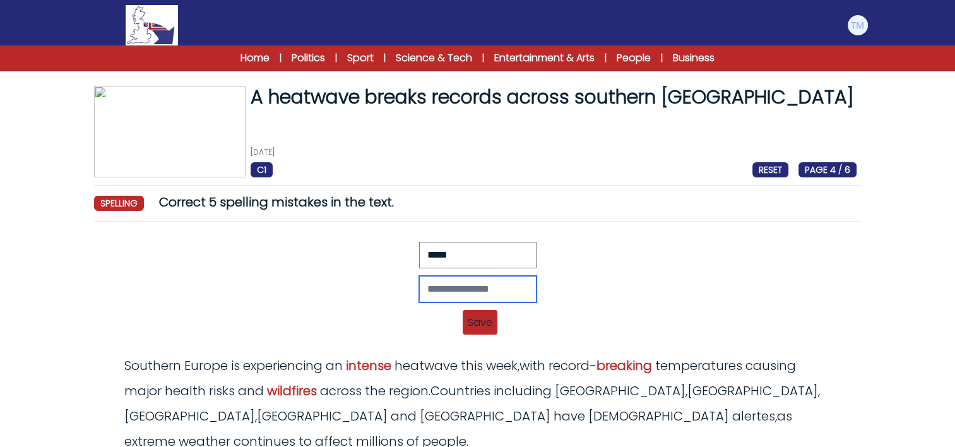
click at [502, 295] on input "text" at bounding box center [477, 289] width 117 height 27
type input "******"
click at [489, 315] on span "Save" at bounding box center [480, 322] width 35 height 25
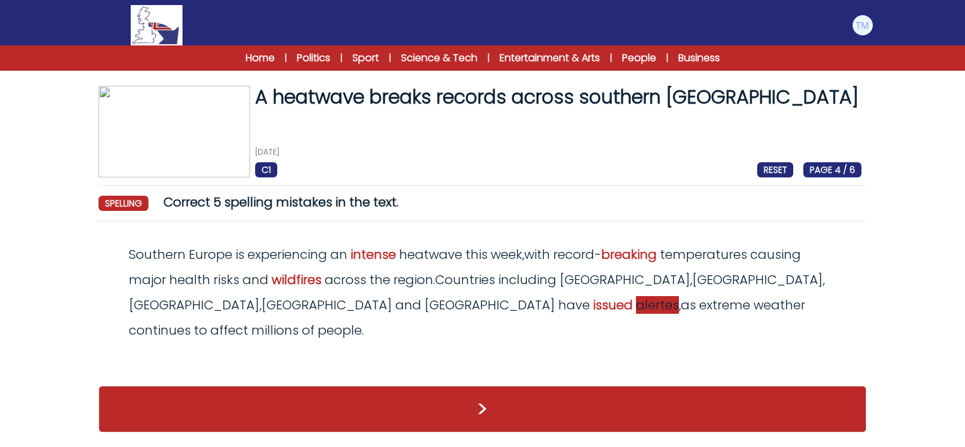
click at [636, 309] on span "alertes" at bounding box center [657, 305] width 43 height 18
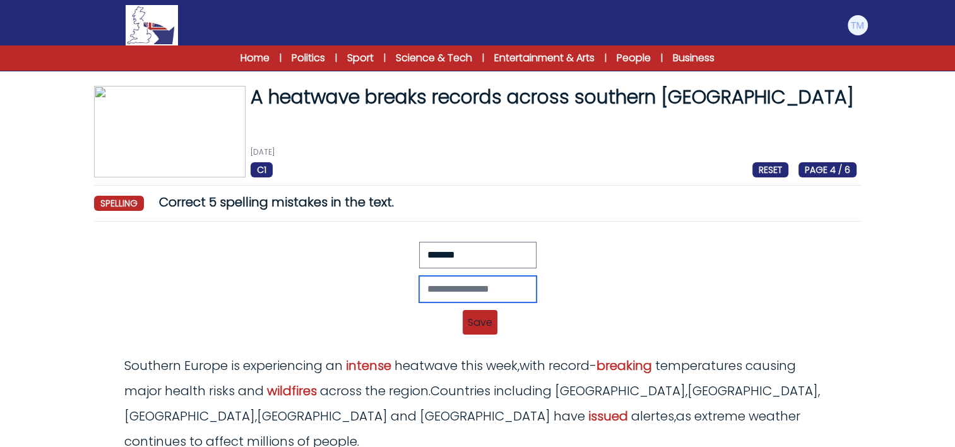
click at [431, 290] on input "text" at bounding box center [477, 289] width 117 height 27
type input "******"
click at [492, 320] on span "Save" at bounding box center [480, 322] width 35 height 25
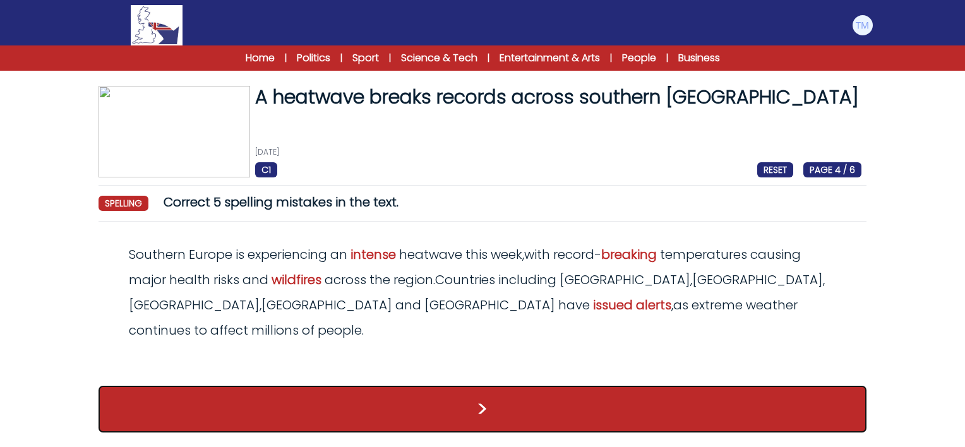
click at [465, 386] on button ">" at bounding box center [482, 409] width 768 height 47
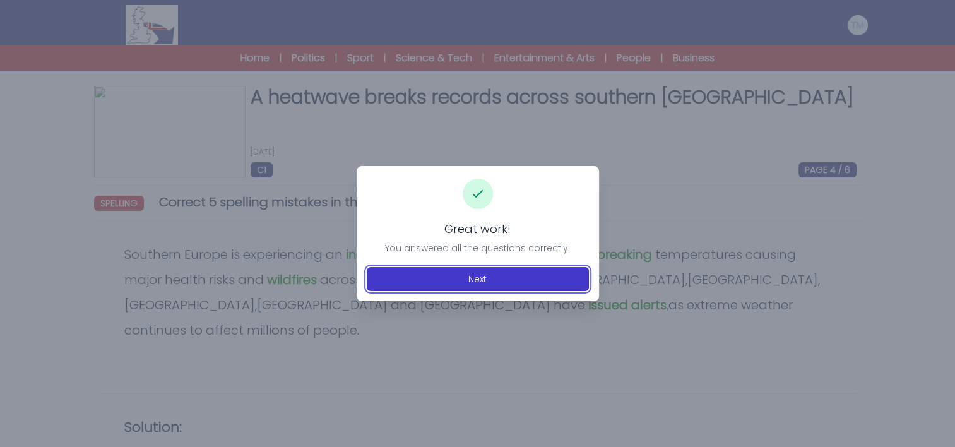
click at [496, 273] on button "Next" at bounding box center [478, 279] width 222 height 24
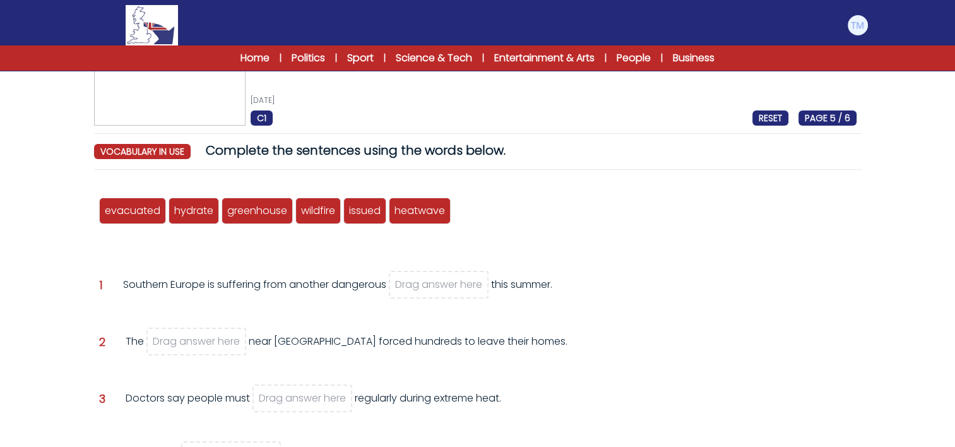
scroll to position [51, 0]
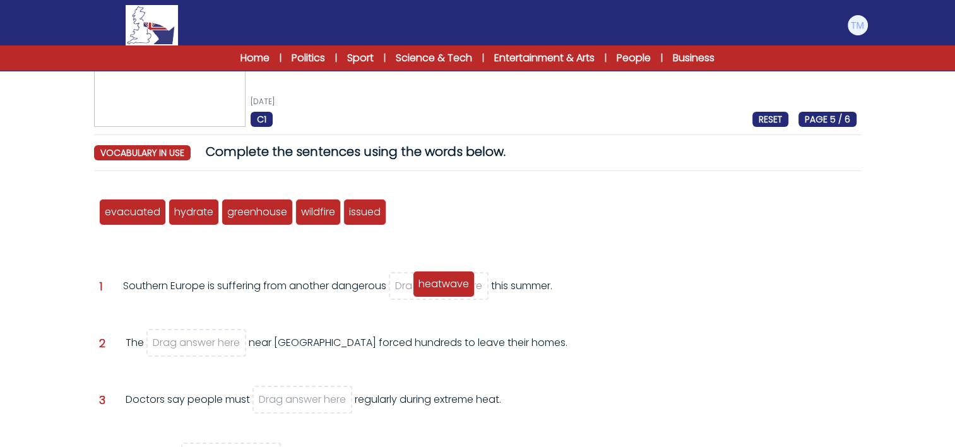
drag, startPoint x: 413, startPoint y: 218, endPoint x: 438, endPoint y: 290, distance: 76.7
click at [438, 290] on span "heatwave" at bounding box center [444, 284] width 51 height 15
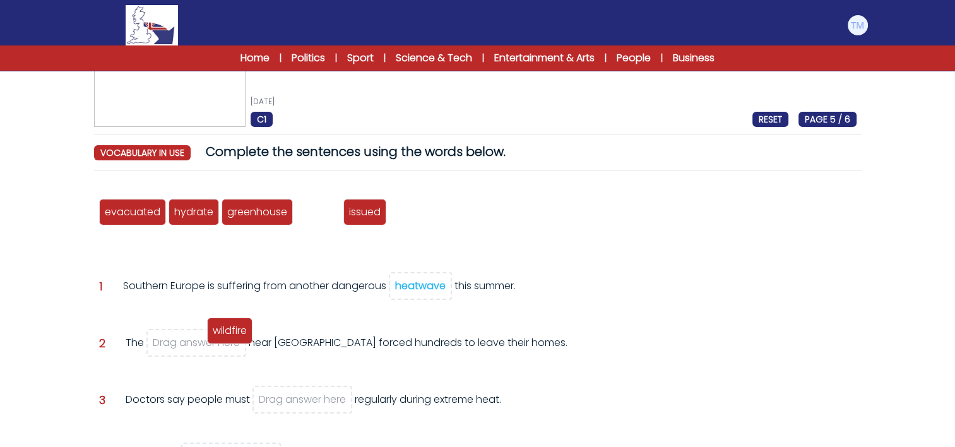
drag, startPoint x: 323, startPoint y: 215, endPoint x: 235, endPoint y: 335, distance: 149.5
click at [235, 335] on span "wildfire" at bounding box center [230, 330] width 34 height 15
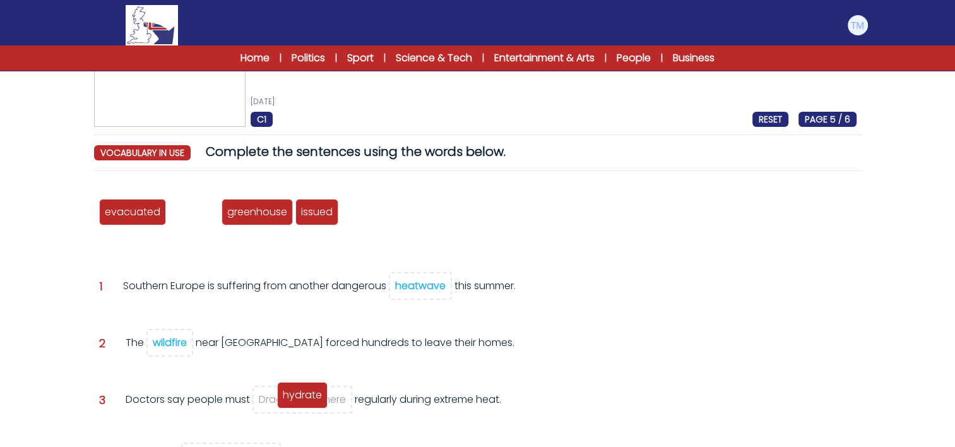
drag, startPoint x: 200, startPoint y: 219, endPoint x: 309, endPoint y: 402, distance: 212.9
click at [309, 402] on div "hydrate" at bounding box center [302, 395] width 51 height 27
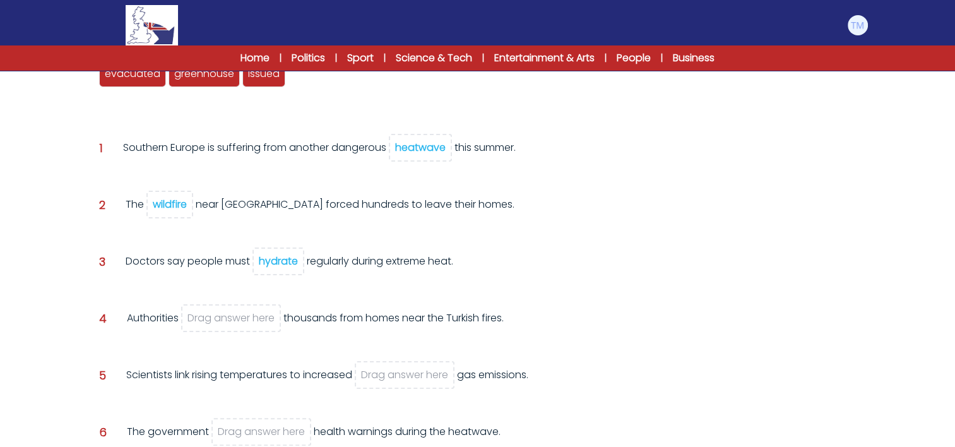
scroll to position [187, 0]
drag, startPoint x: 271, startPoint y: 81, endPoint x: 230, endPoint y: 328, distance: 250.2
click at [230, 328] on div "issued" at bounding box center [222, 321] width 43 height 27
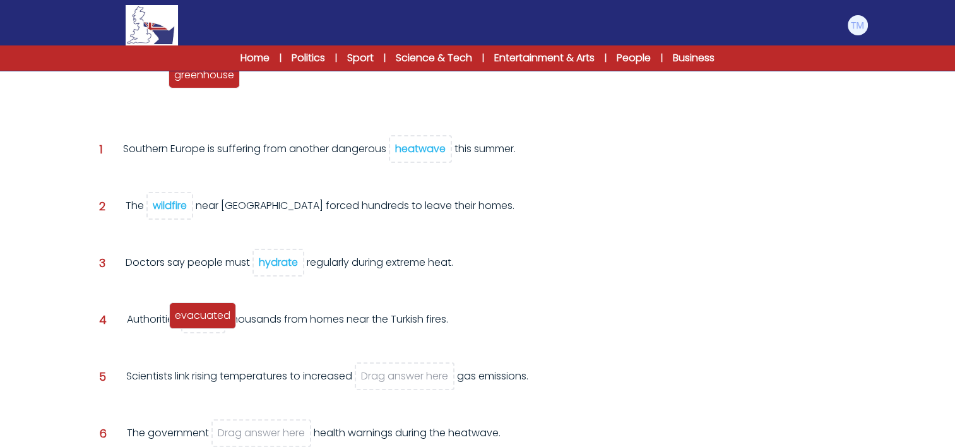
drag, startPoint x: 131, startPoint y: 81, endPoint x: 202, endPoint y: 324, distance: 252.5
click at [202, 324] on div "evacuated" at bounding box center [202, 315] width 67 height 27
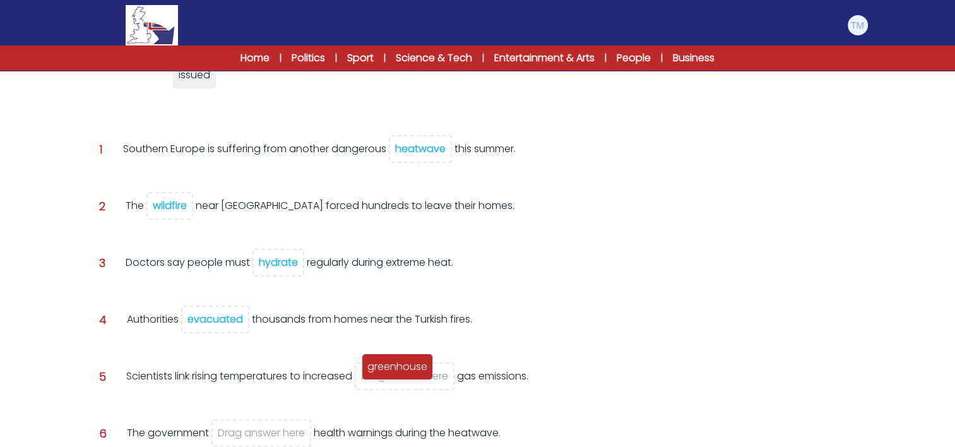
drag, startPoint x: 156, startPoint y: 84, endPoint x: 419, endPoint y: 376, distance: 392.9
click at [419, 376] on div "greenhouse" at bounding box center [397, 367] width 71 height 27
drag, startPoint x: 121, startPoint y: 74, endPoint x: 263, endPoint y: 434, distance: 386.3
click at [263, 434] on span "issued" at bounding box center [263, 430] width 32 height 15
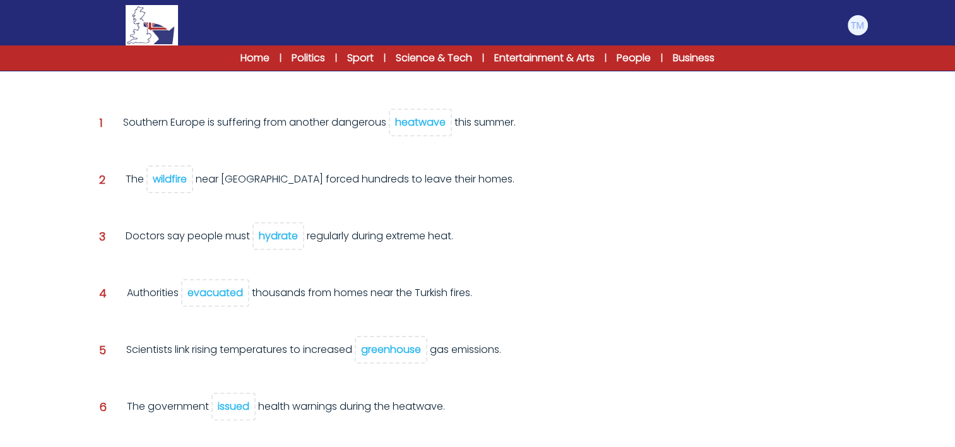
scroll to position [285, 0]
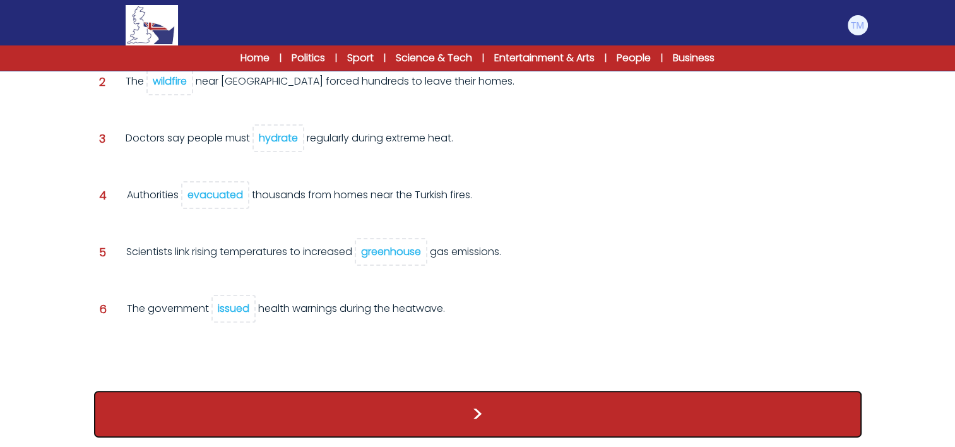
click at [516, 417] on button ">" at bounding box center [478, 414] width 768 height 47
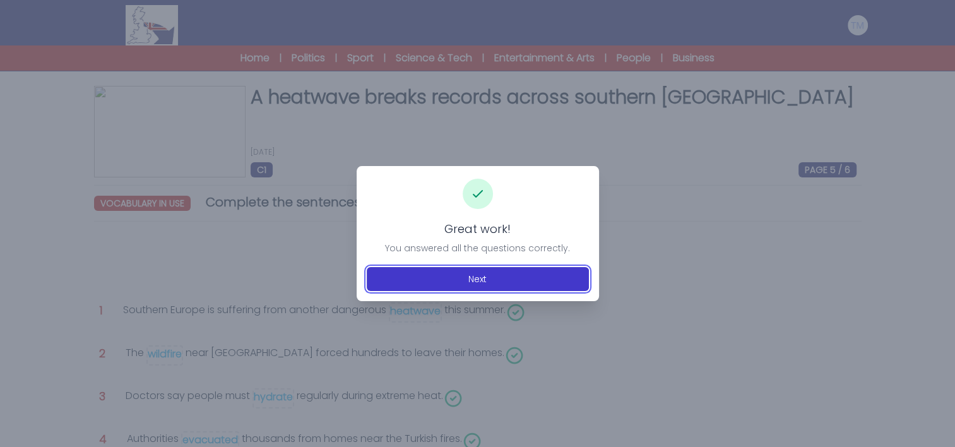
click at [470, 270] on button "Next" at bounding box center [478, 279] width 222 height 24
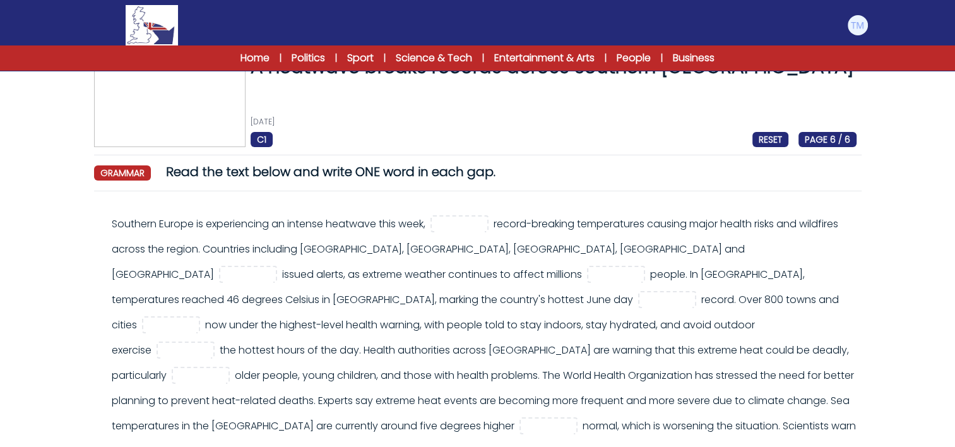
scroll to position [30, 0]
click at [468, 223] on input "text" at bounding box center [459, 224] width 51 height 15
type input "****"
click at [273, 268] on input "text" at bounding box center [248, 275] width 51 height 15
type input "****"
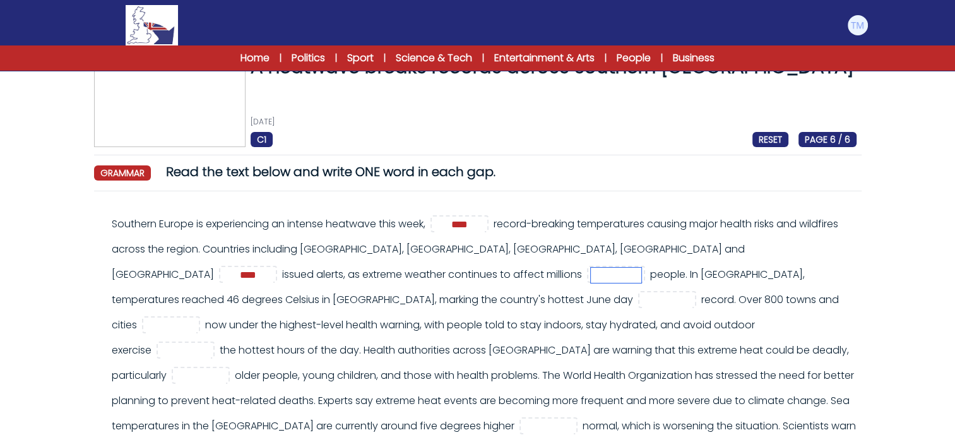
click at [591, 275] on input "text" at bounding box center [616, 275] width 51 height 15
type input "**"
click at [642, 301] on input "text" at bounding box center [667, 300] width 51 height 15
type input "*"
click at [196, 318] on input "text" at bounding box center [171, 325] width 51 height 15
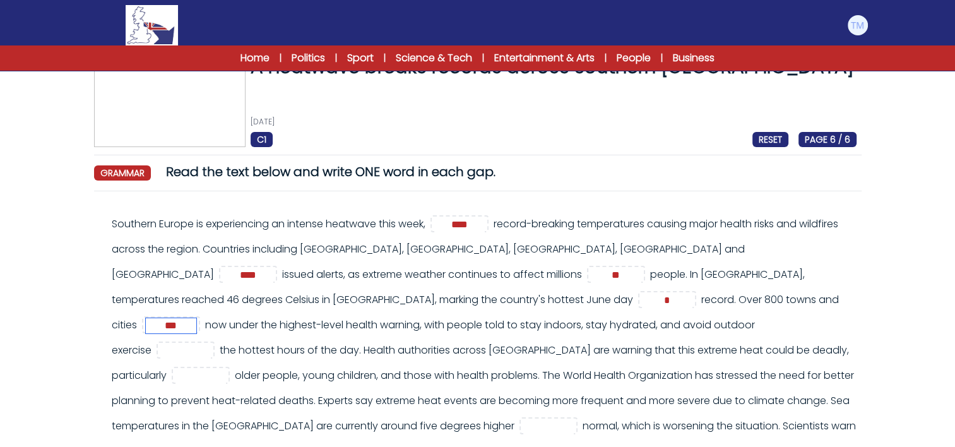
type input "***"
click at [211, 343] on input "text" at bounding box center [185, 350] width 51 height 15
type input "**"
click at [226, 369] on input "text" at bounding box center [200, 376] width 51 height 15
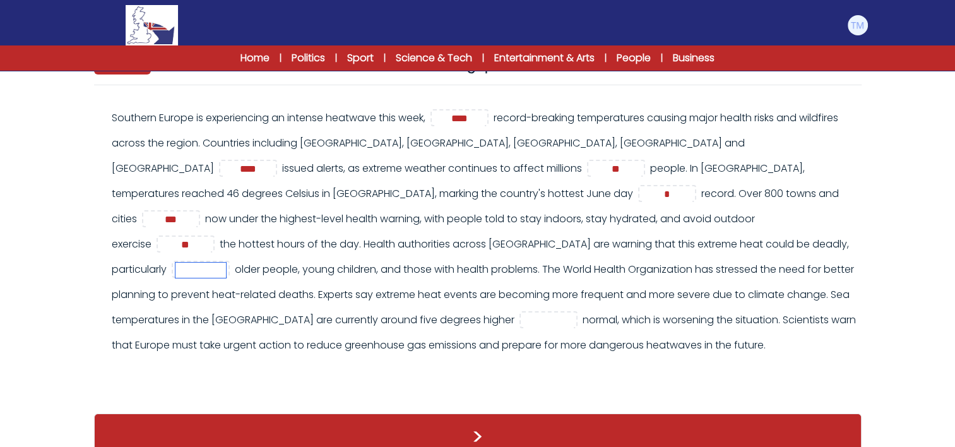
scroll to position [137, 0]
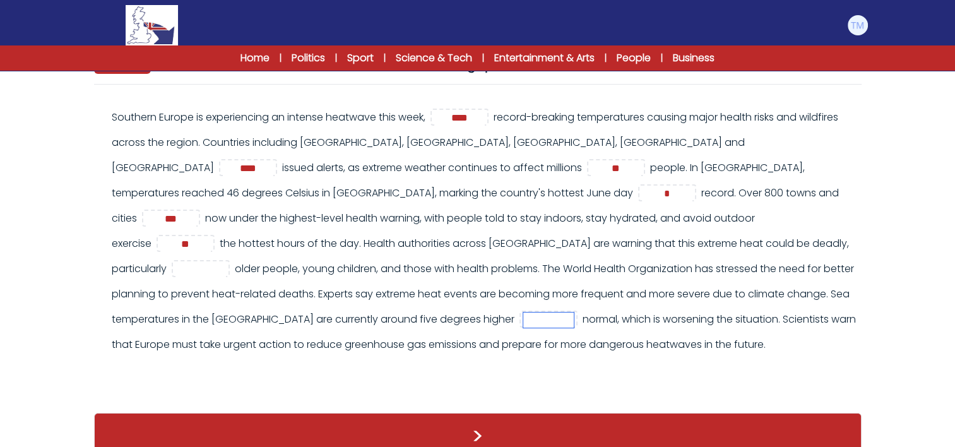
click at [523, 319] on input "text" at bounding box center [548, 319] width 51 height 15
type input "****"
click at [226, 262] on input "text" at bounding box center [200, 269] width 51 height 15
type input "**"
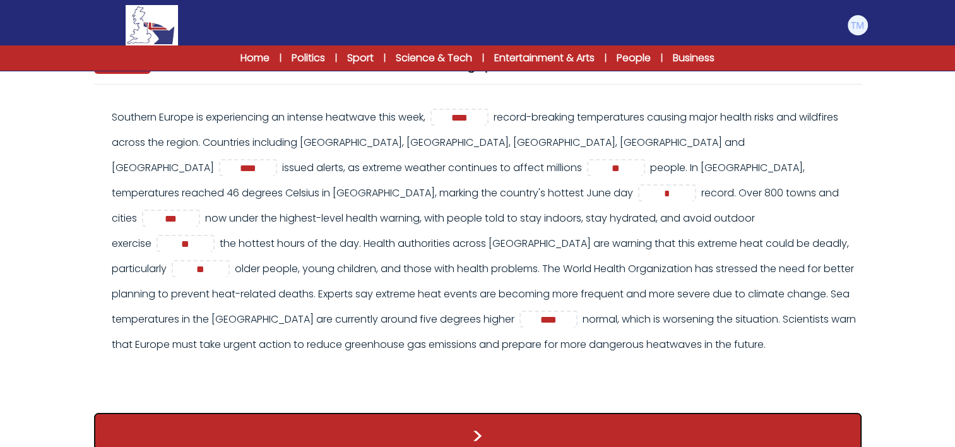
click at [492, 425] on button ">" at bounding box center [478, 436] width 768 height 47
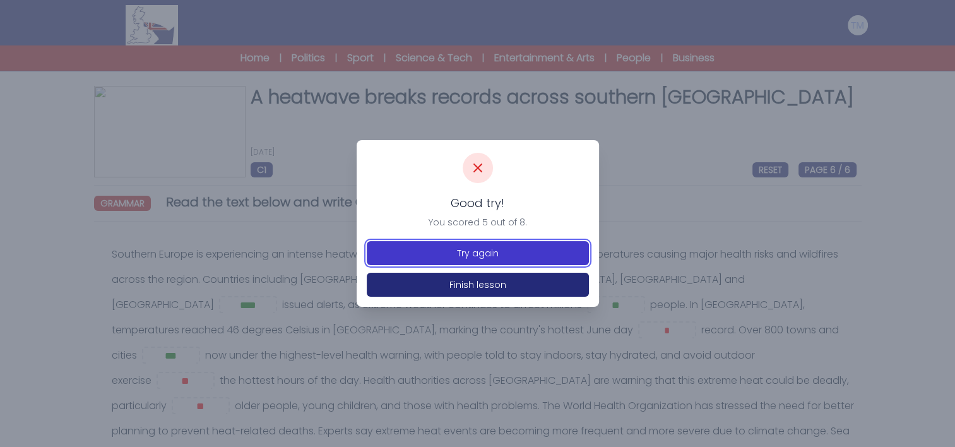
click at [505, 255] on button "Try again" at bounding box center [478, 253] width 222 height 24
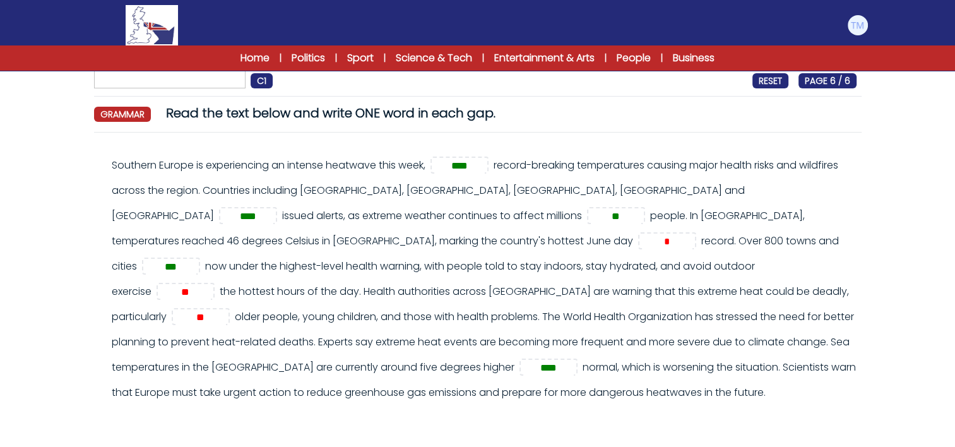
scroll to position [90, 0]
click at [211, 284] on input "**" at bounding box center [185, 291] width 51 height 15
type input "*"
type input "******"
click at [226, 309] on input "**" at bounding box center [200, 316] width 51 height 15
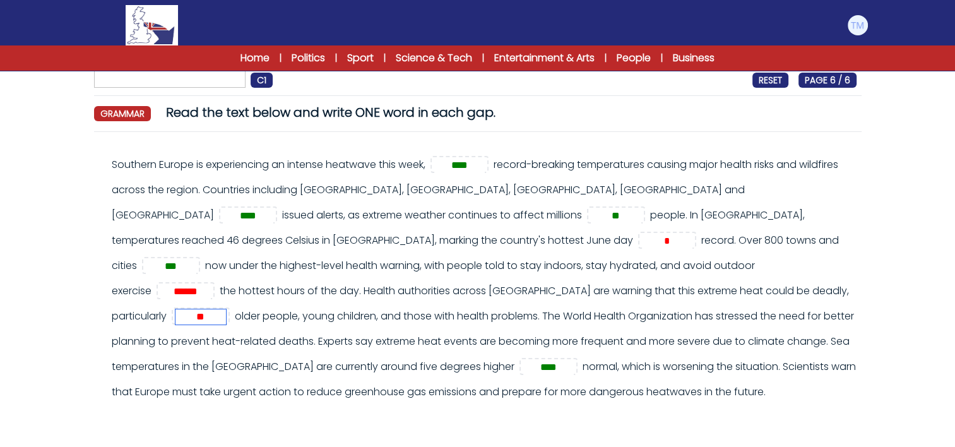
type input "*"
type input "***"
click at [642, 237] on input "*" at bounding box center [667, 241] width 51 height 15
type input "***"
click at [951, 141] on form "A heatwave breaks records across southern [GEOGRAPHIC_DATA] [DATE] C1 RESET PAG…" at bounding box center [477, 240] width 955 height 559
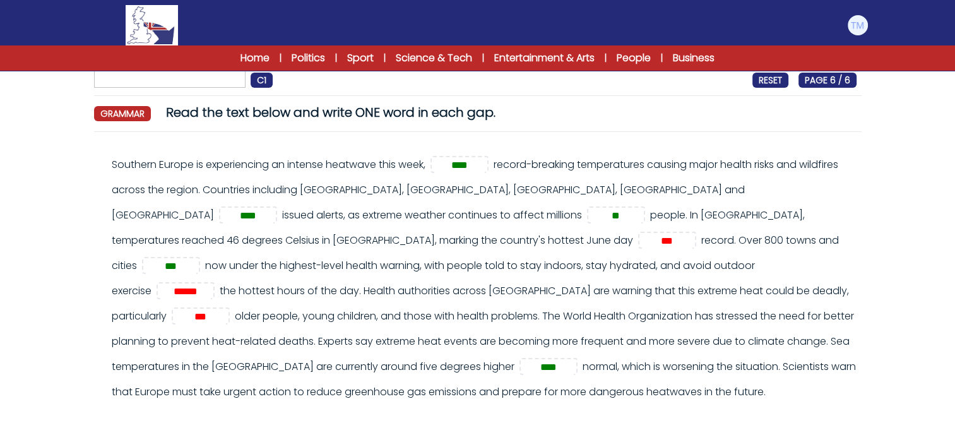
scroll to position [162, 0]
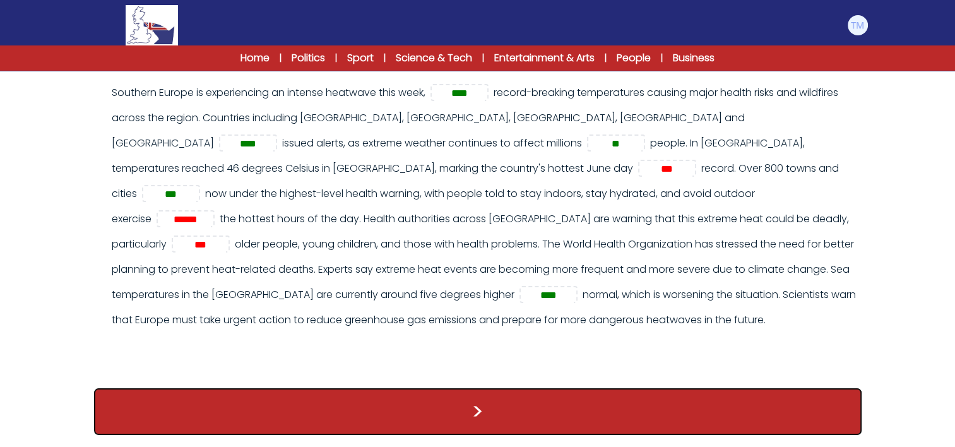
click at [474, 404] on button ">" at bounding box center [478, 411] width 768 height 47
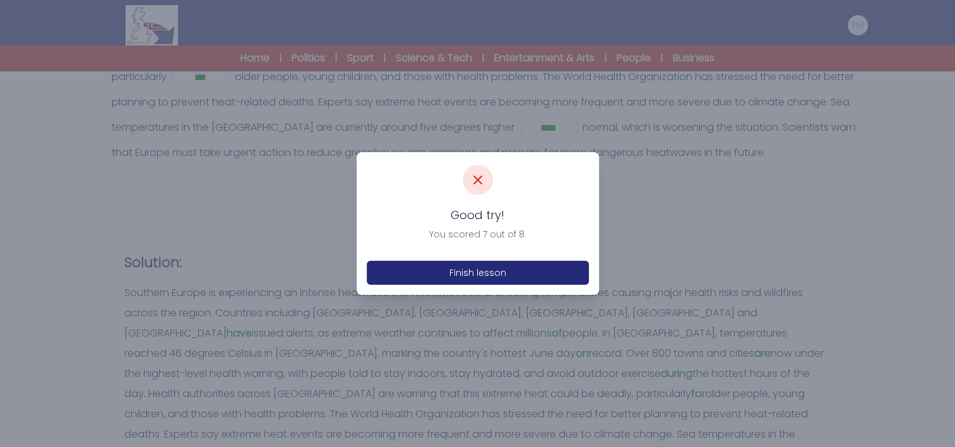
scroll to position [330, 0]
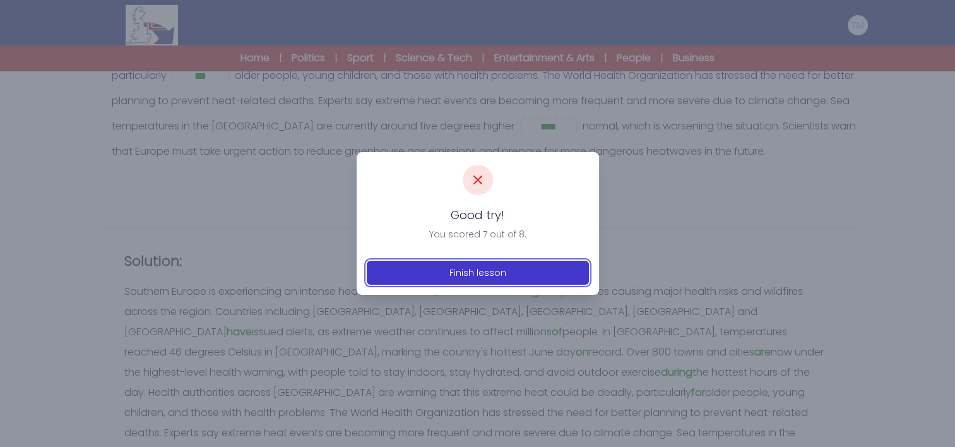
click at [466, 267] on button "Finish lesson" at bounding box center [478, 273] width 222 height 24
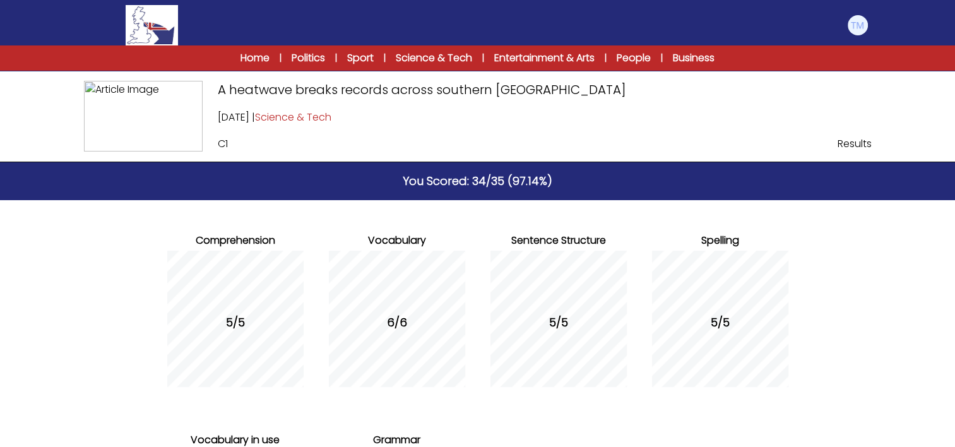
scroll to position [227, 0]
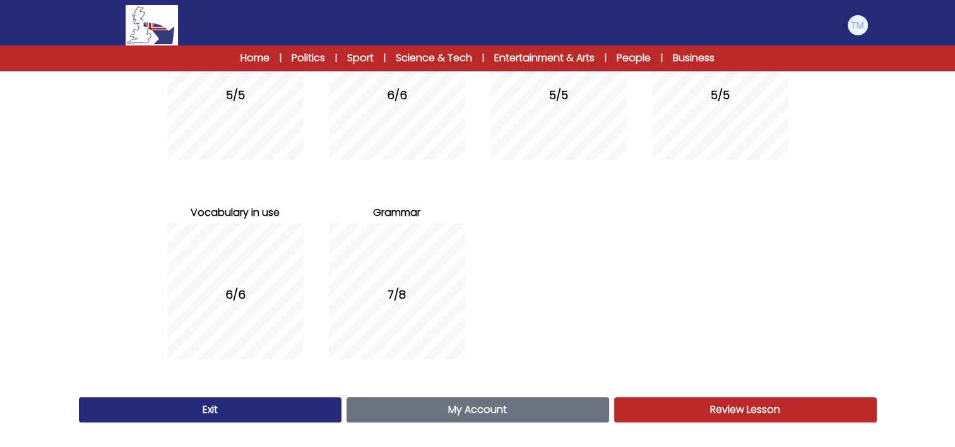
click at [436, 402] on link "My Account Account" at bounding box center [478, 409] width 263 height 25
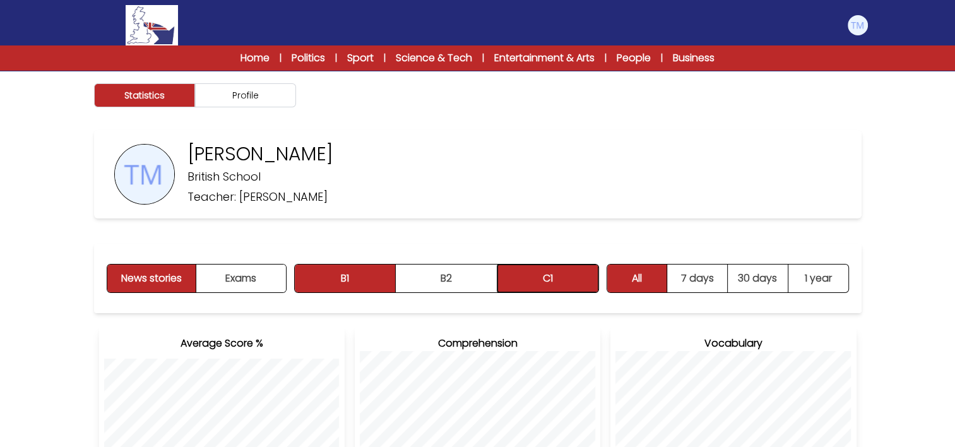
click at [565, 270] on button "C1" at bounding box center [547, 279] width 101 height 28
